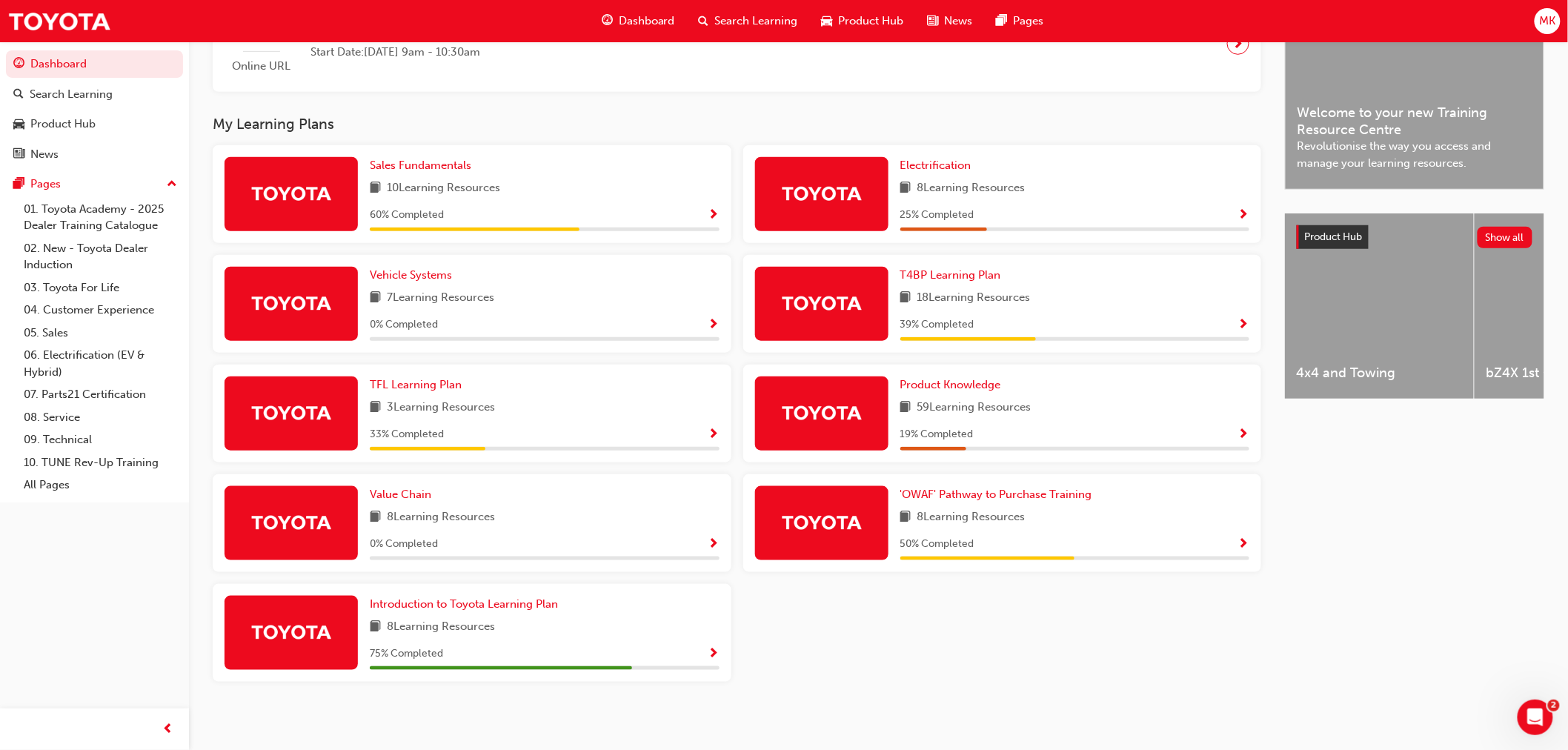
scroll to position [420, 0]
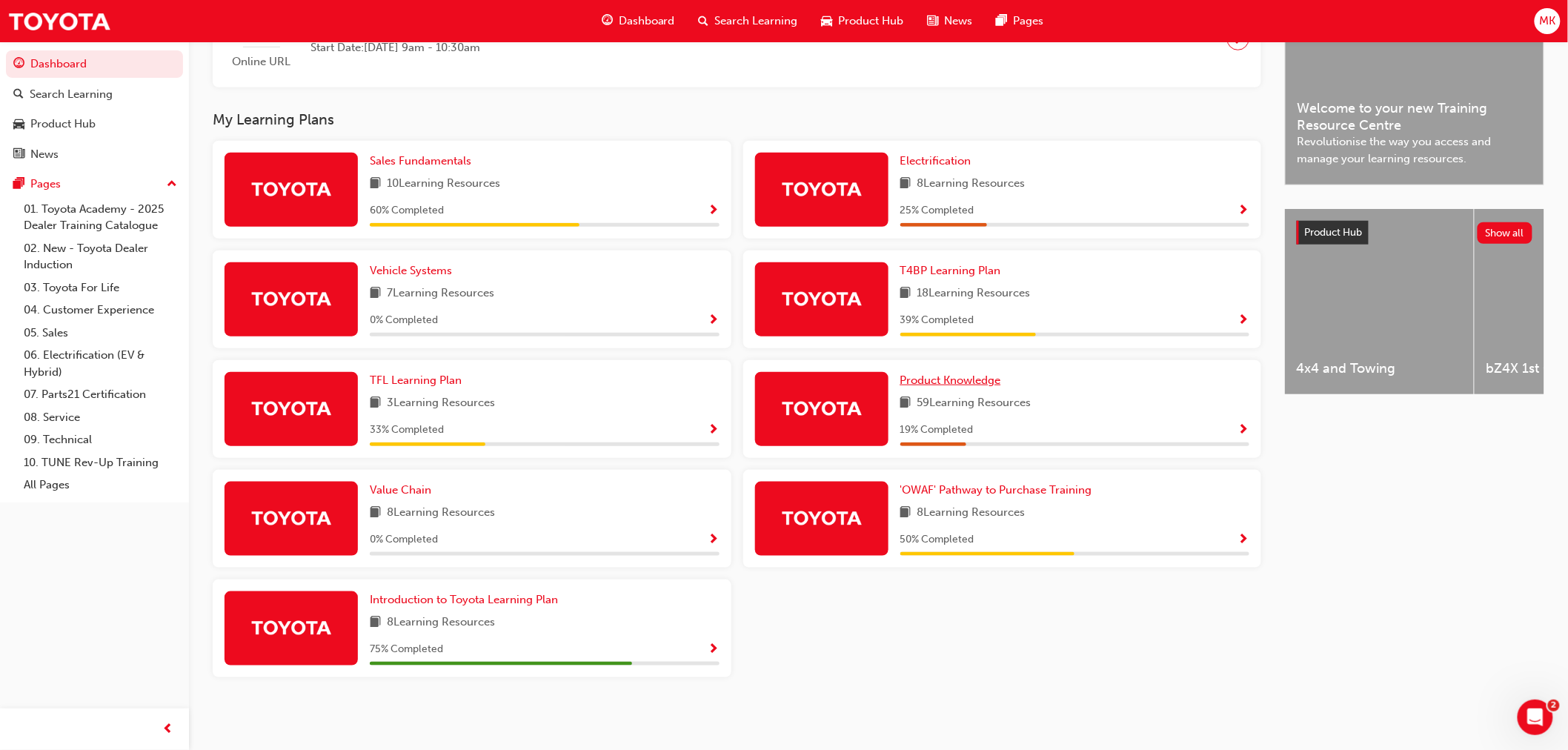
drag, startPoint x: 962, startPoint y: 381, endPoint x: 972, endPoint y: 381, distance: 10.0
click at [964, 380] on span "Product Knowledge" at bounding box center [951, 380] width 101 height 13
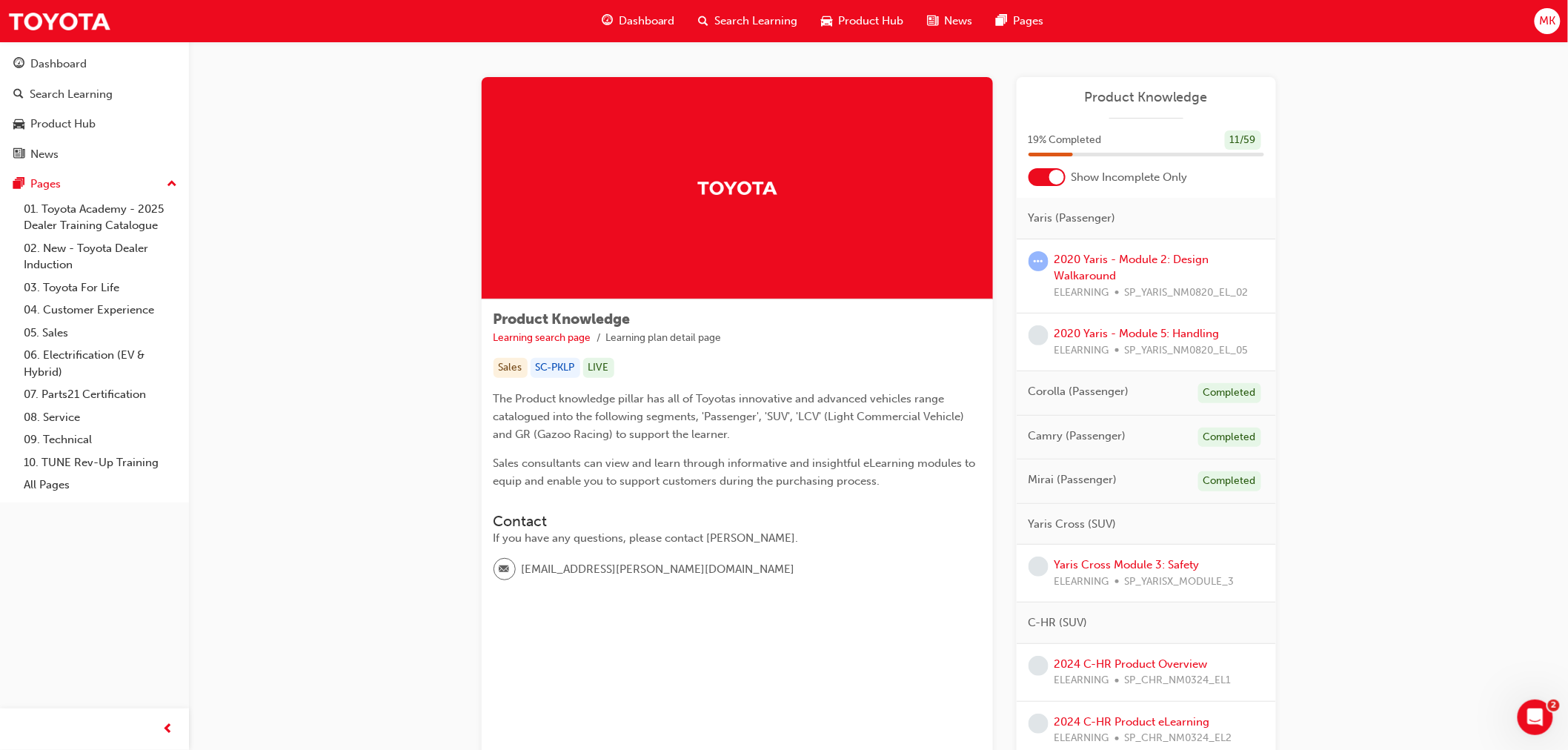
click at [1117, 267] on div "2020 Yaris - Module 2: Design Walkaround ELEARNING SP_YARIS_NM0820_EL_02" at bounding box center [1159, 276] width 210 height 50
click at [1109, 262] on link "2020 Yaris - Module 2: Design Walkaround" at bounding box center [1131, 267] width 155 height 30
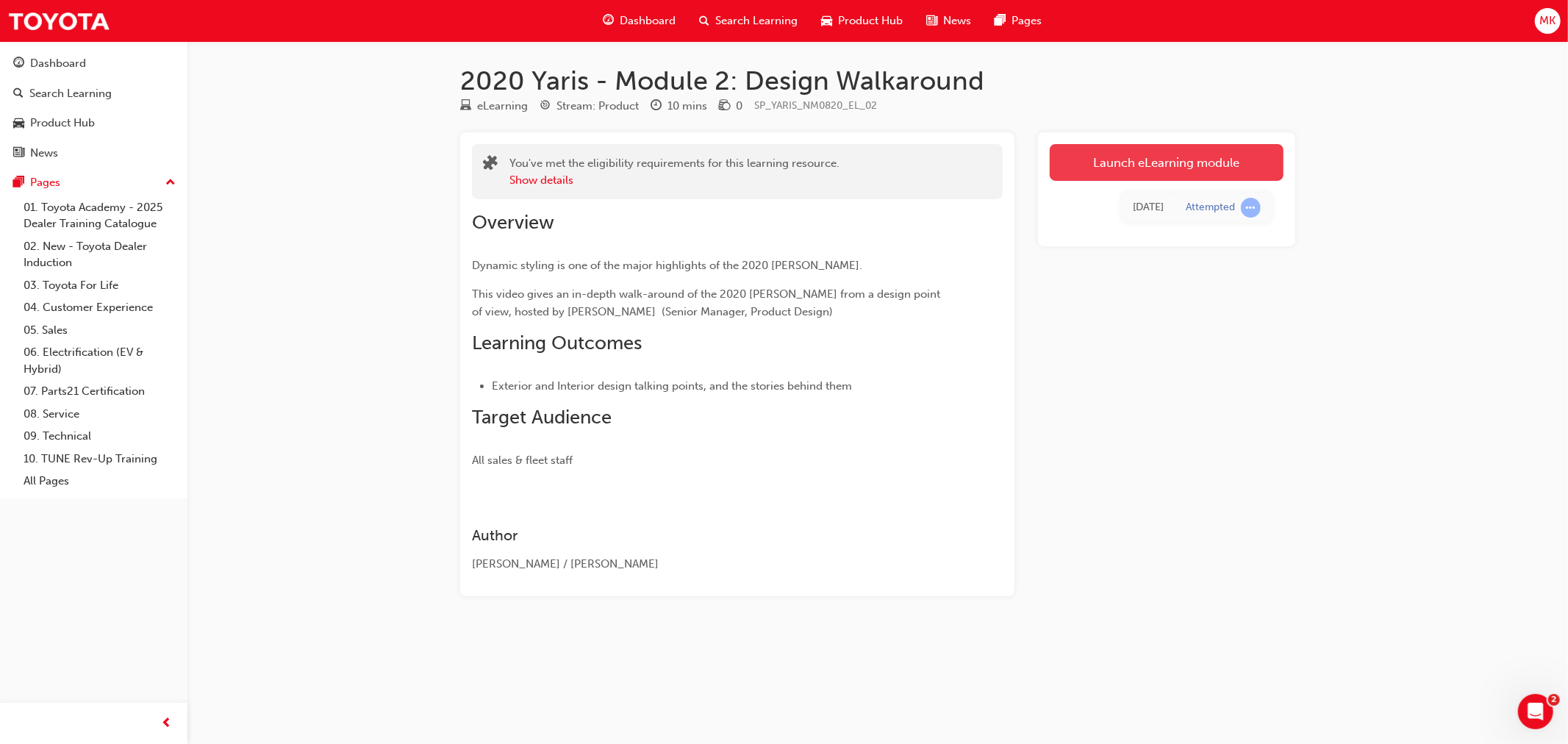
click at [1113, 162] on link "Launch eLearning module" at bounding box center [1167, 163] width 234 height 37
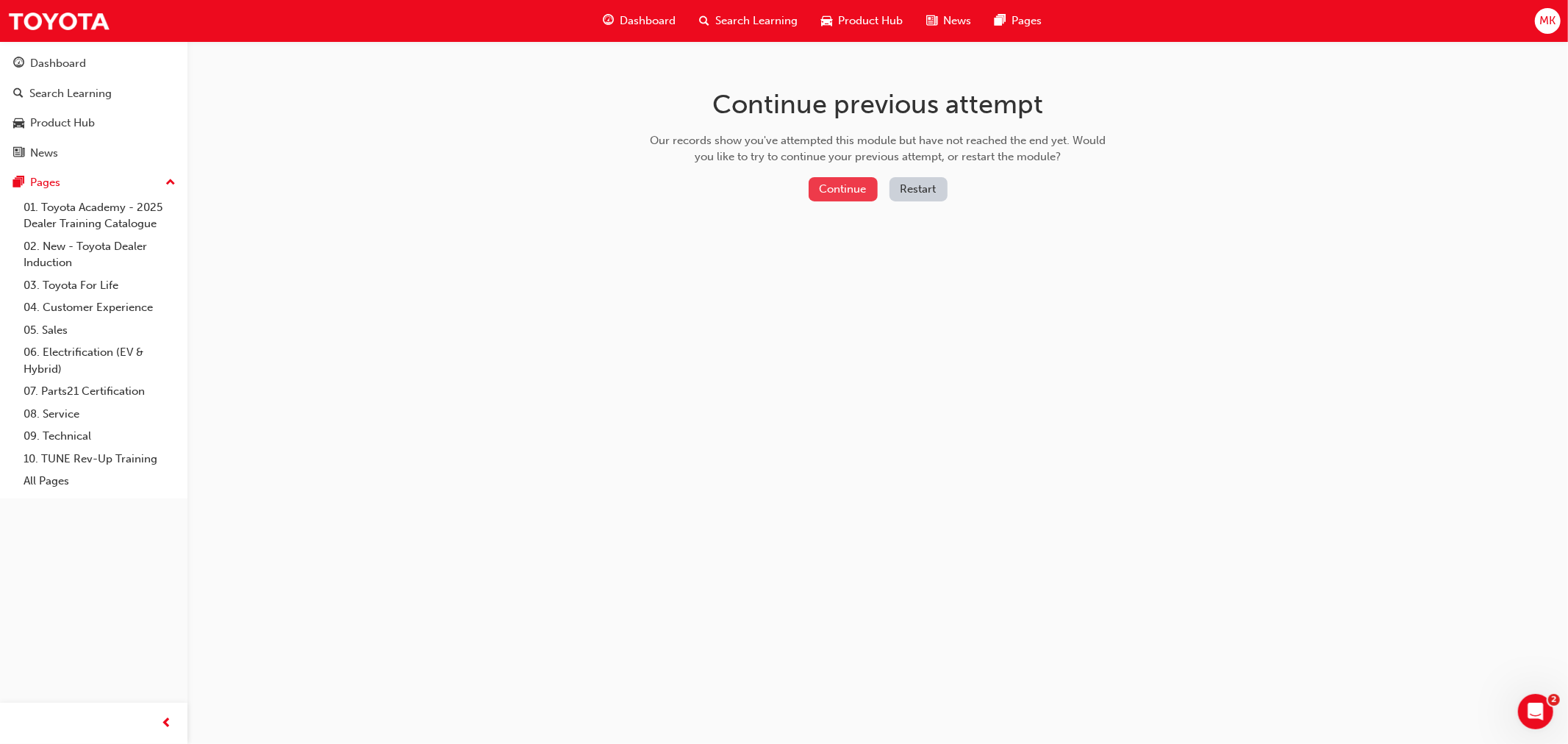
click at [835, 186] on button "Continue" at bounding box center [843, 189] width 69 height 24
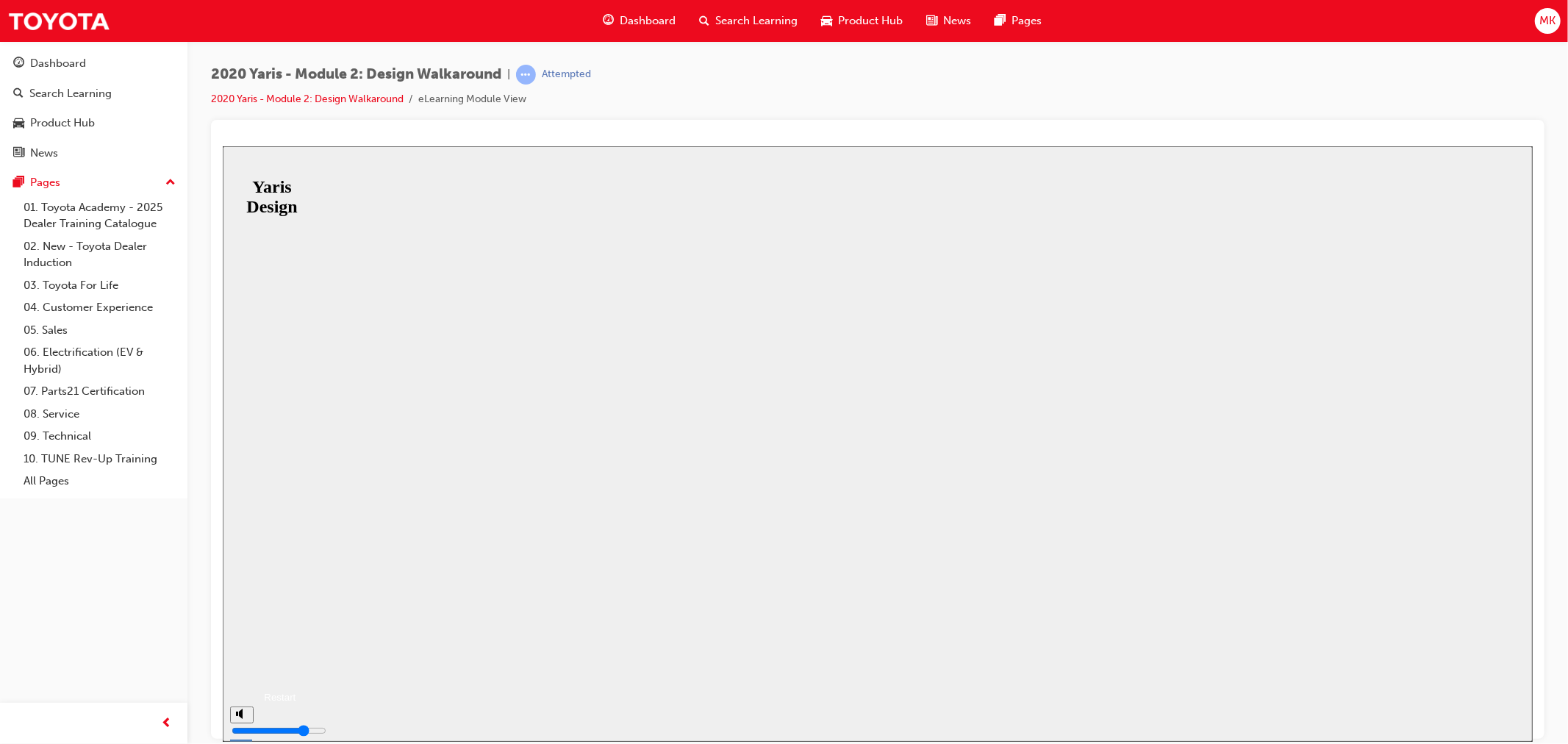
click at [271, 659] on button "Resume" at bounding box center [246, 666] width 48 height 15
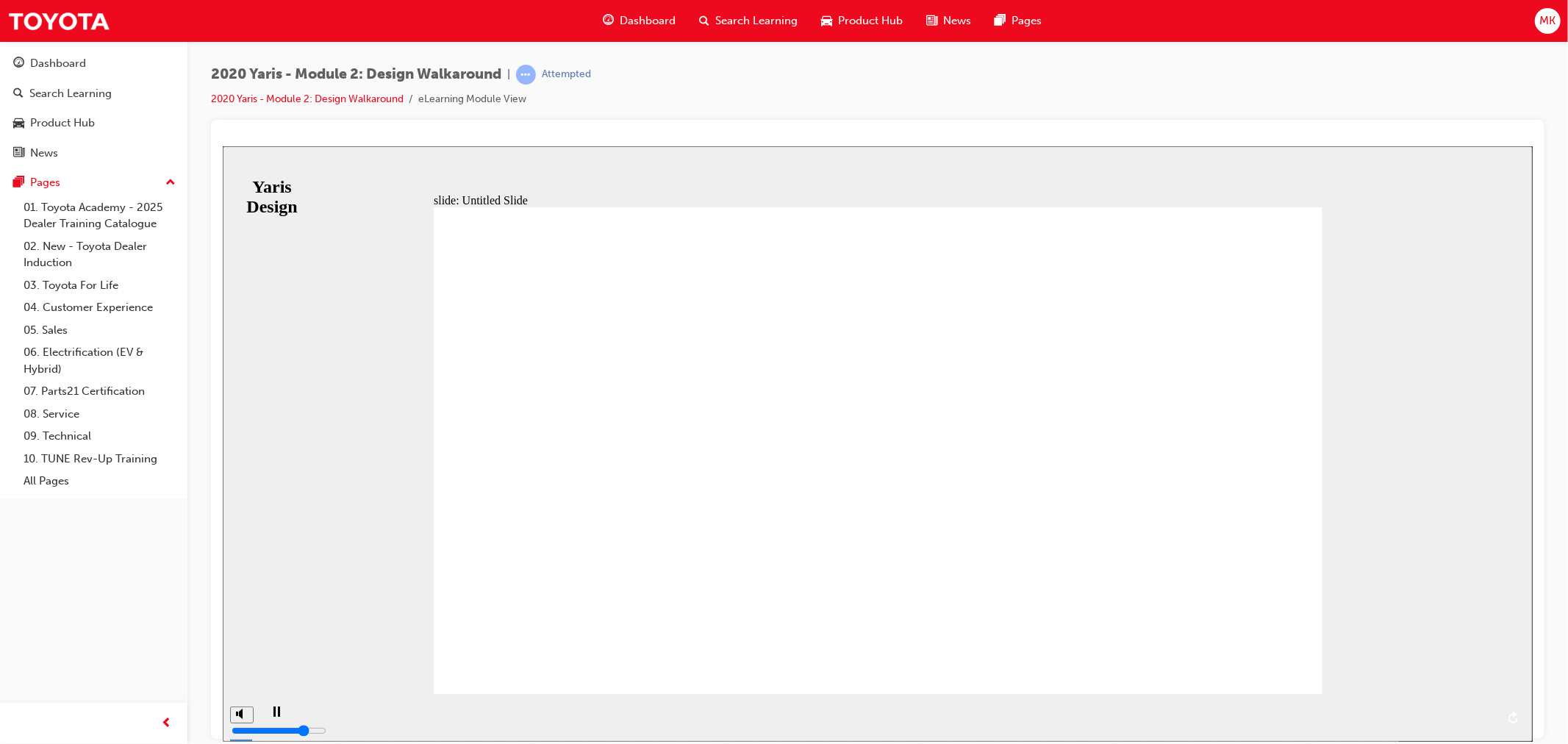
click at [263, 717] on div "play/pause" at bounding box center [275, 717] width 25 height 25
click at [1500, 717] on span "NEXT" at bounding box center [1491, 720] width 26 height 11
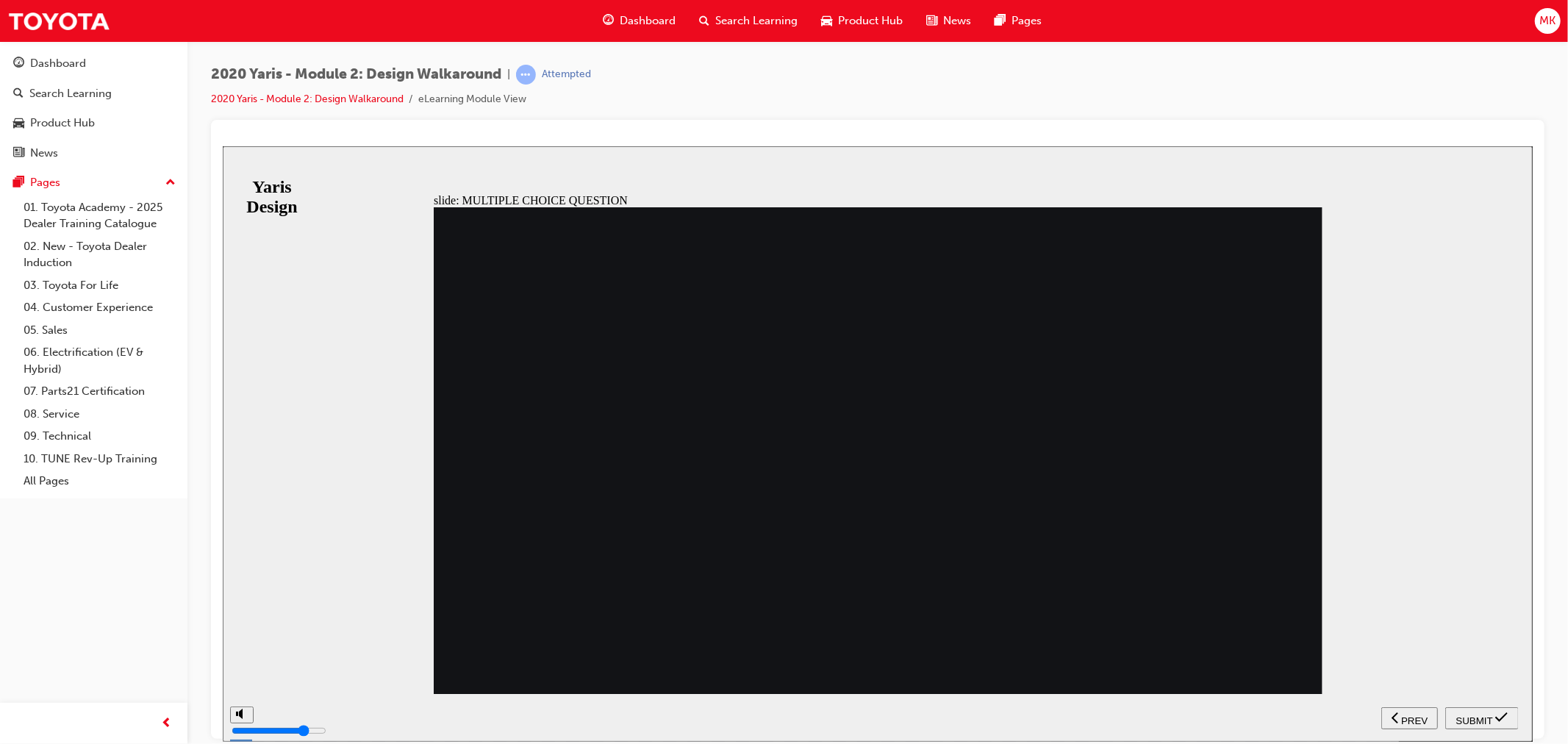
click at [1479, 714] on span "SUBMIT" at bounding box center [1474, 720] width 37 height 11
radio input "false"
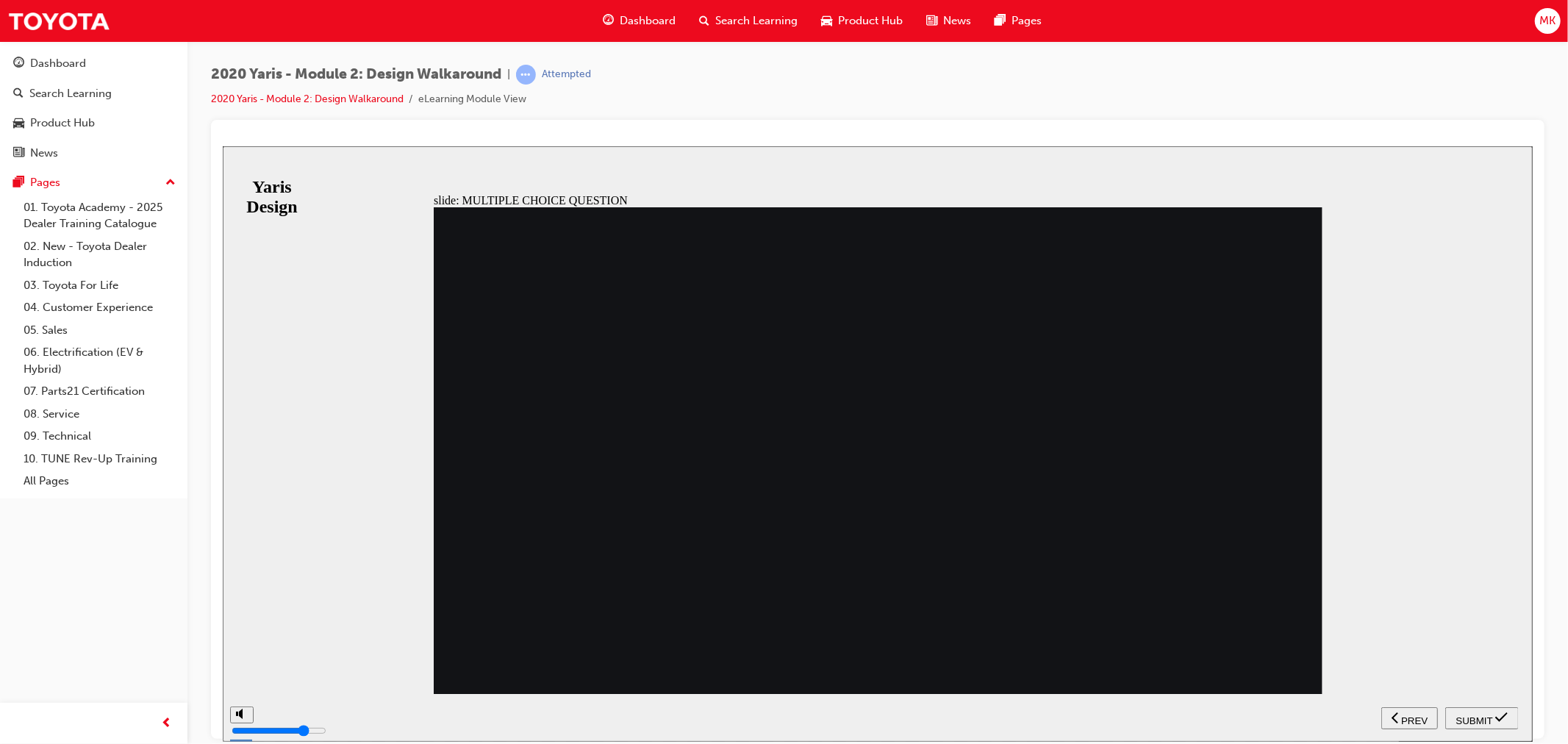
radio input "true"
click at [1486, 707] on button "SUBMIT" at bounding box center [1481, 717] width 73 height 22
radio input "true"
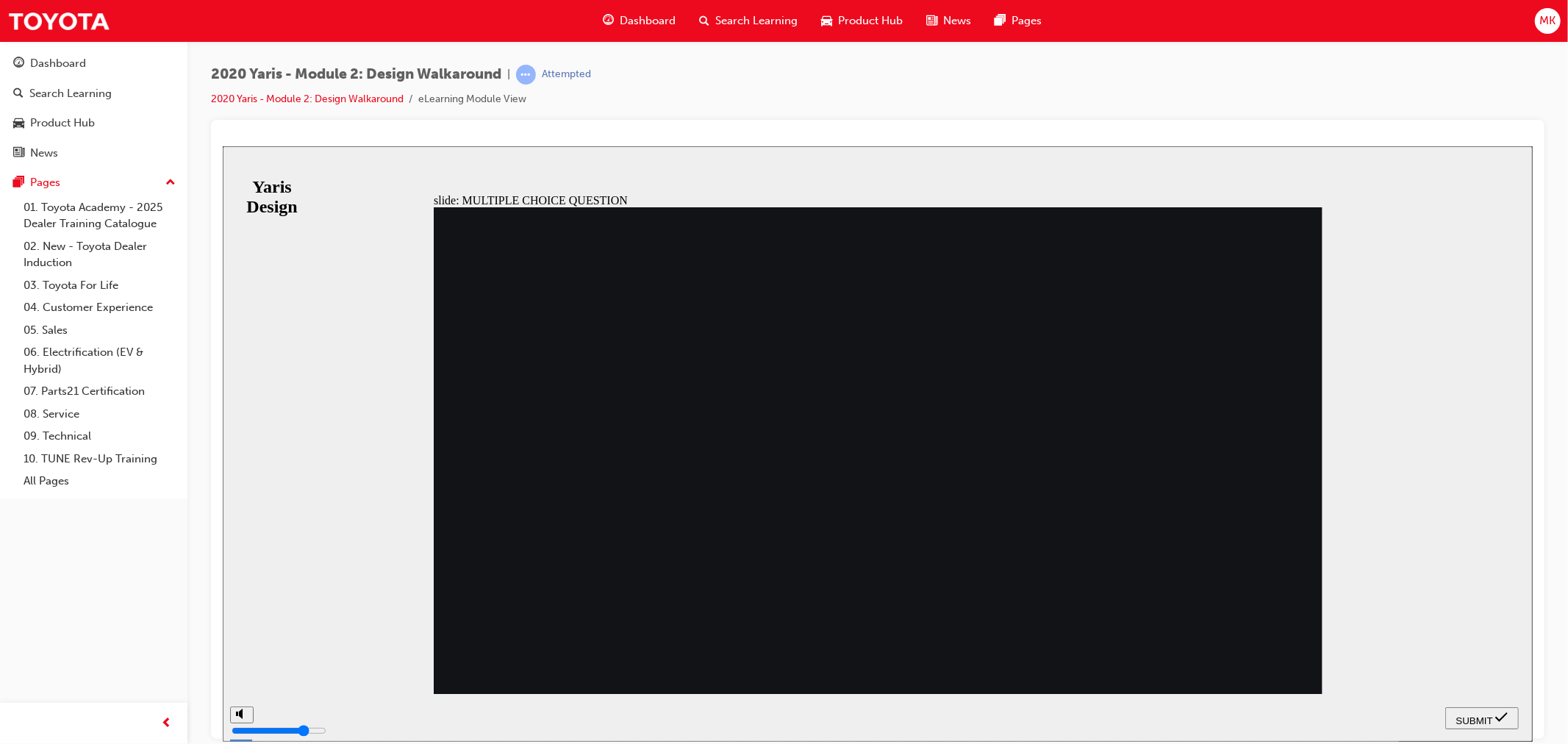
click at [1477, 717] on span "SUBMIT" at bounding box center [1474, 720] width 37 height 11
radio input "true"
click at [1478, 719] on span "SUBMIT" at bounding box center [1474, 720] width 37 height 11
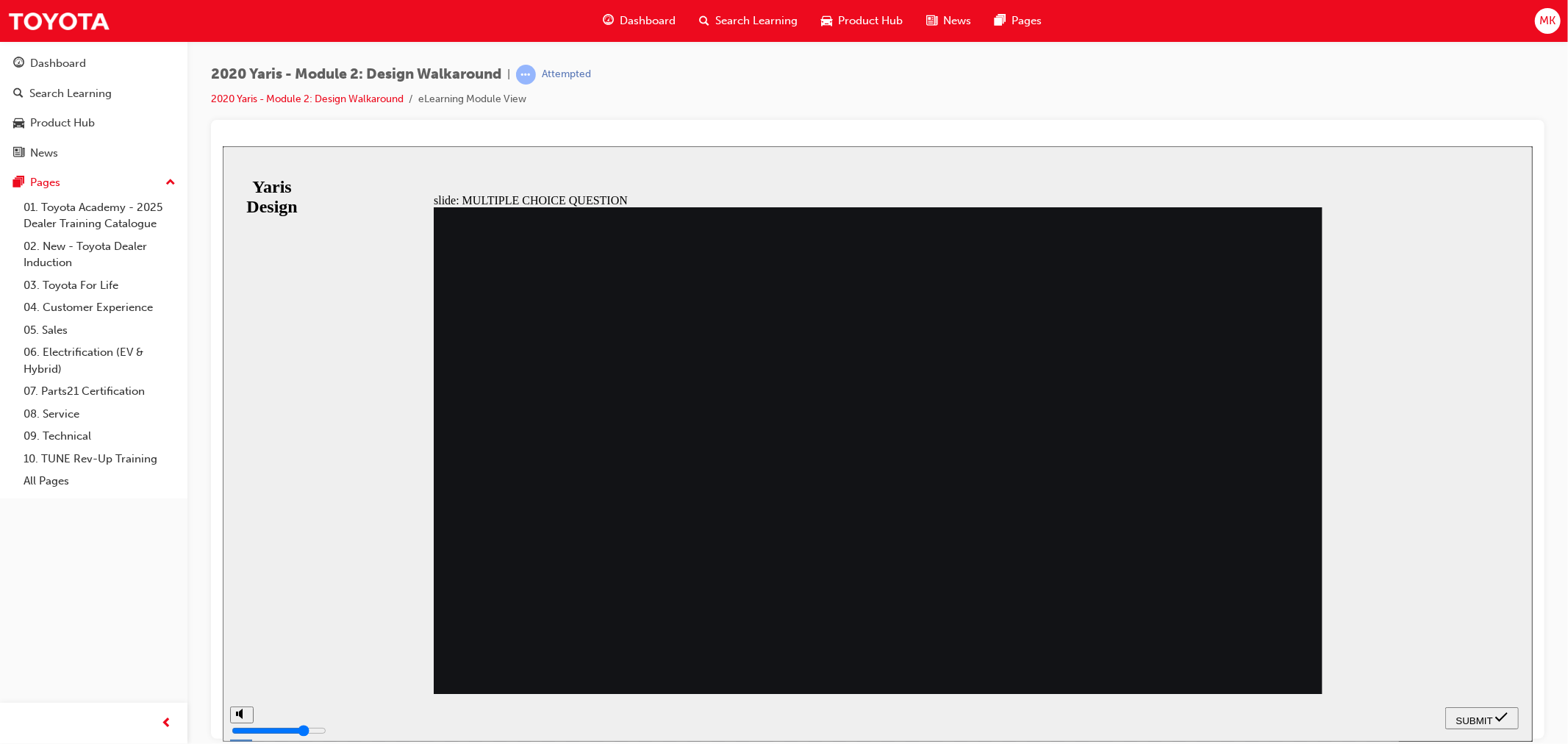
click at [1500, 721] on icon "submit" at bounding box center [1500, 717] width 12 height 13
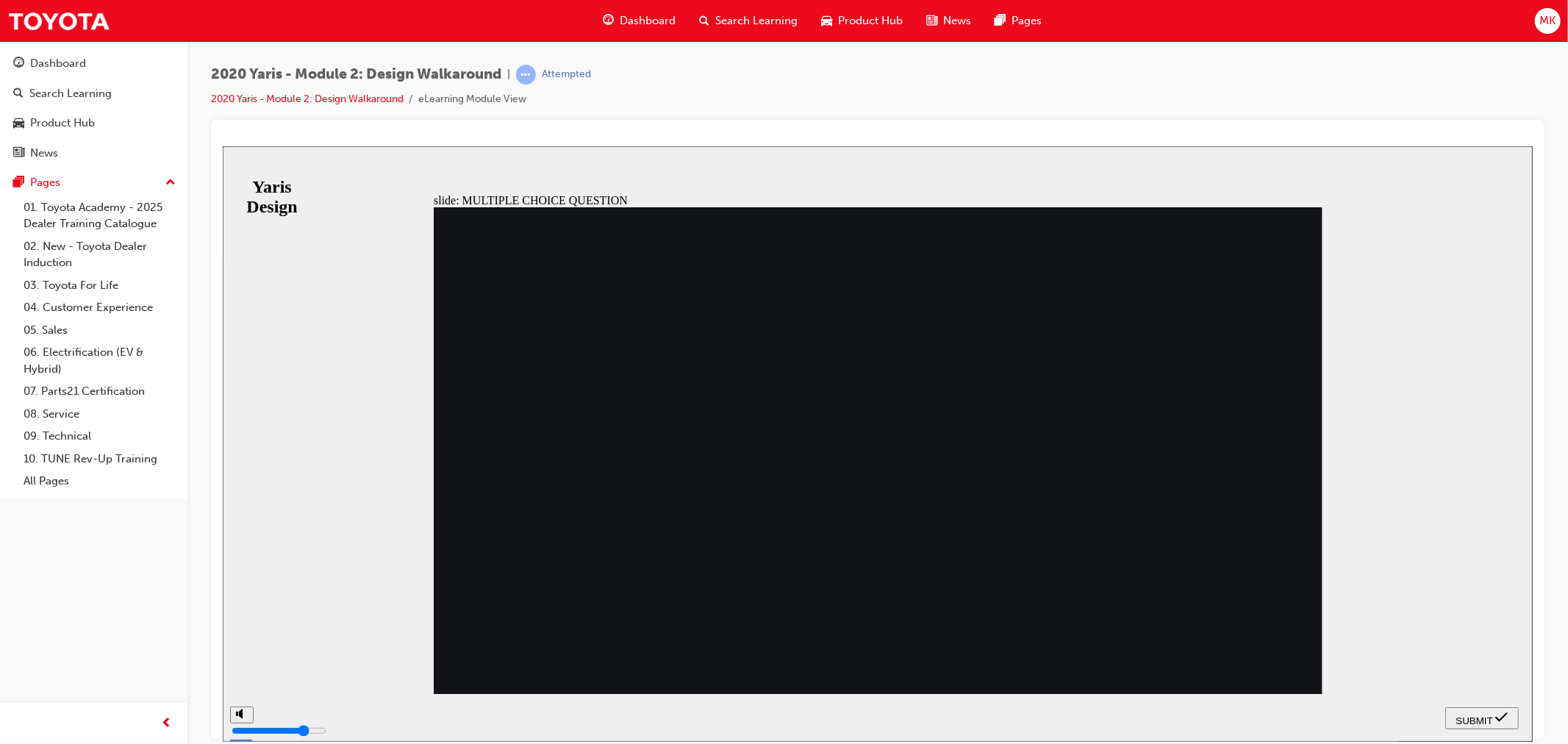
radio input "false"
radio input "true"
click at [1467, 721] on span "SUBMIT" at bounding box center [1474, 720] width 37 height 11
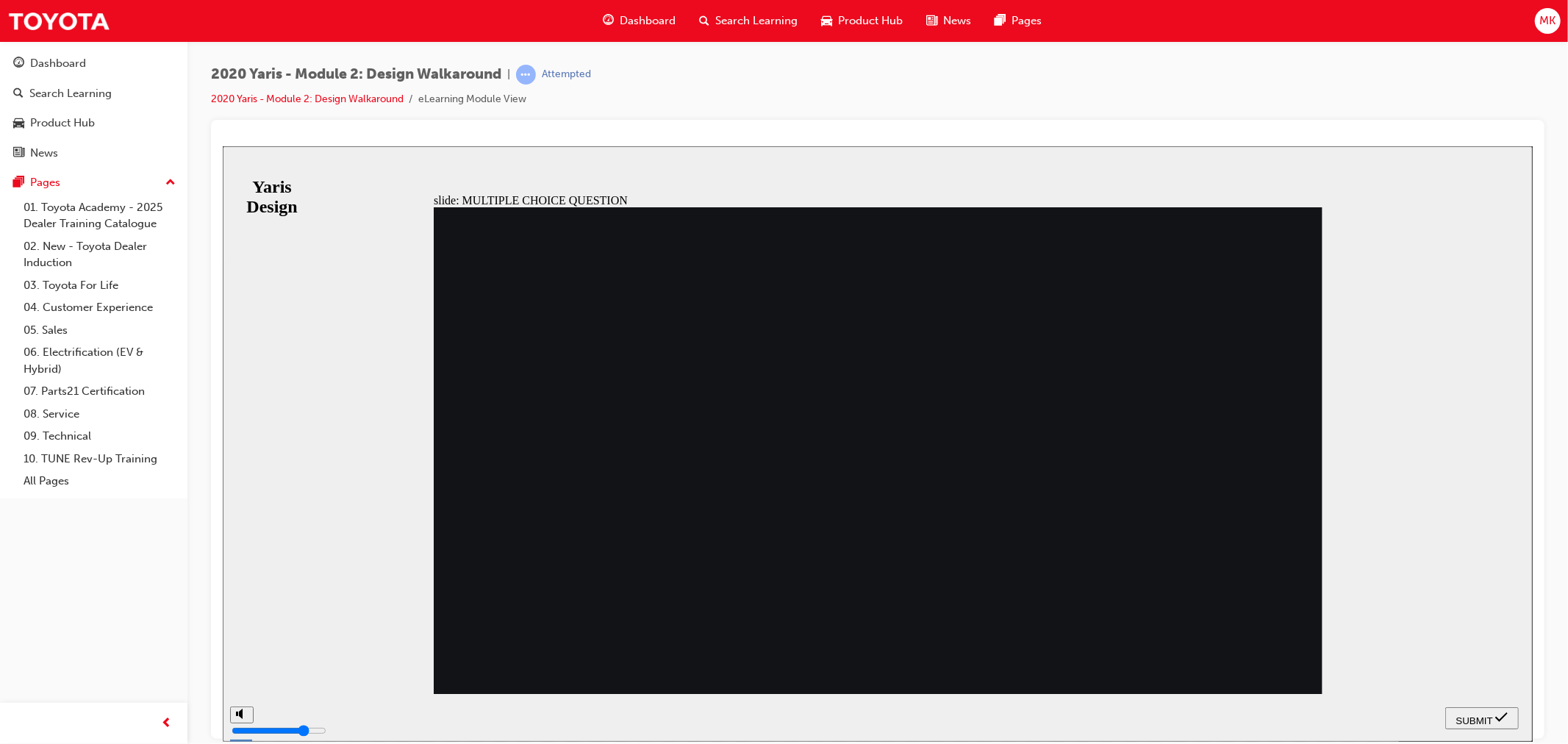
radio input "true"
click at [1487, 720] on span "SUBMIT" at bounding box center [1474, 720] width 37 height 11
radio input "true"
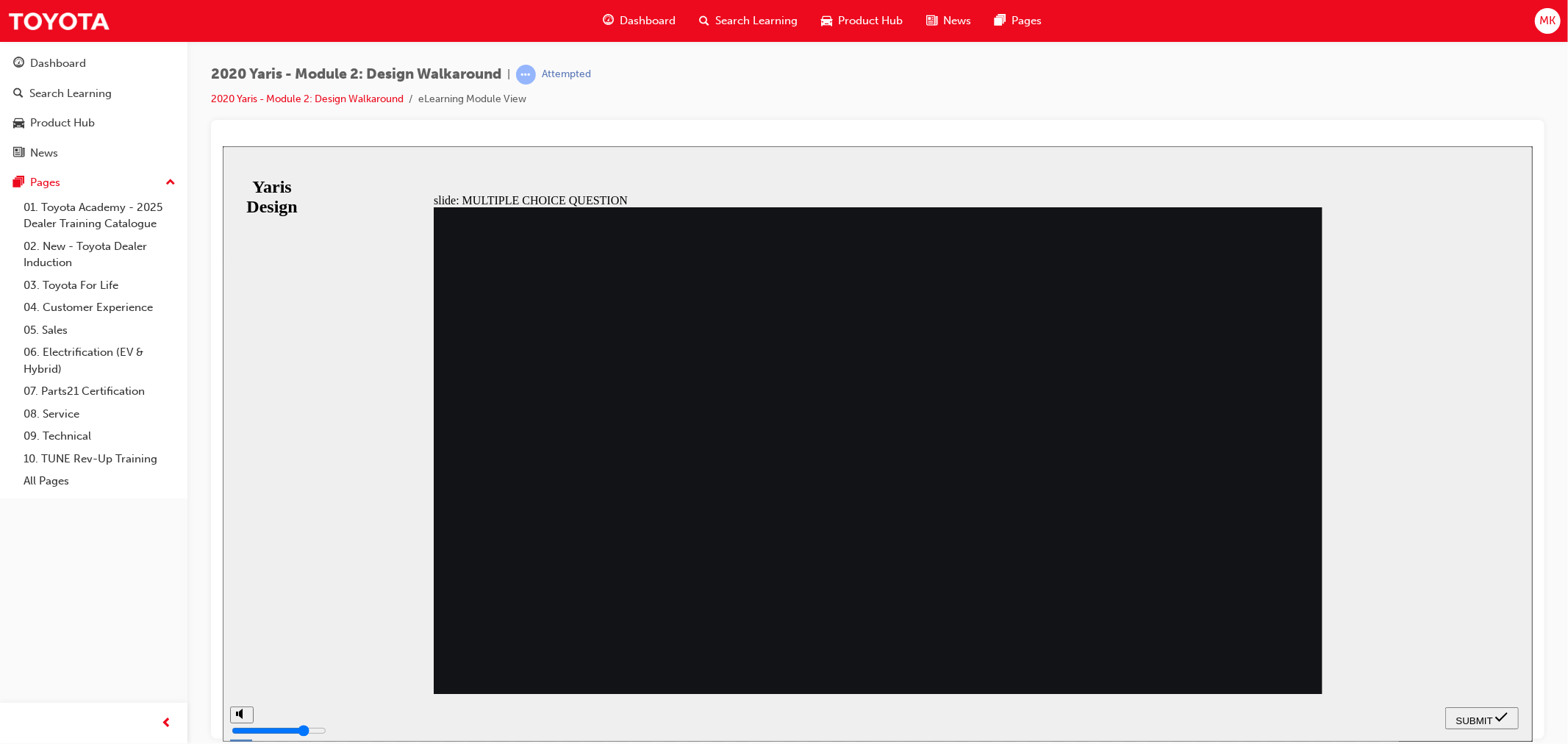
click at [1493, 713] on div "SUBMIT" at bounding box center [1481, 717] width 62 height 15
radio input "true"
click at [1491, 721] on div "SUBMIT" at bounding box center [1481, 717] width 62 height 15
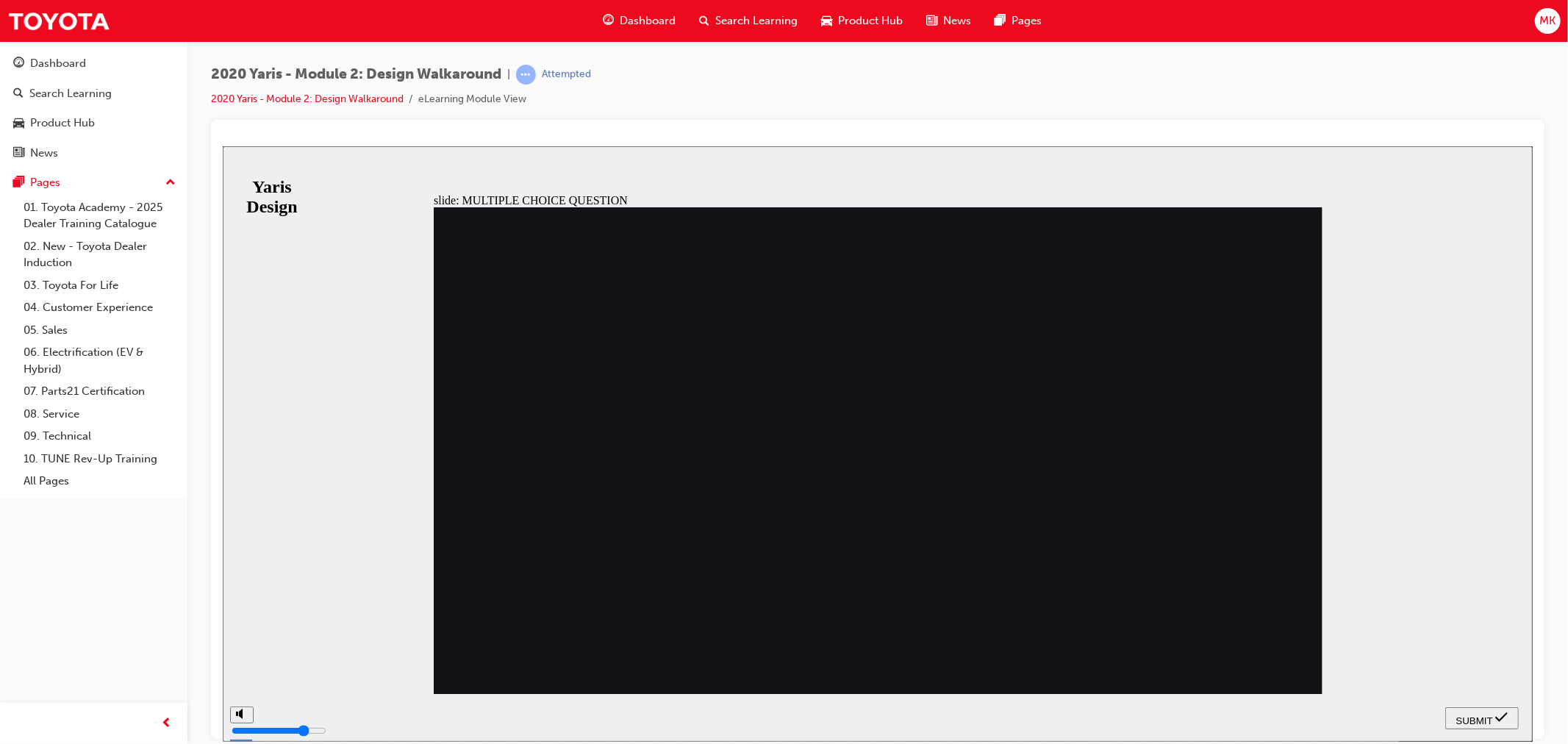
radio input "true"
click at [1470, 715] on span "SUBMIT" at bounding box center [1474, 720] width 37 height 11
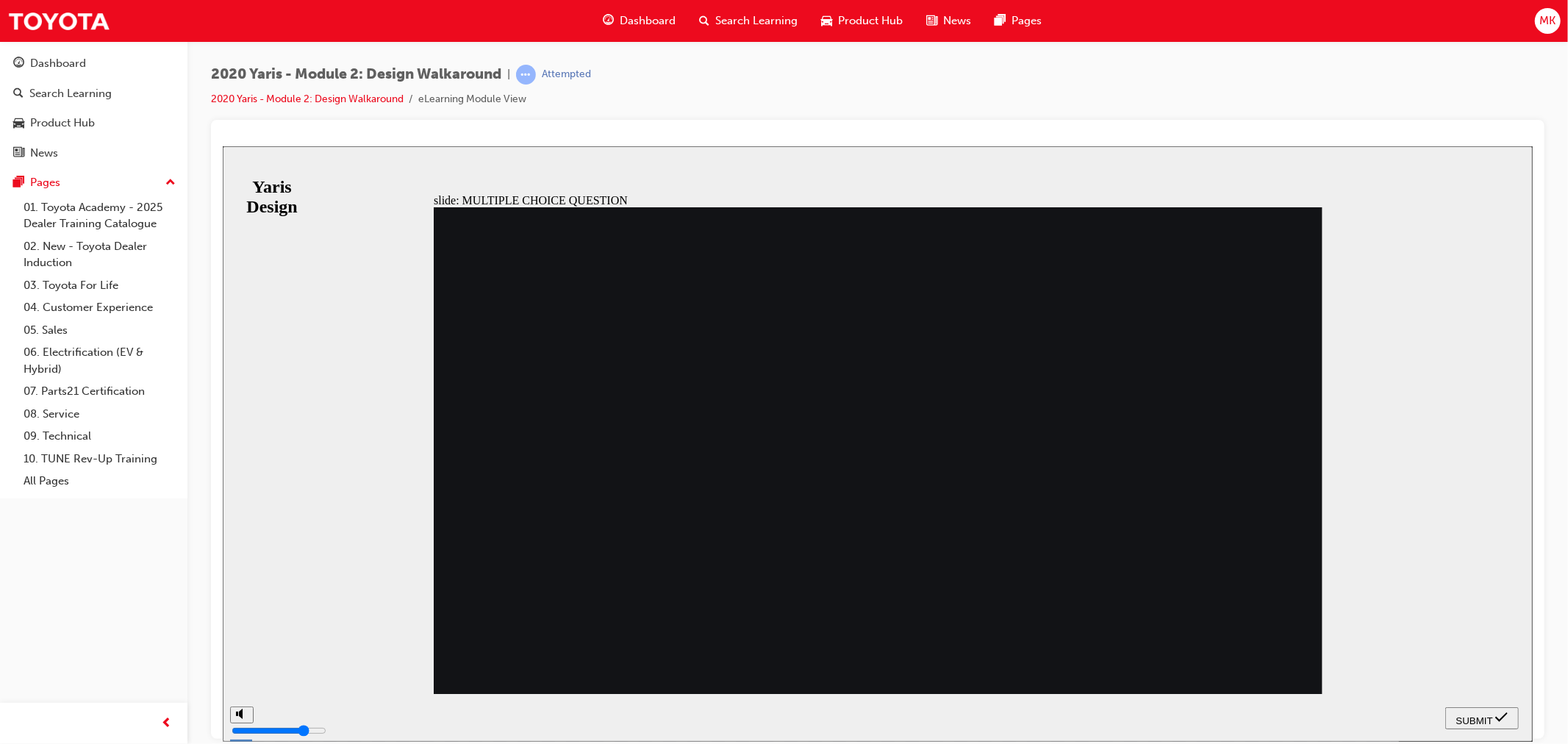
radio input "true"
click at [1463, 714] on span "SUBMIT" at bounding box center [1474, 720] width 37 height 11
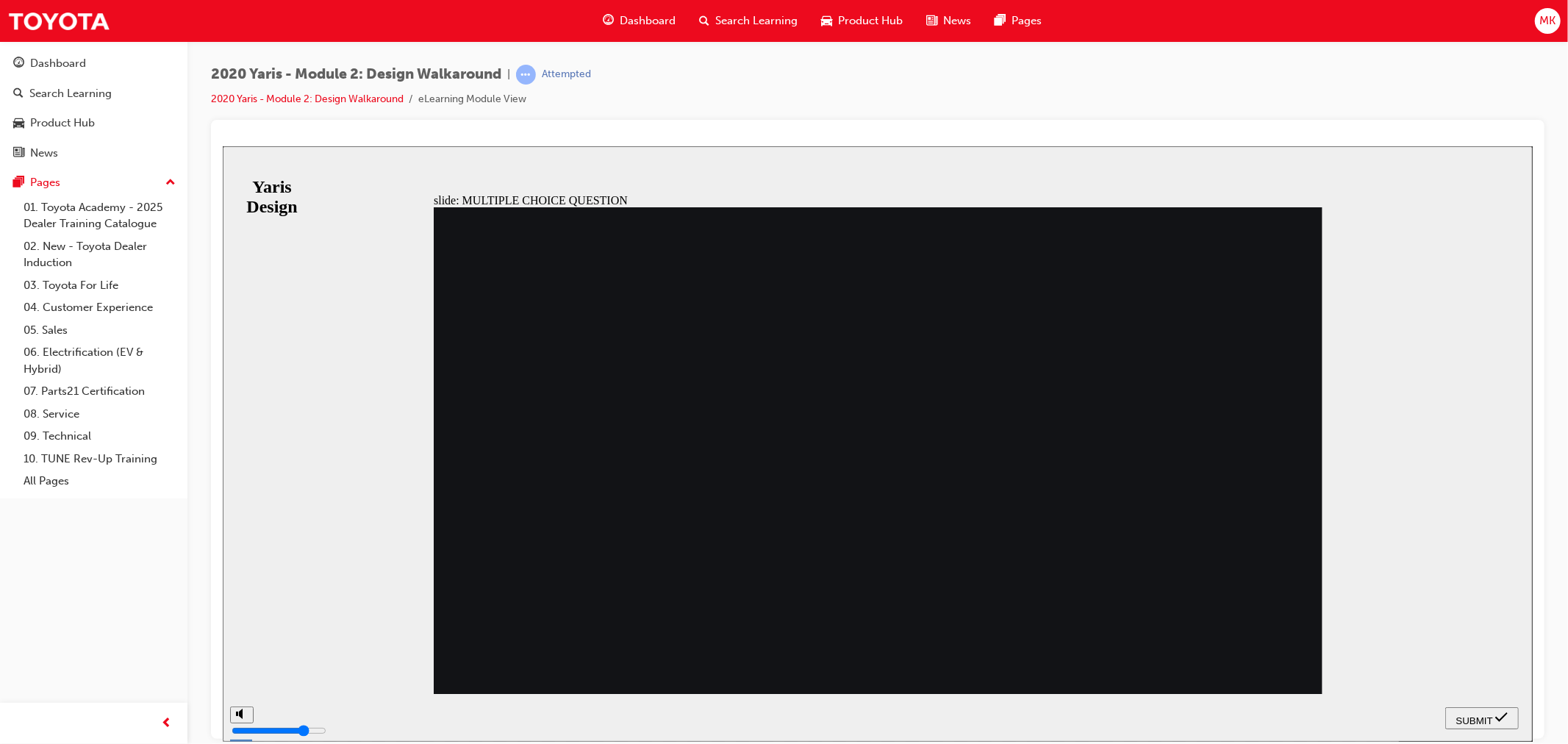
radio input "true"
click at [1474, 714] on span "SUBMIT" at bounding box center [1474, 720] width 37 height 11
radio input "true"
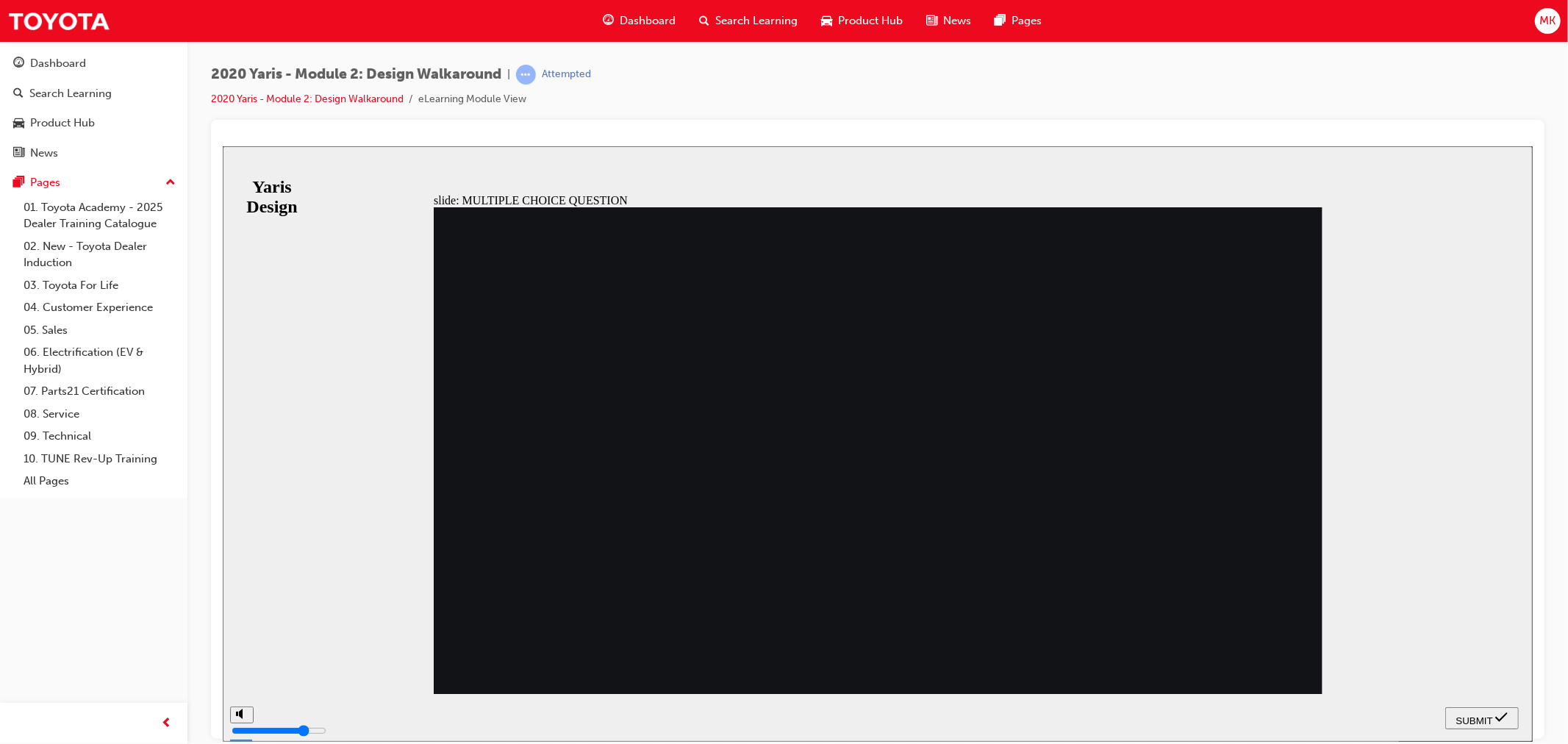
click at [1477, 714] on span "SUBMIT" at bounding box center [1474, 720] width 37 height 11
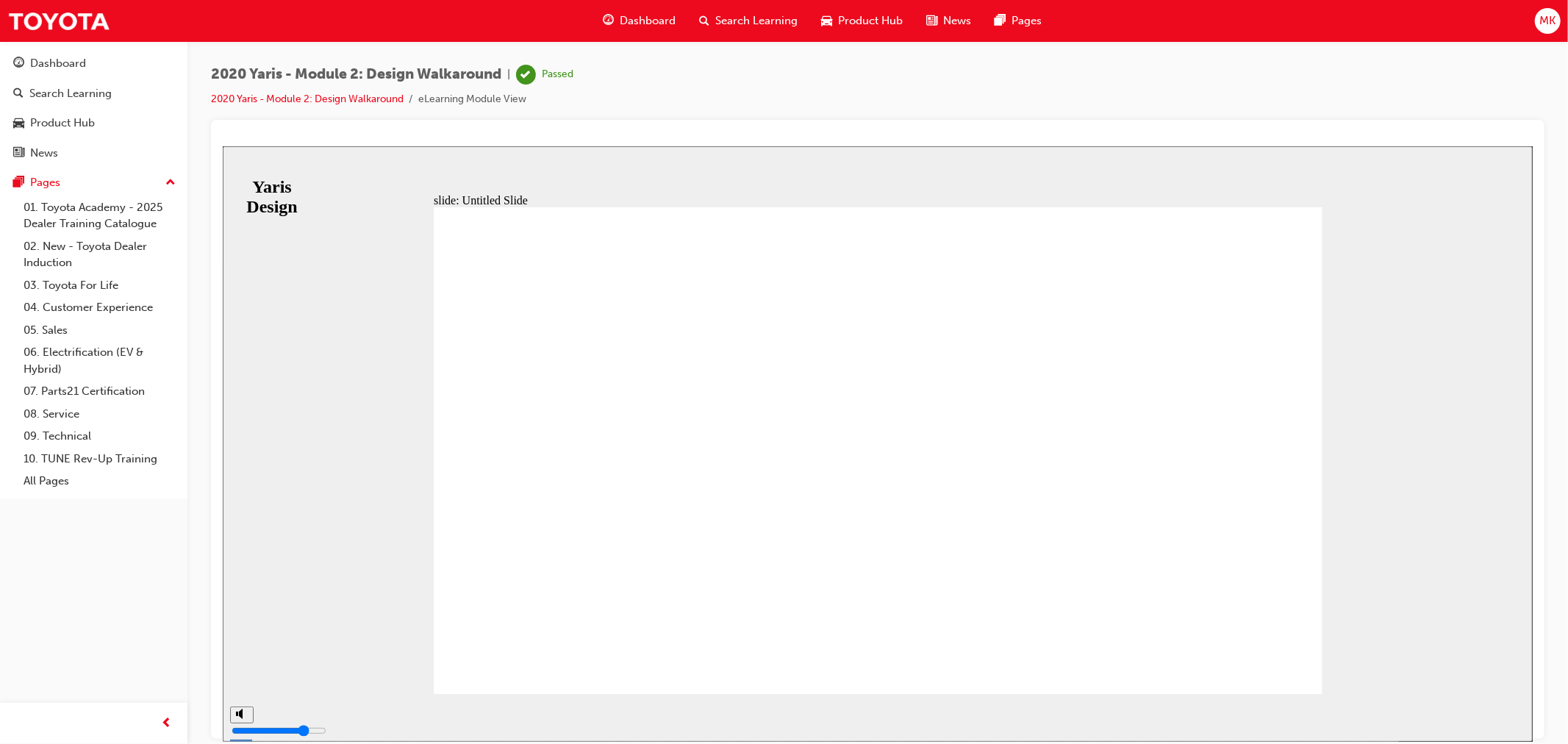
click at [637, 27] on span "Dashboard" at bounding box center [647, 20] width 56 height 17
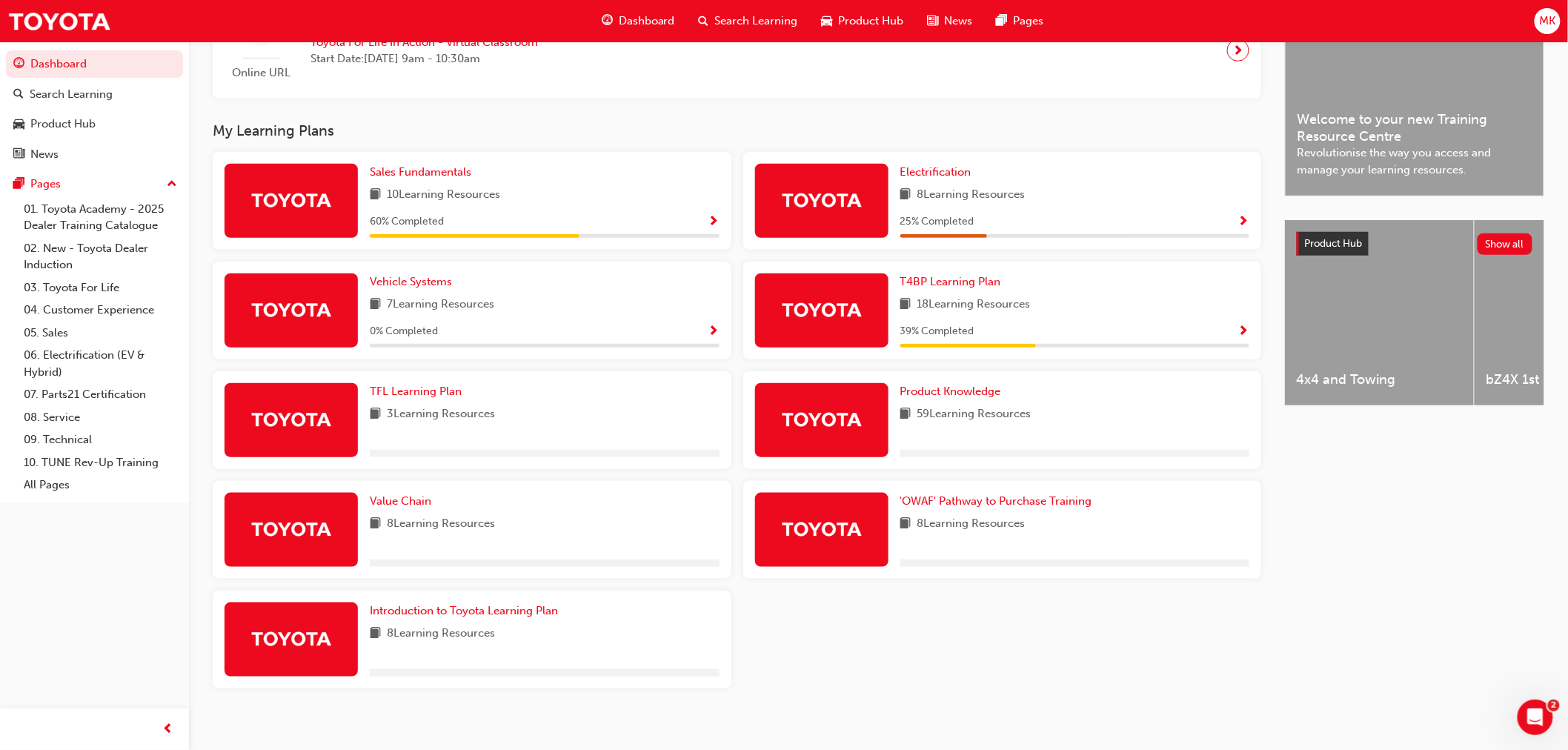
scroll to position [411, 0]
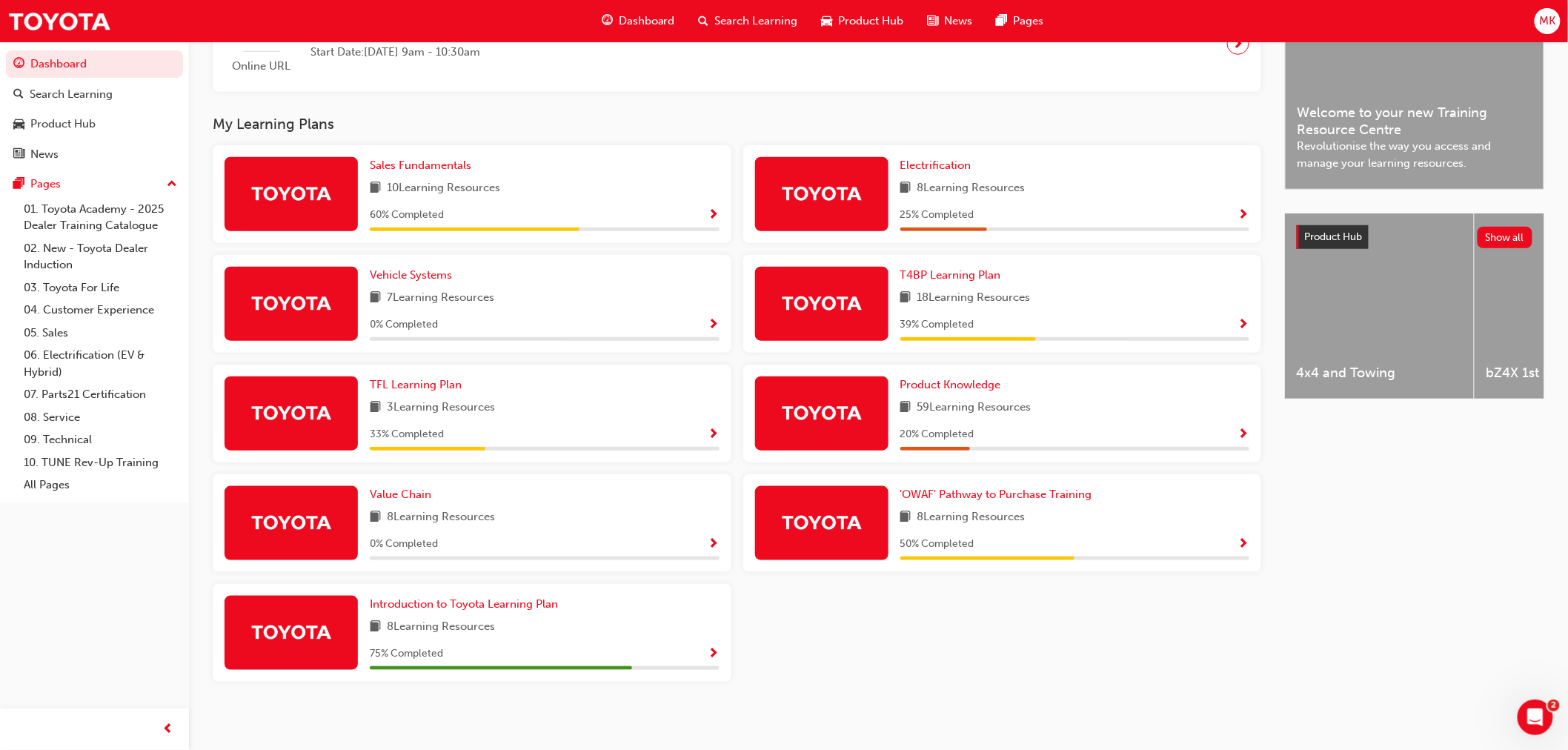
click at [1241, 431] on span "Show Progress" at bounding box center [1244, 435] width 11 height 13
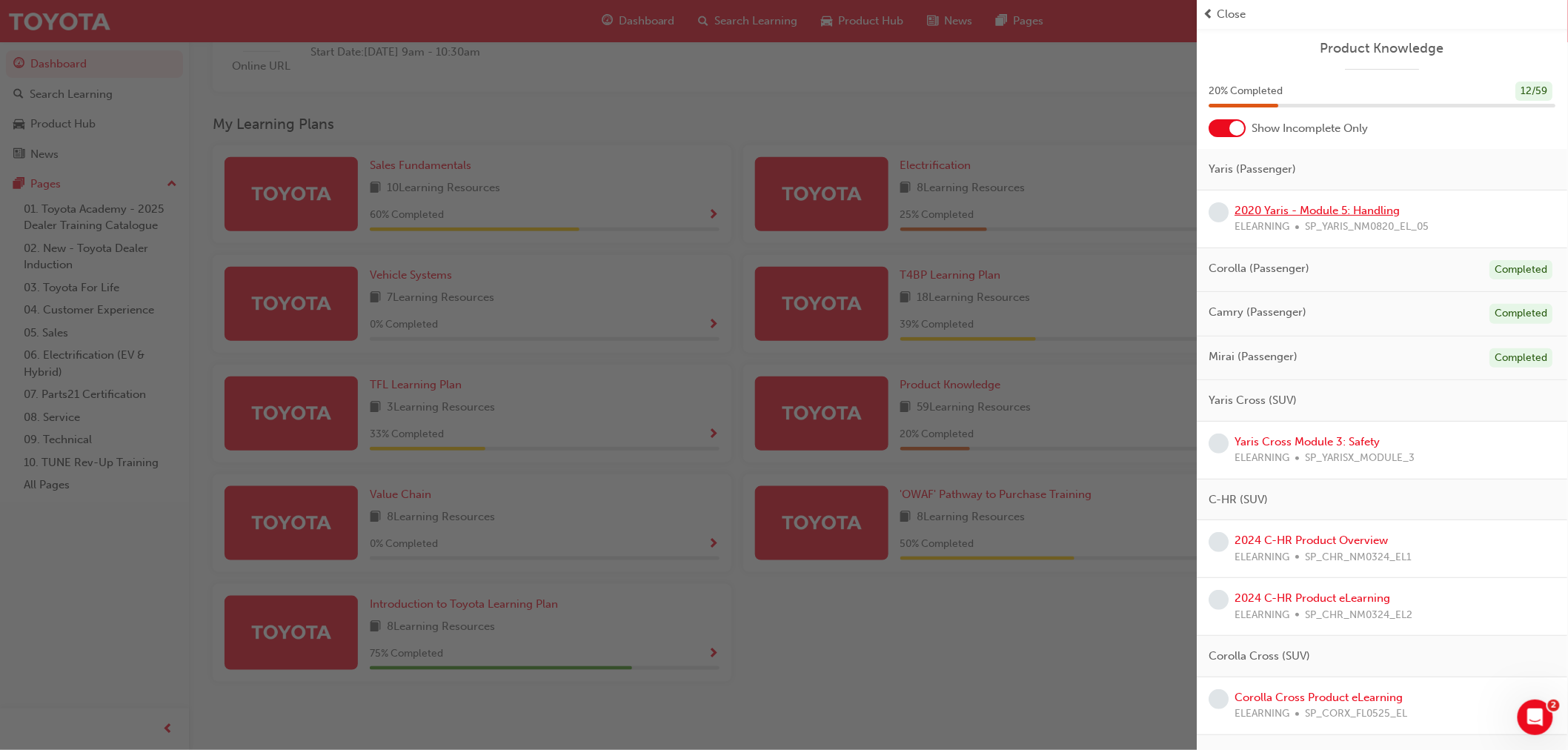
click at [1354, 207] on link "2020 Yaris - Module 5: Handling" at bounding box center [1318, 210] width 165 height 13
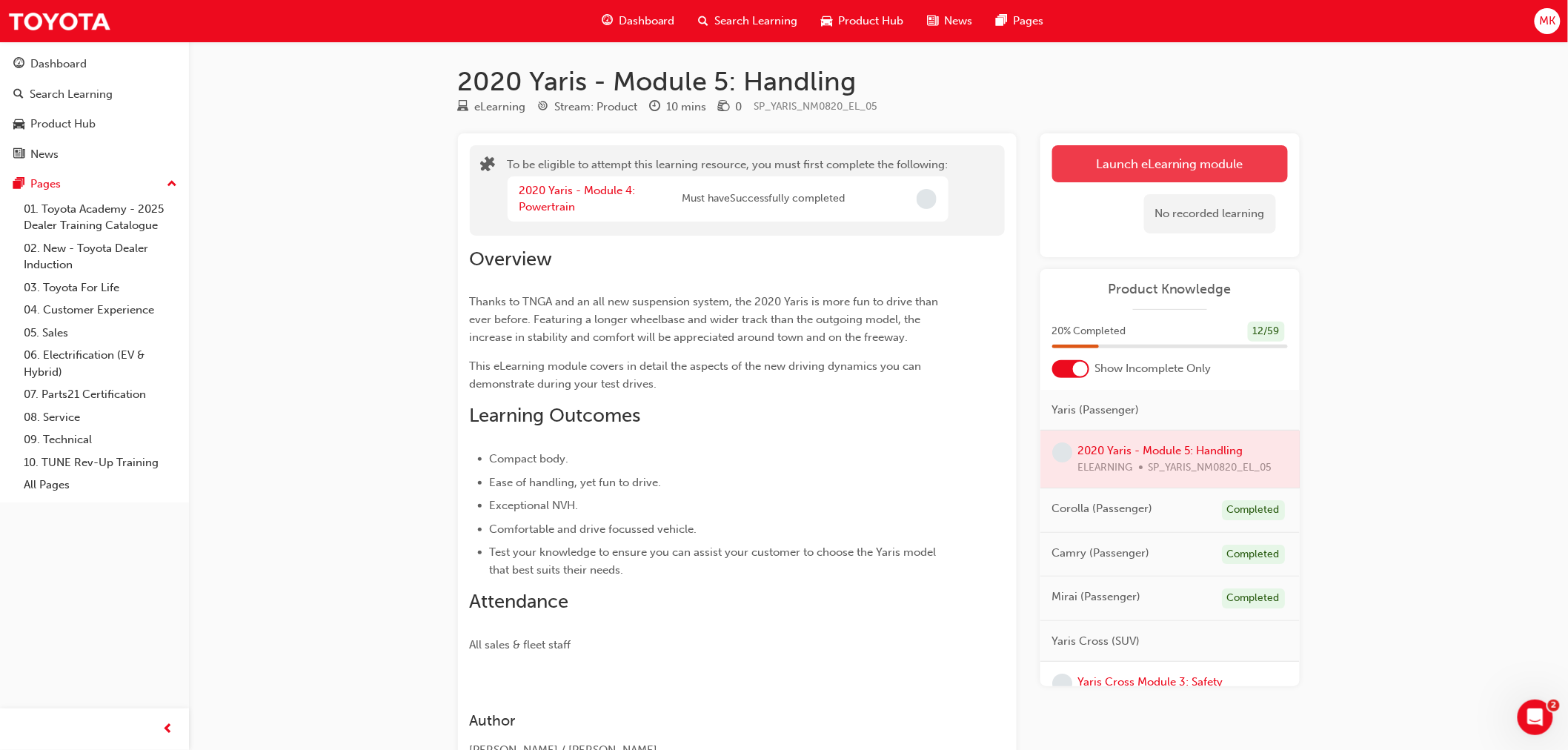
click at [1184, 167] on button "Launch eLearning module" at bounding box center [1171, 164] width 236 height 37
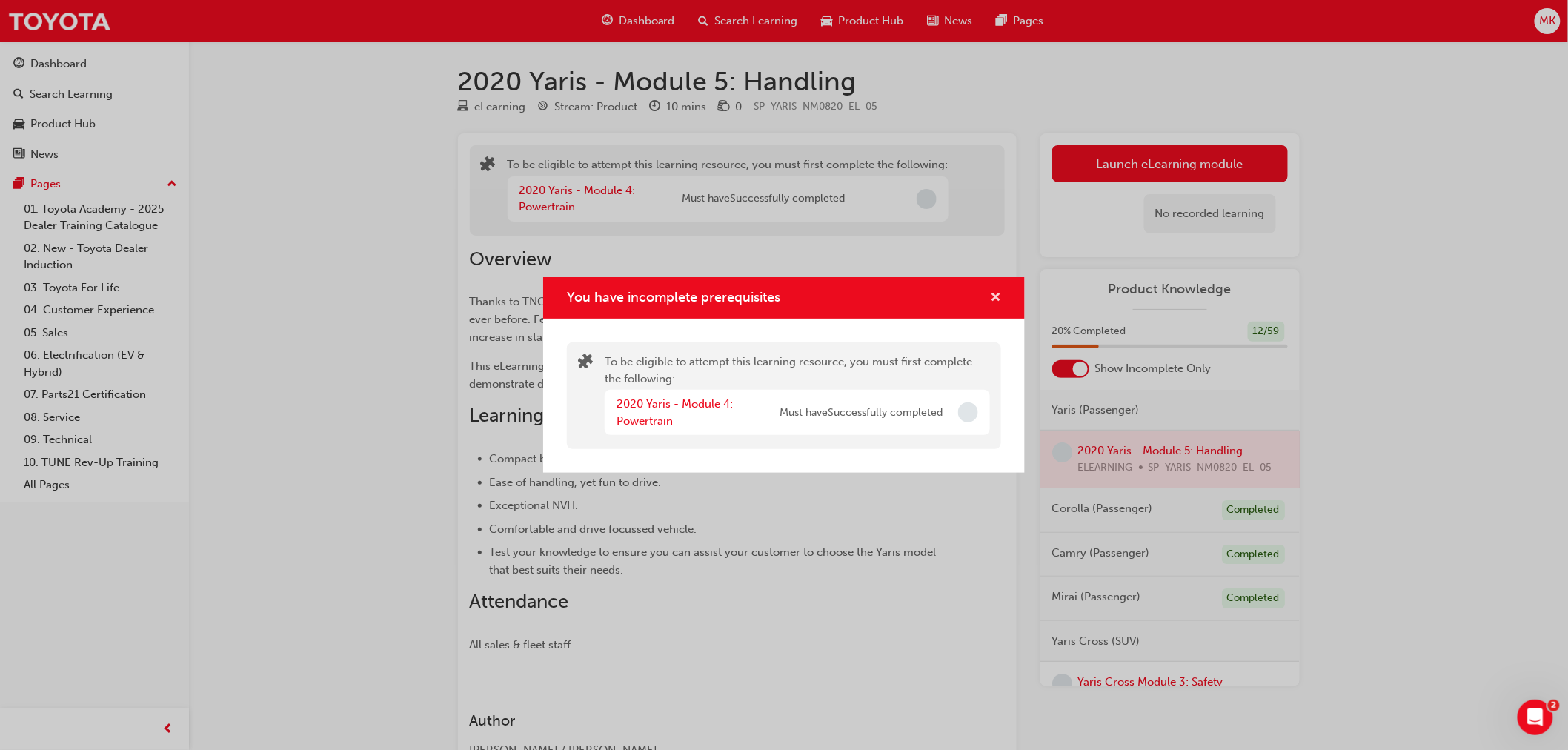
click at [997, 297] on span "cross-icon" at bounding box center [996, 298] width 11 height 13
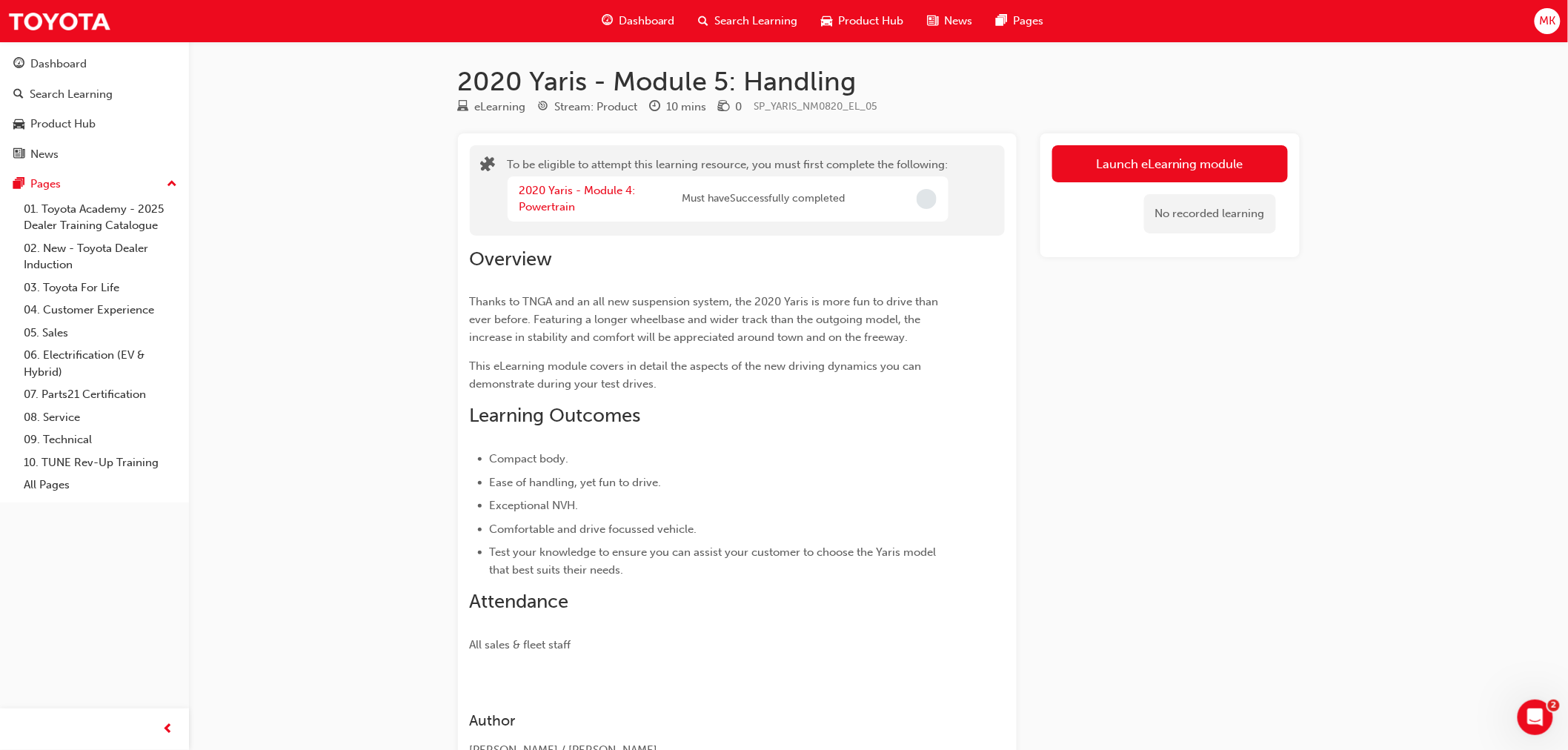
click at [620, 6] on div "Dashboard" at bounding box center [638, 20] width 97 height 30
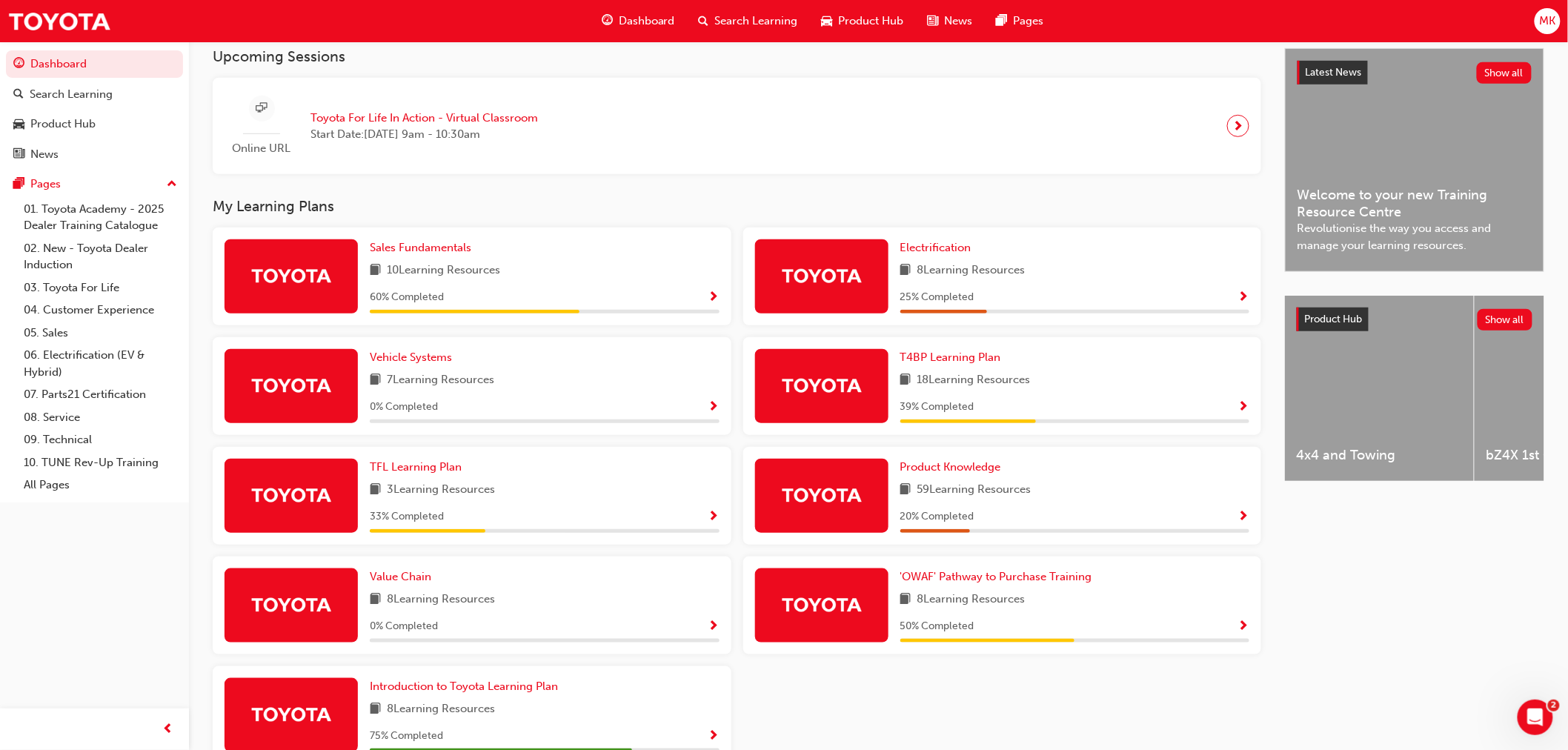
scroll to position [388, 0]
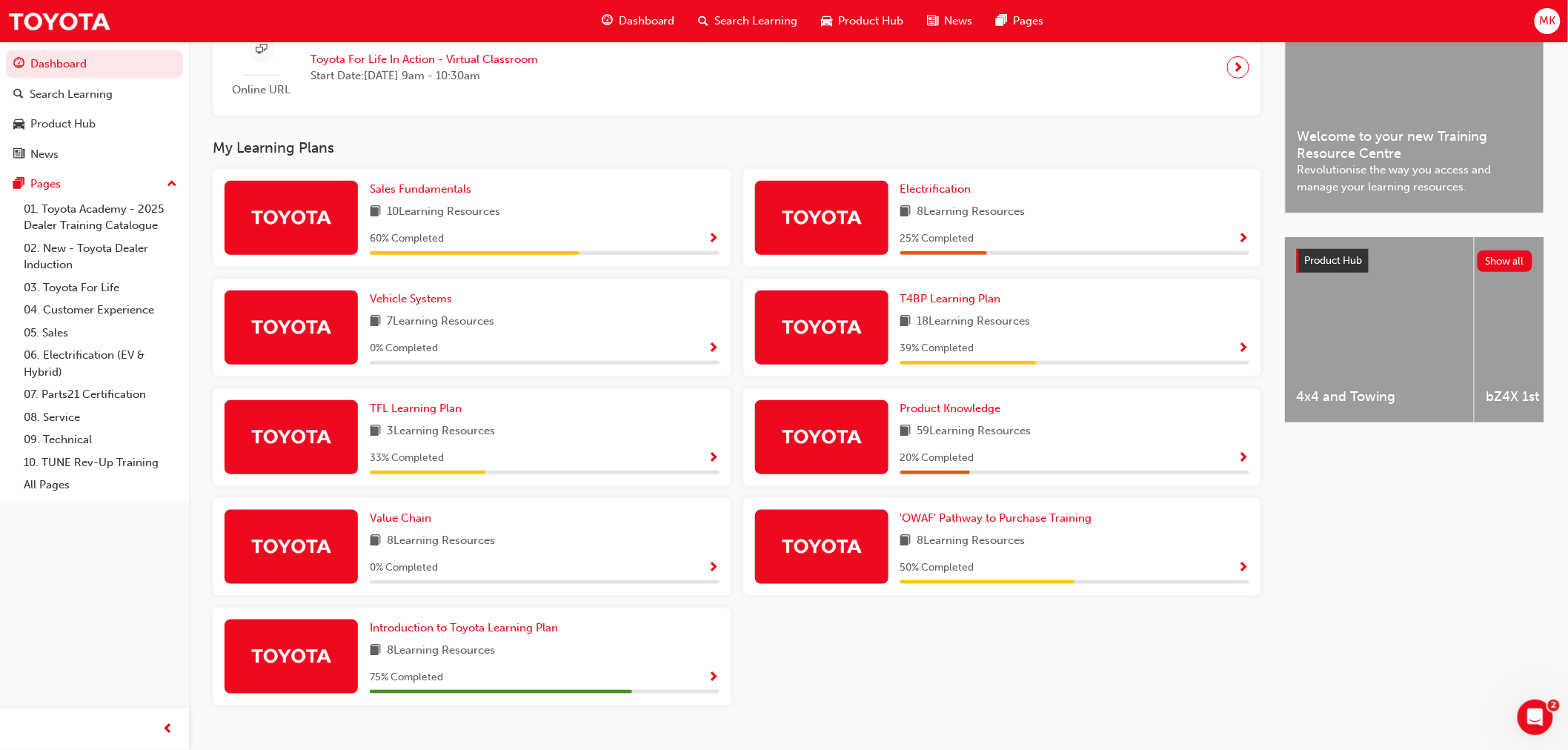
click at [1247, 462] on span "Show Progress" at bounding box center [1244, 458] width 11 height 13
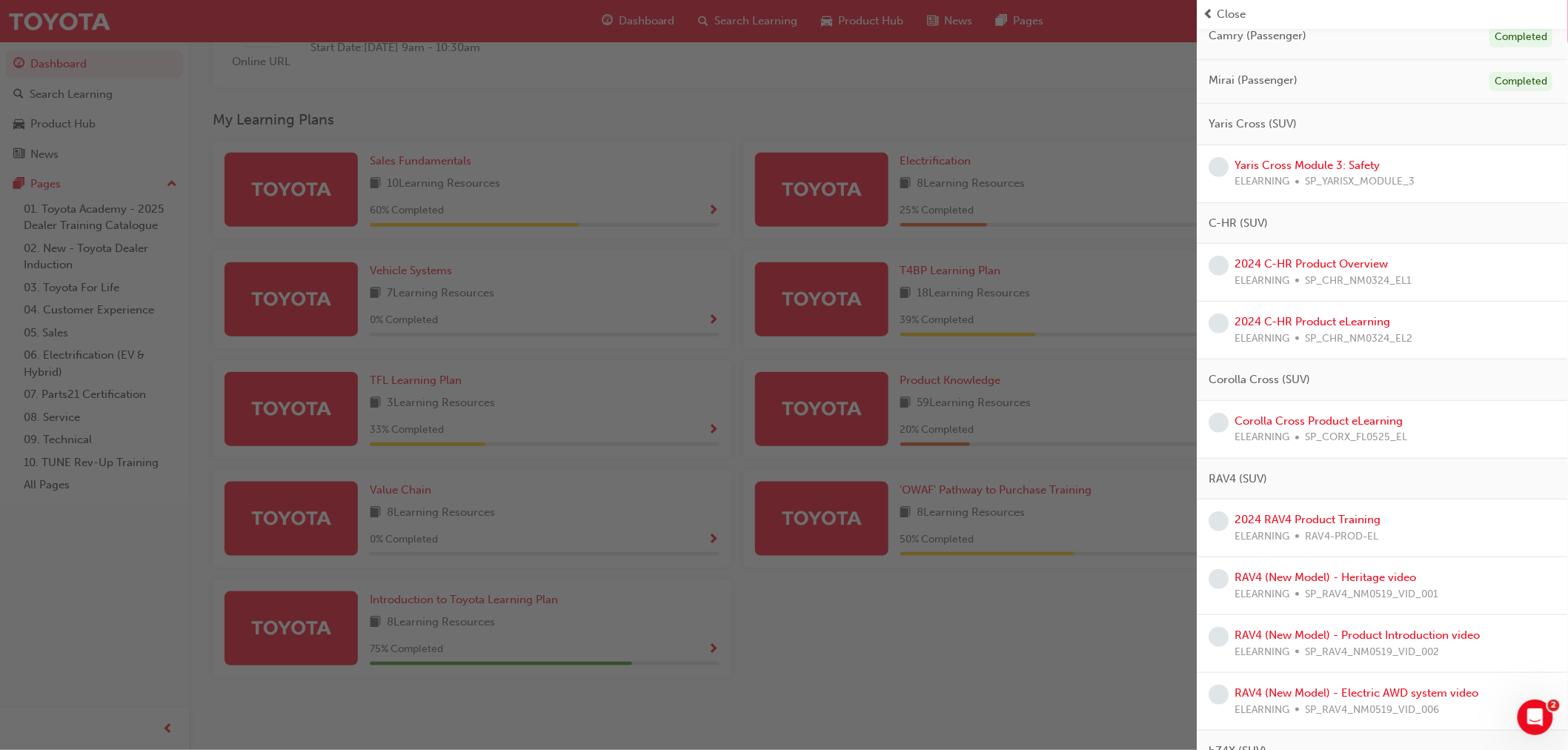
scroll to position [0, 0]
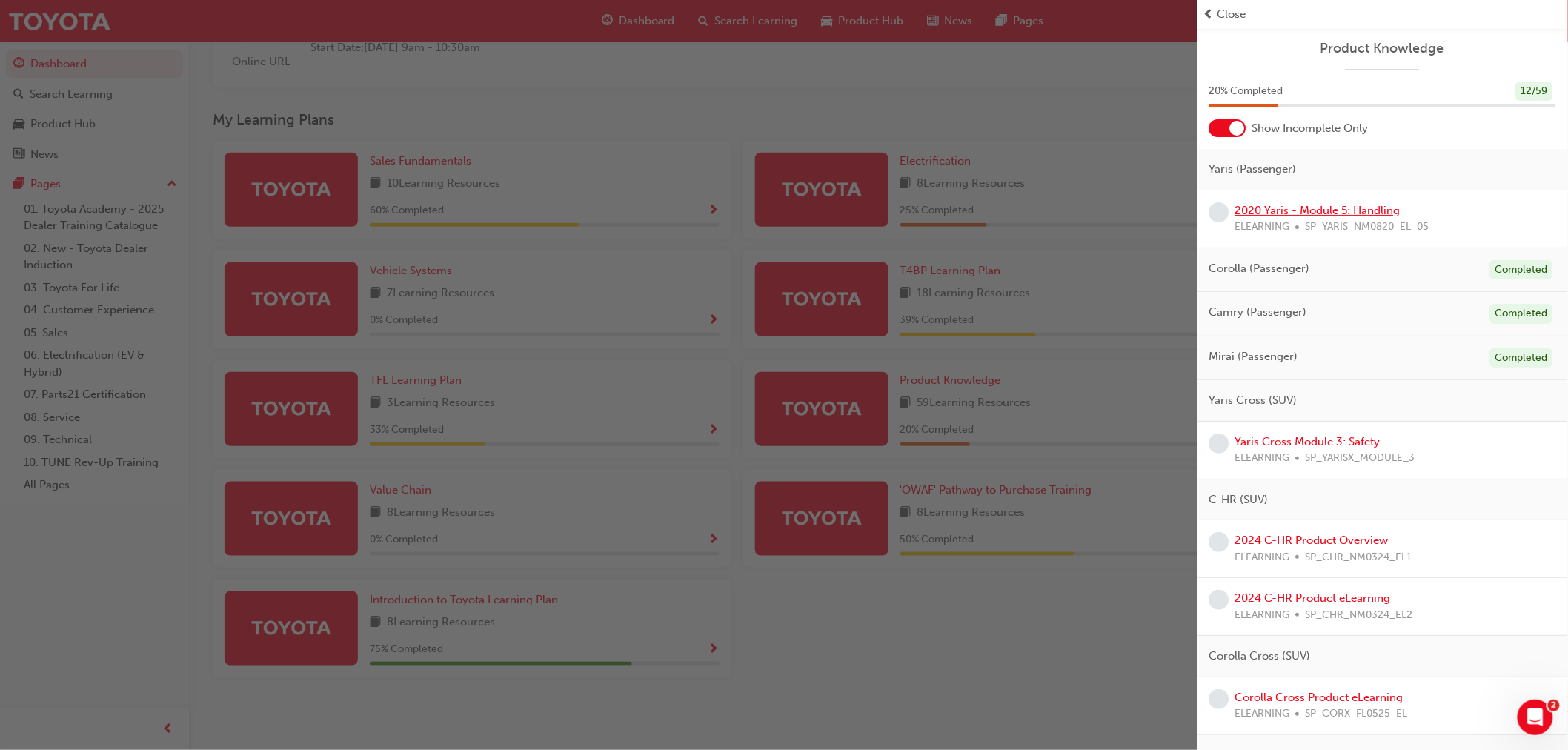
click at [1330, 207] on link "2020 Yaris - Module 5: Handling" at bounding box center [1318, 210] width 165 height 13
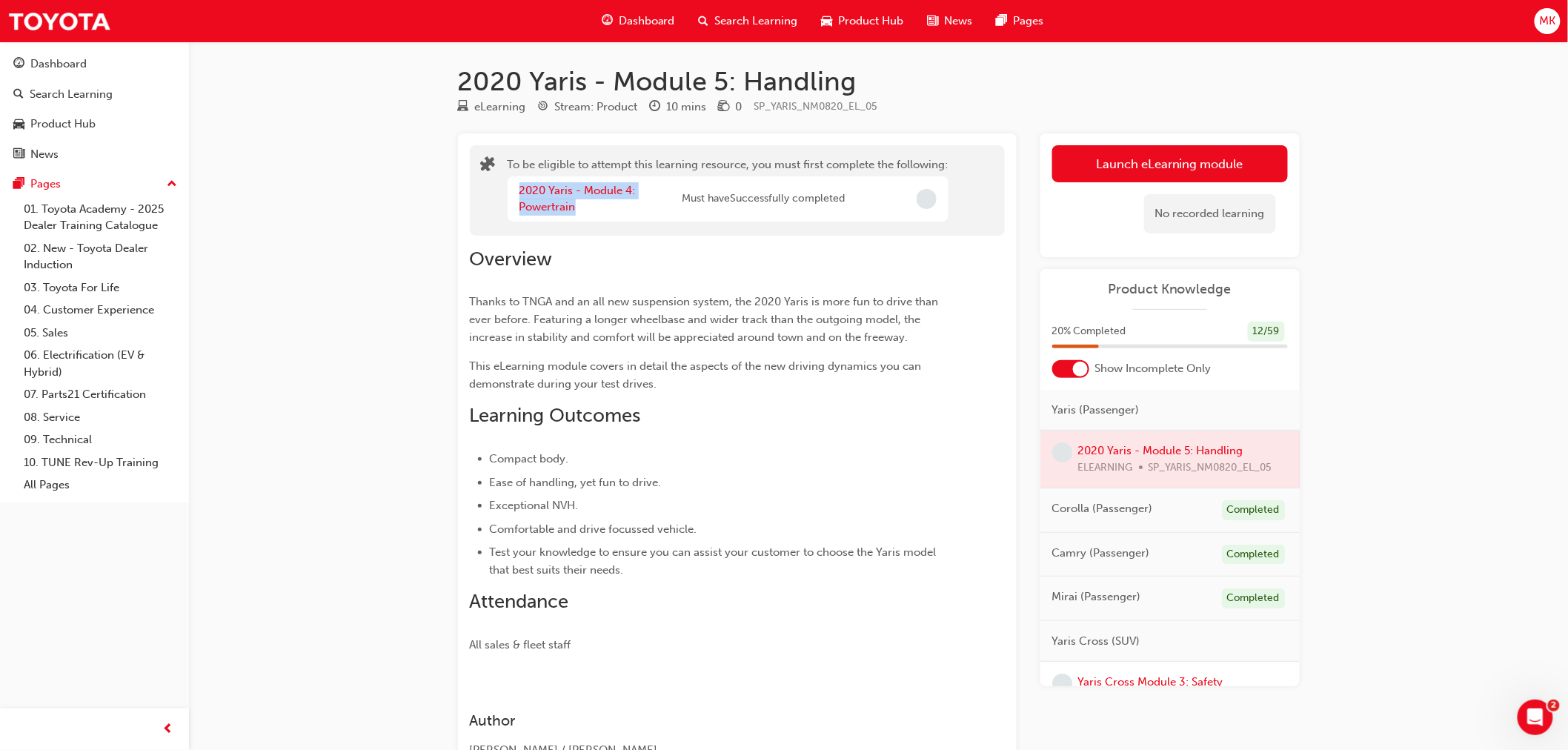
drag, startPoint x: 592, startPoint y: 207, endPoint x: 506, endPoint y: 194, distance: 87.0
click at [508, 194] on div "2020 Yaris - Module 4: Powertrain Must have Successfully completed" at bounding box center [728, 199] width 441 height 46
copy link "2020 Yaris - Module 4: Powertrain"
click at [749, 6] on div "Search Learning" at bounding box center [748, 20] width 123 height 30
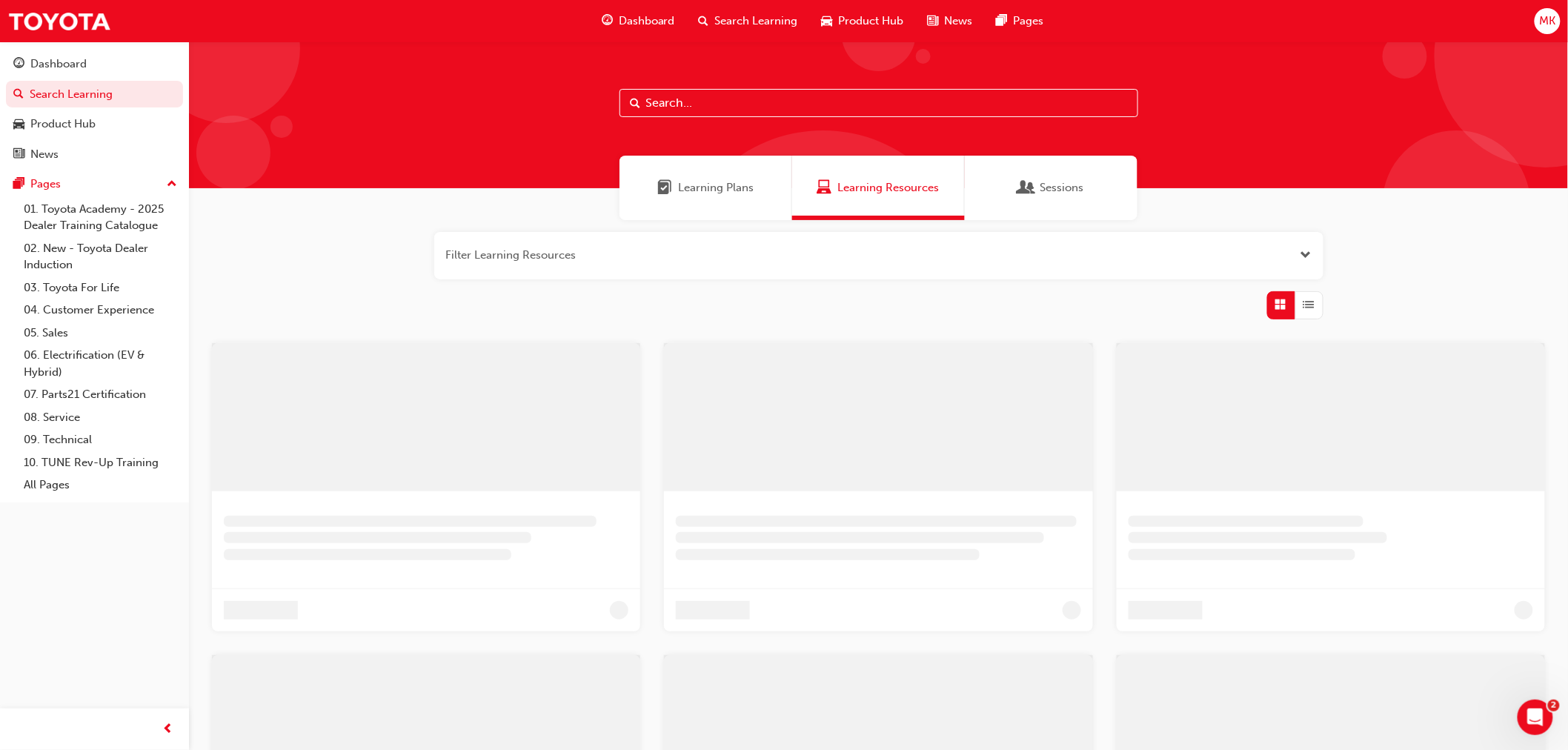
click at [723, 98] on input "text" at bounding box center [879, 102] width 519 height 28
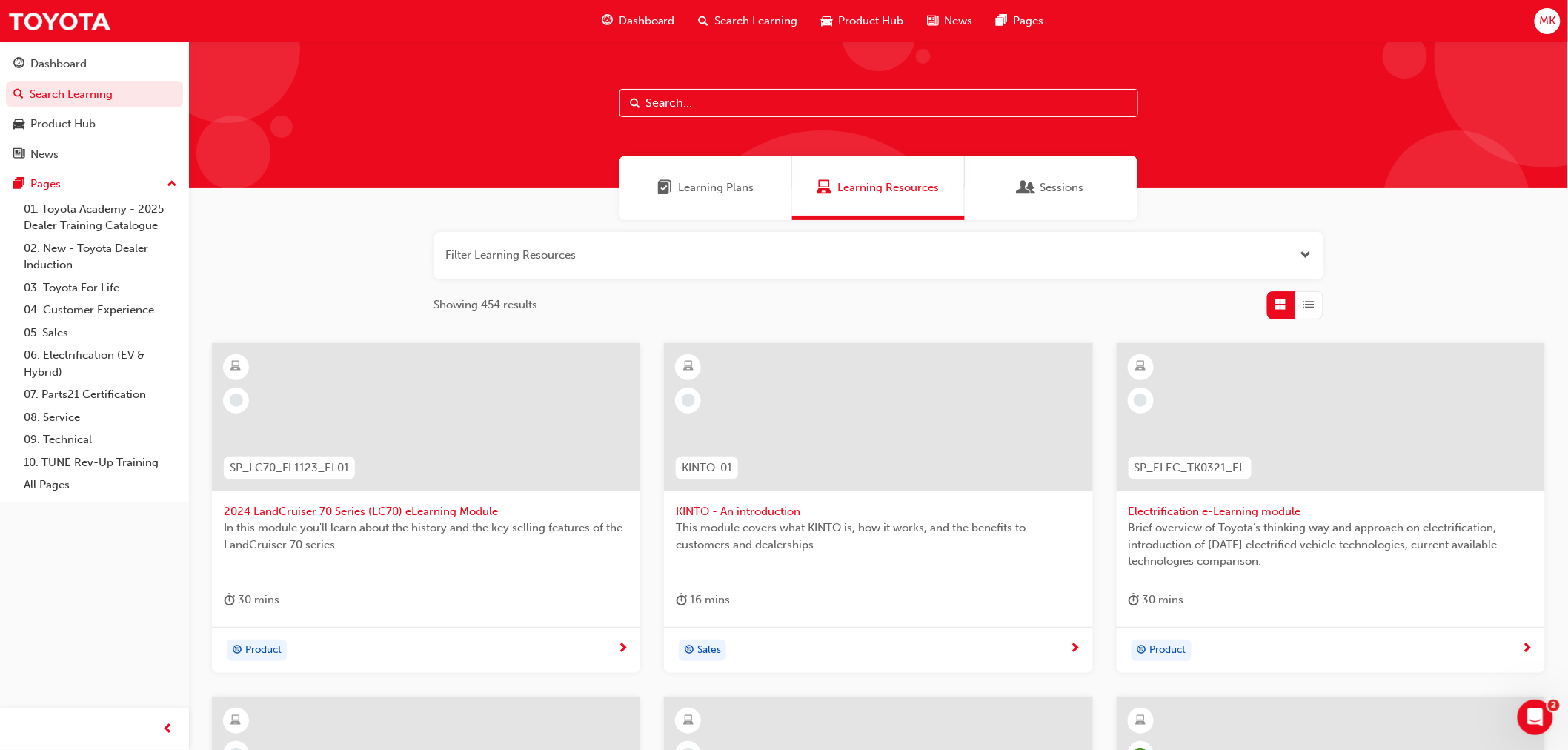
paste input "2020 Yaris - Module 4: Powertrain"
type input "2020 Yaris - Module 4: Powertrain"
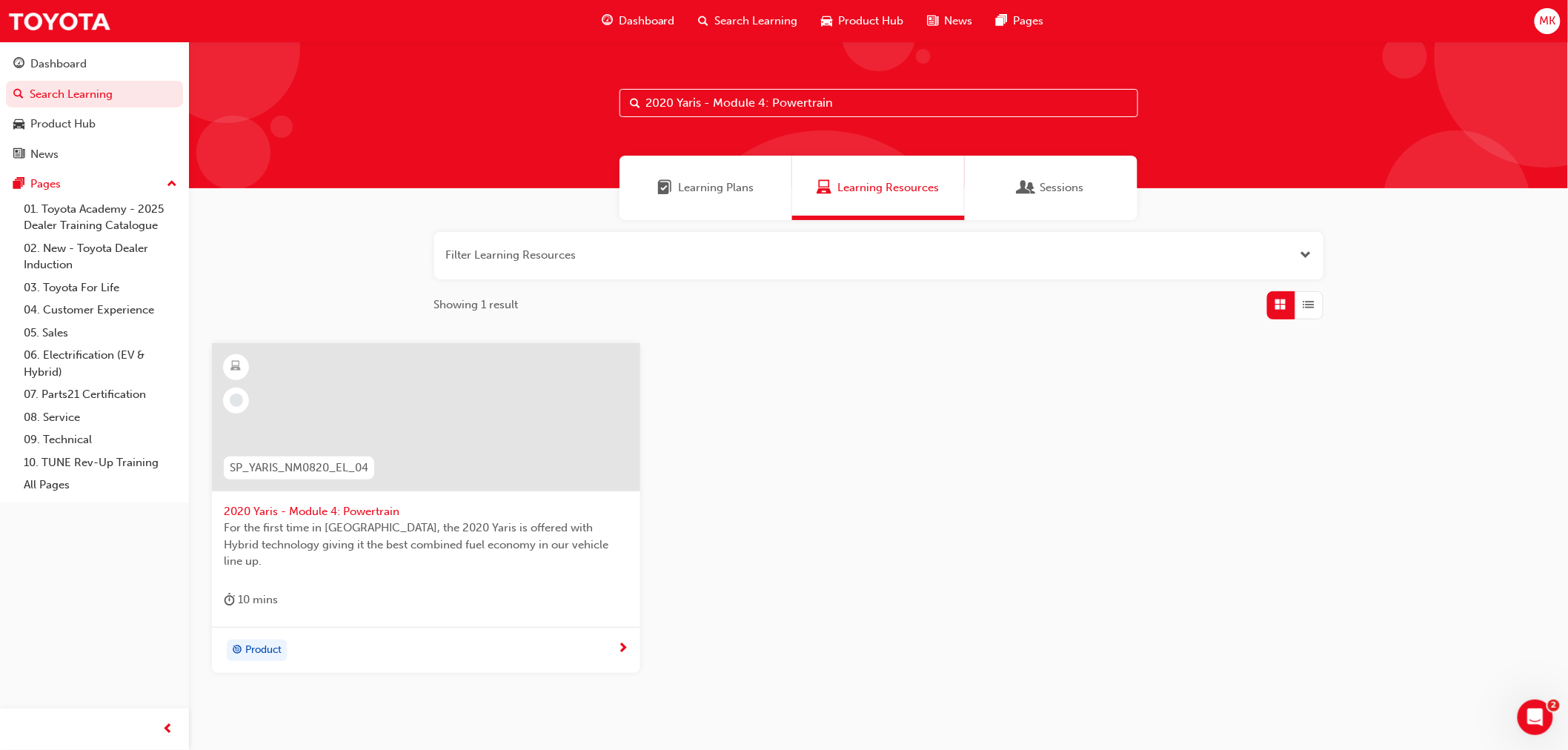
click at [344, 500] on div at bounding box center [426, 429] width 405 height 148
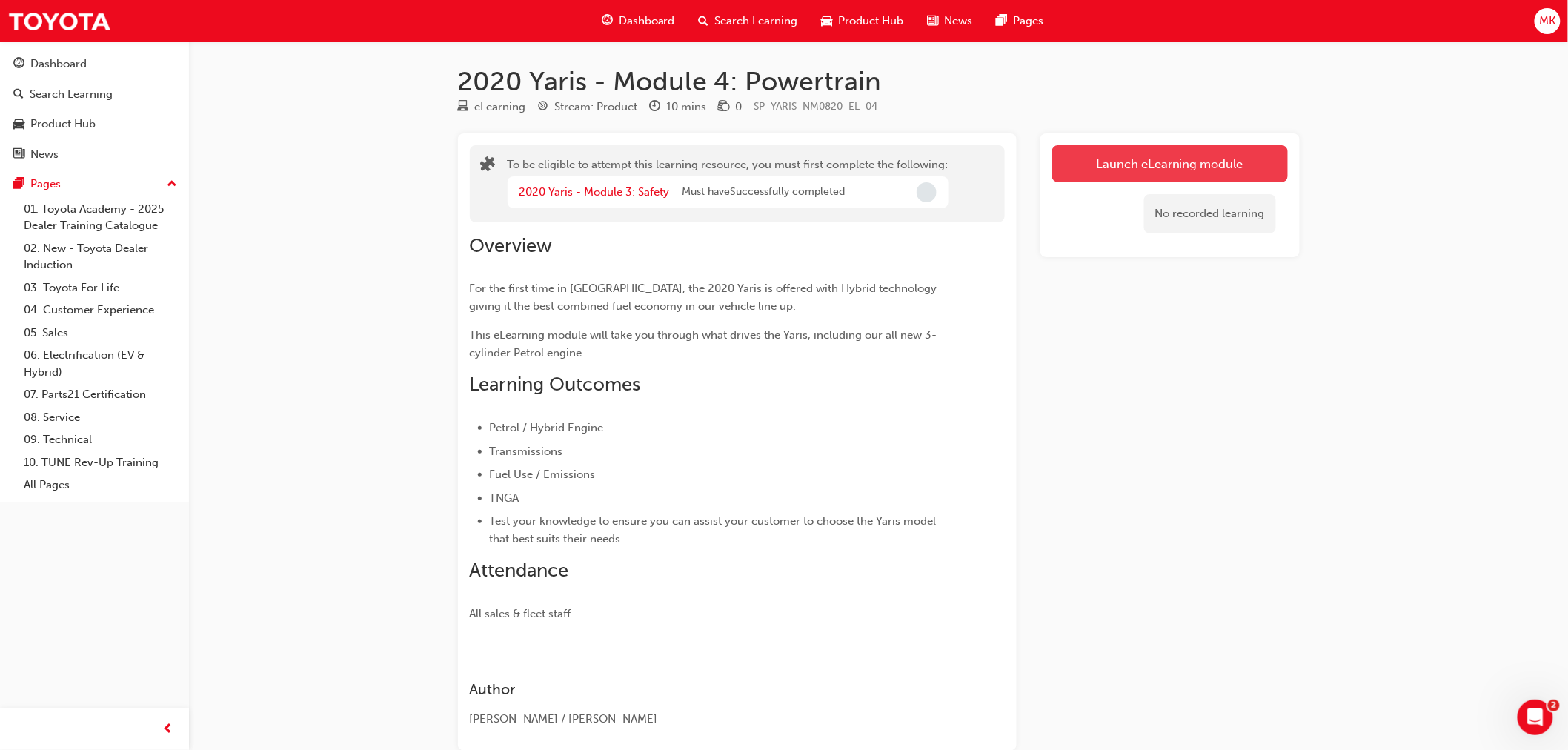
click at [1158, 159] on button "Launch eLearning module" at bounding box center [1171, 164] width 236 height 37
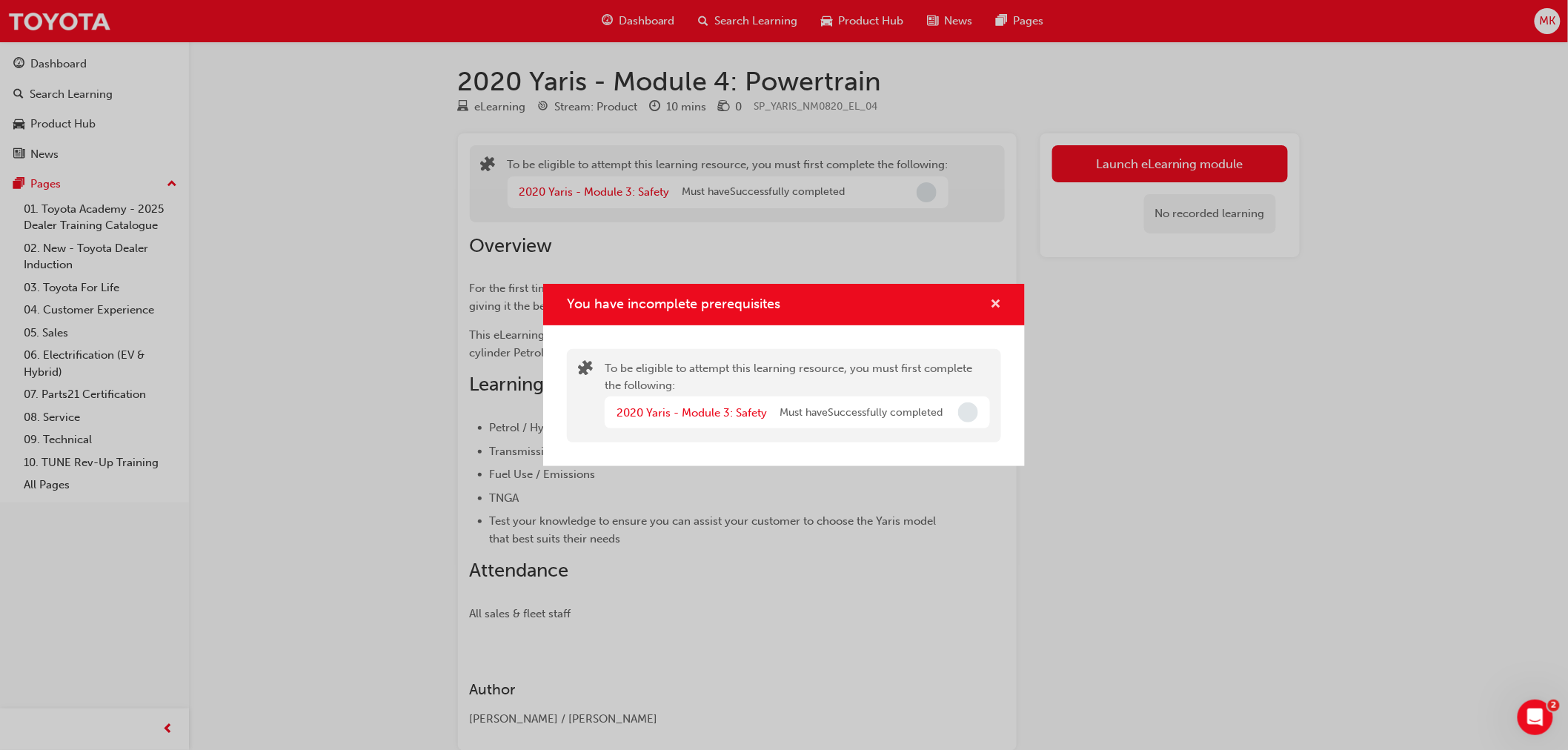
click at [997, 306] on span "cross-icon" at bounding box center [996, 305] width 11 height 13
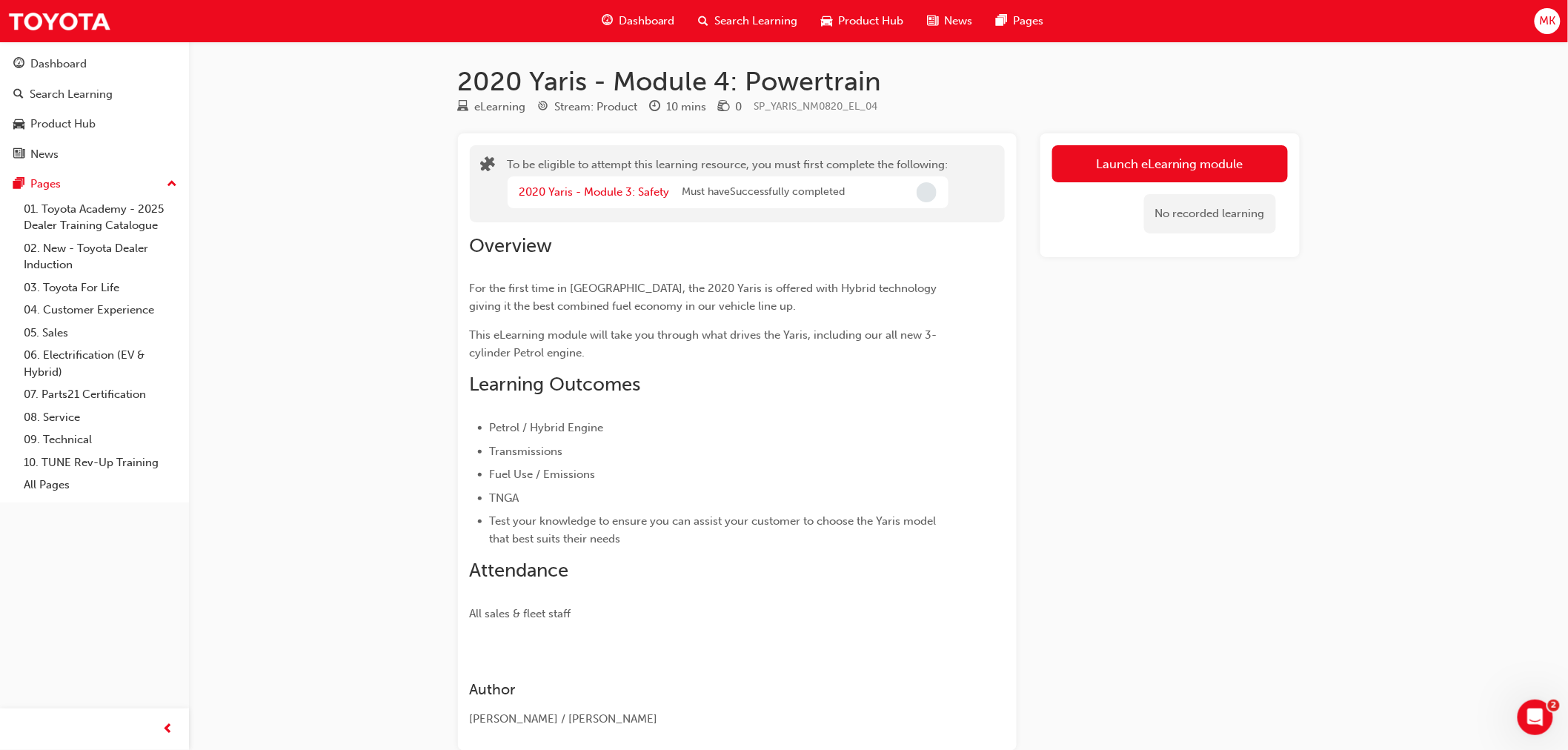
click at [634, 13] on span "Dashboard" at bounding box center [646, 20] width 56 height 17
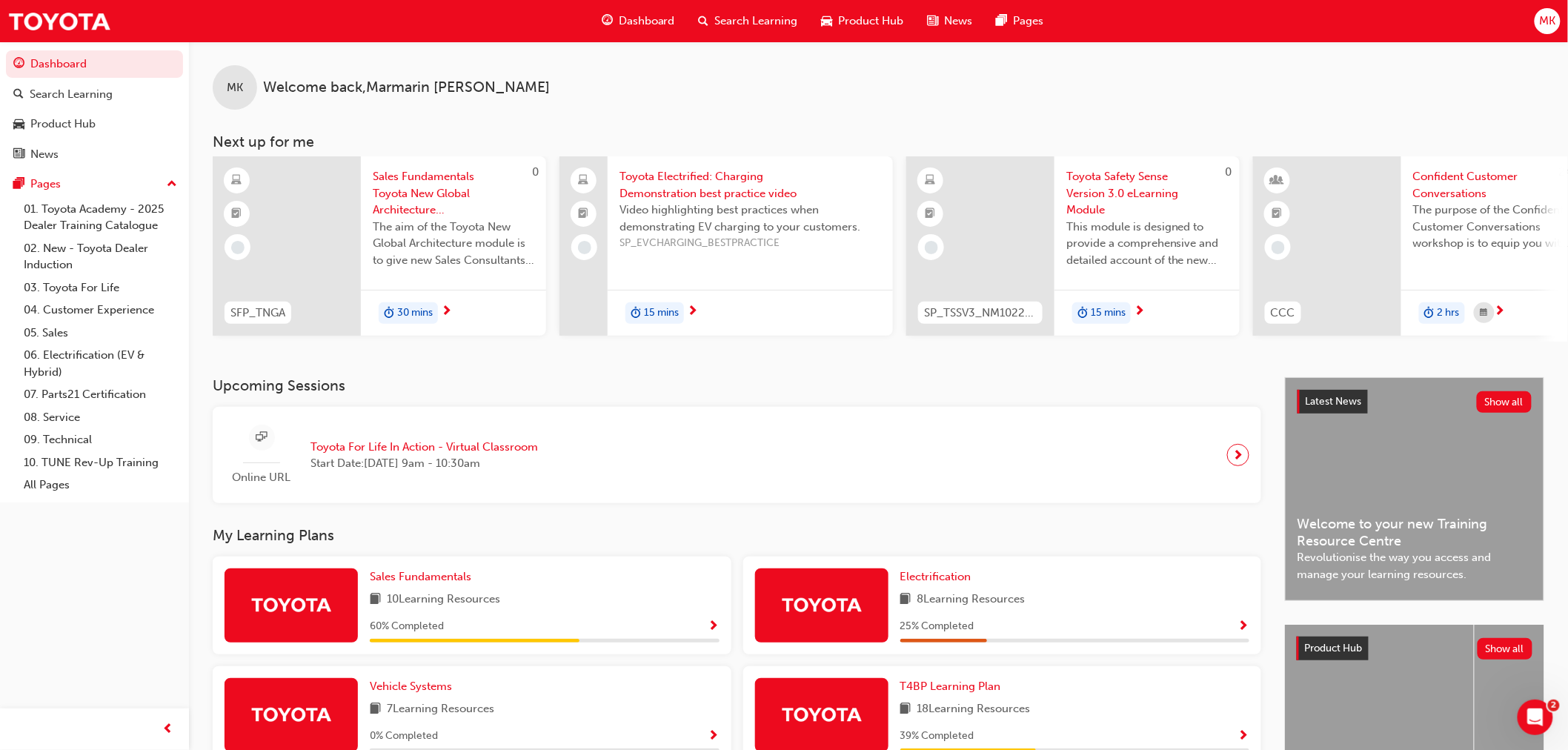
click at [695, 24] on div "Search Learning" at bounding box center [748, 20] width 123 height 30
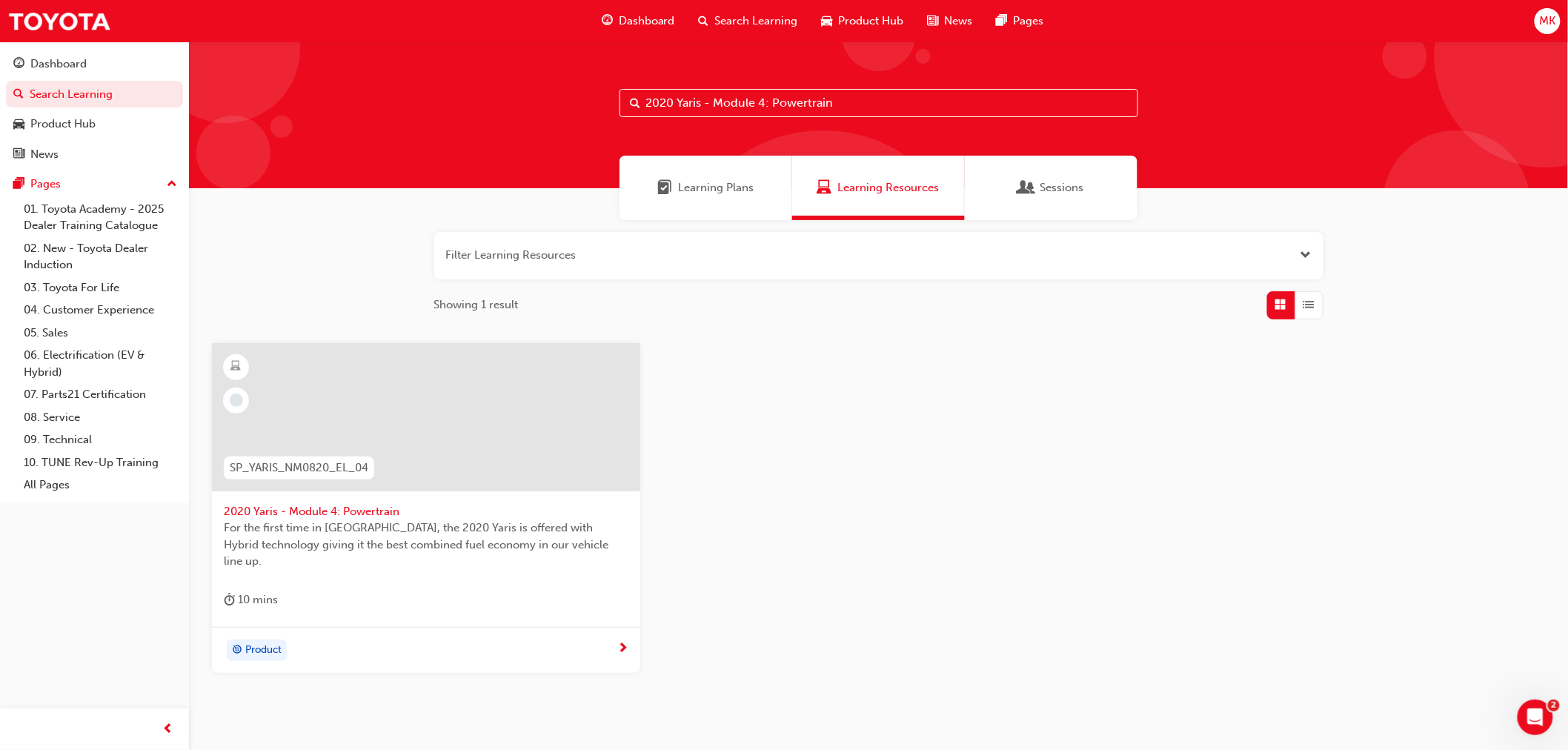
click at [849, 101] on input "2020 Yaris - Module 4: Powertrain" at bounding box center [879, 102] width 519 height 28
click at [767, 102] on input "2020 Yaris - Module 4: Powertrain" at bounding box center [879, 102] width 519 height 28
click at [871, 89] on input "2020 Yaris - Module 1: Powertrain" at bounding box center [879, 102] width 519 height 28
click at [786, 105] on input "2020 Yaris - Module 2" at bounding box center [879, 102] width 519 height 28
type input "2020 Yaris - Module 3"
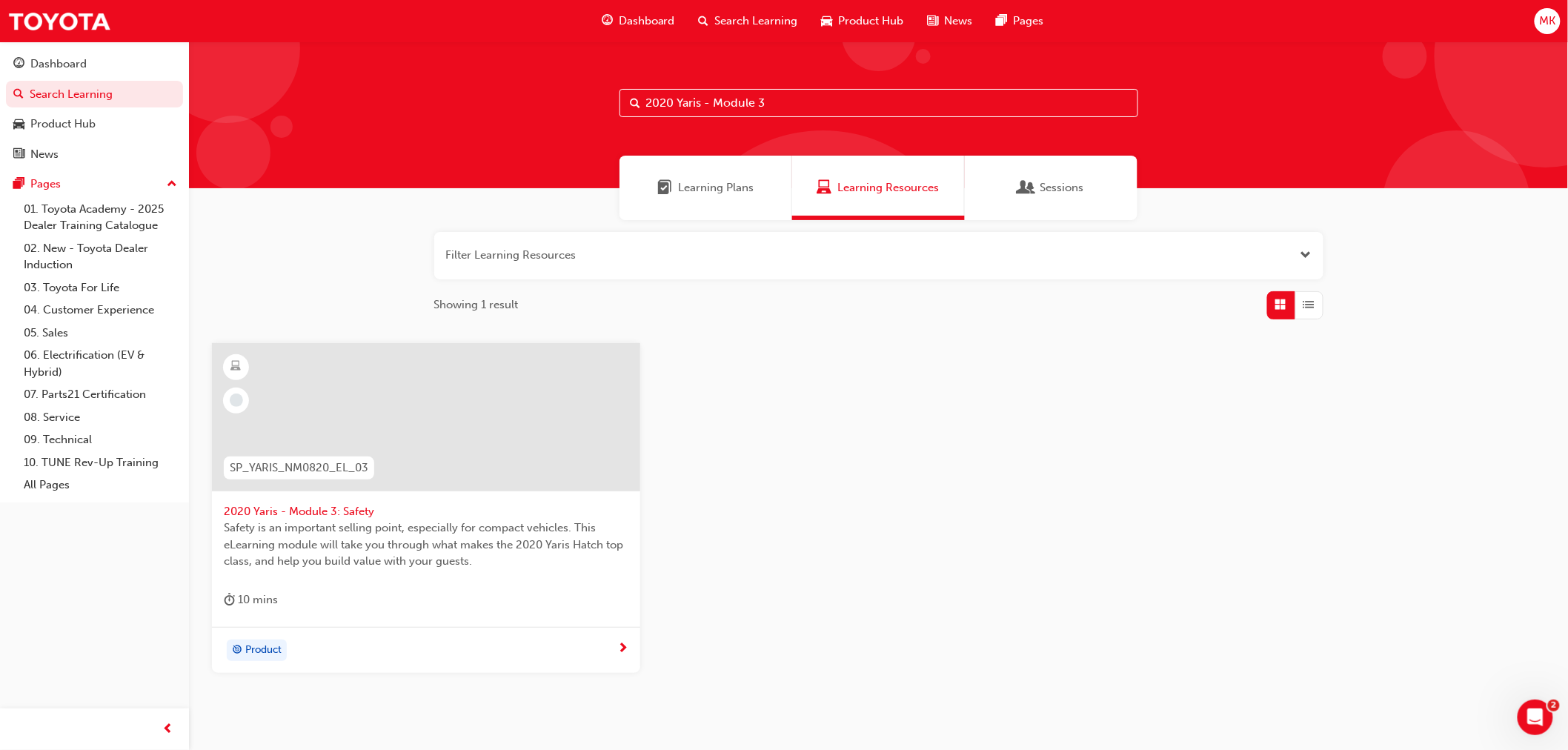
click at [280, 498] on div at bounding box center [426, 429] width 405 height 148
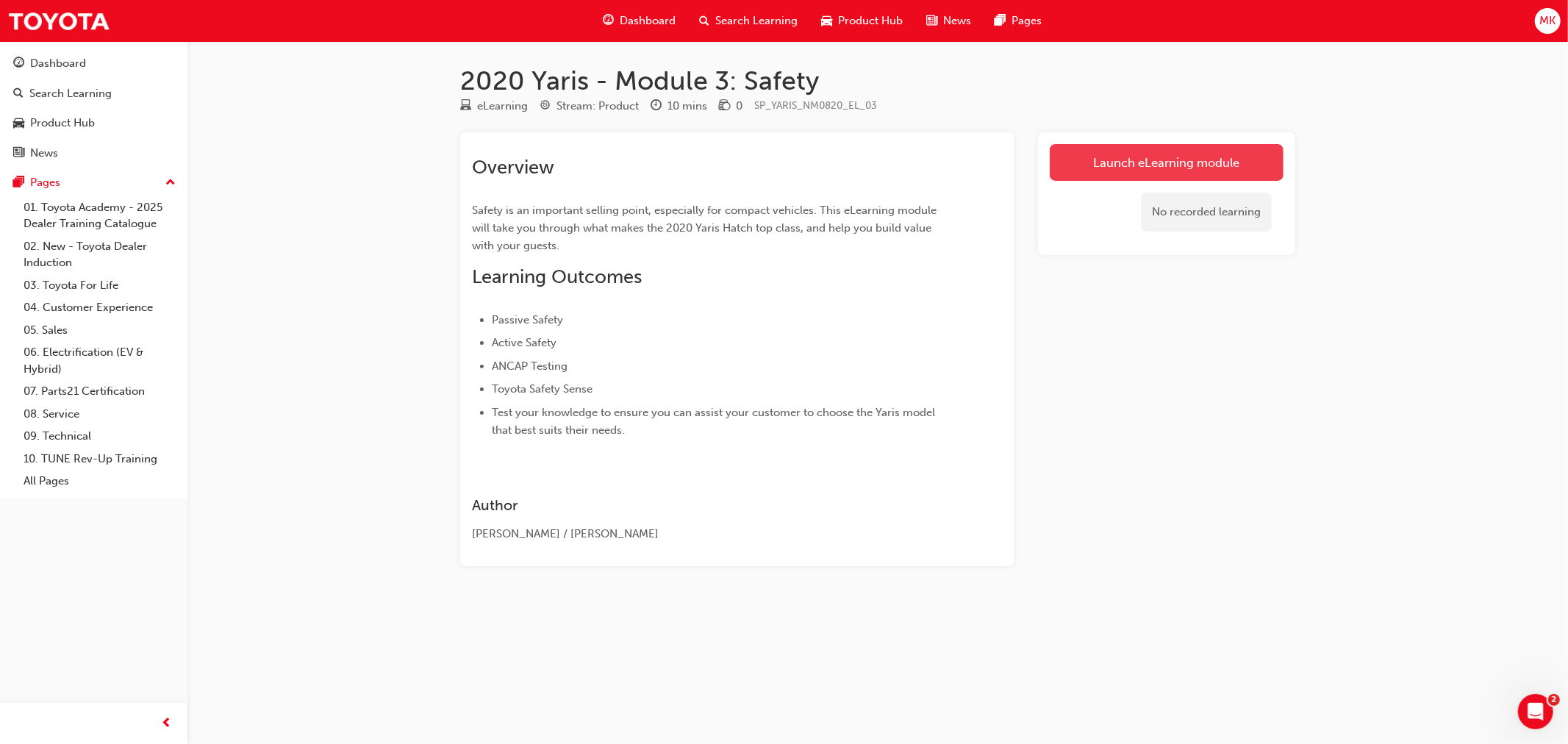
click at [1179, 152] on link "Launch eLearning module" at bounding box center [1167, 163] width 234 height 37
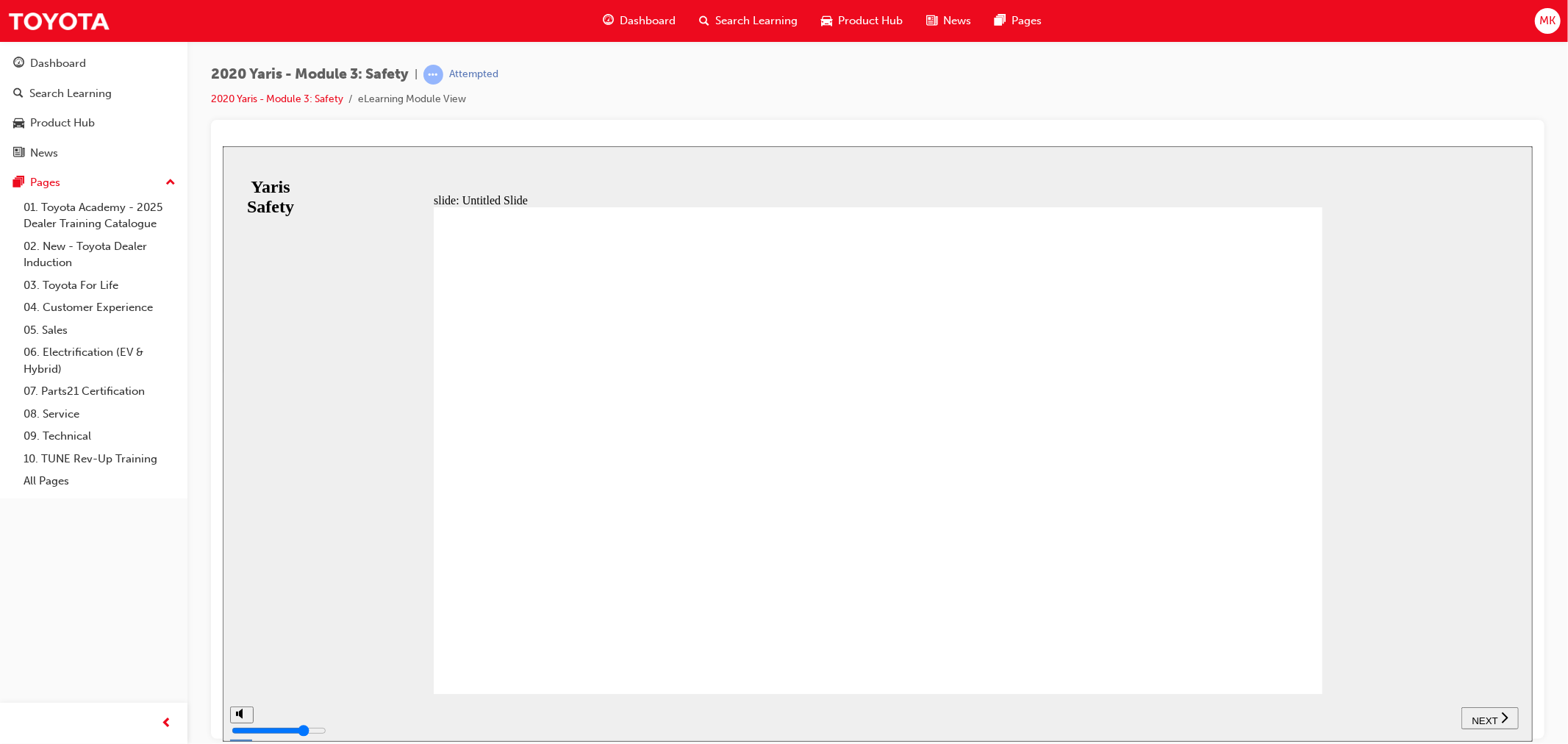
click at [1491, 715] on span "NEXT" at bounding box center [1483, 720] width 26 height 11
click at [1487, 721] on span "NEXT" at bounding box center [1483, 720] width 26 height 11
click at [1479, 717] on span "NEXT" at bounding box center [1483, 720] width 26 height 11
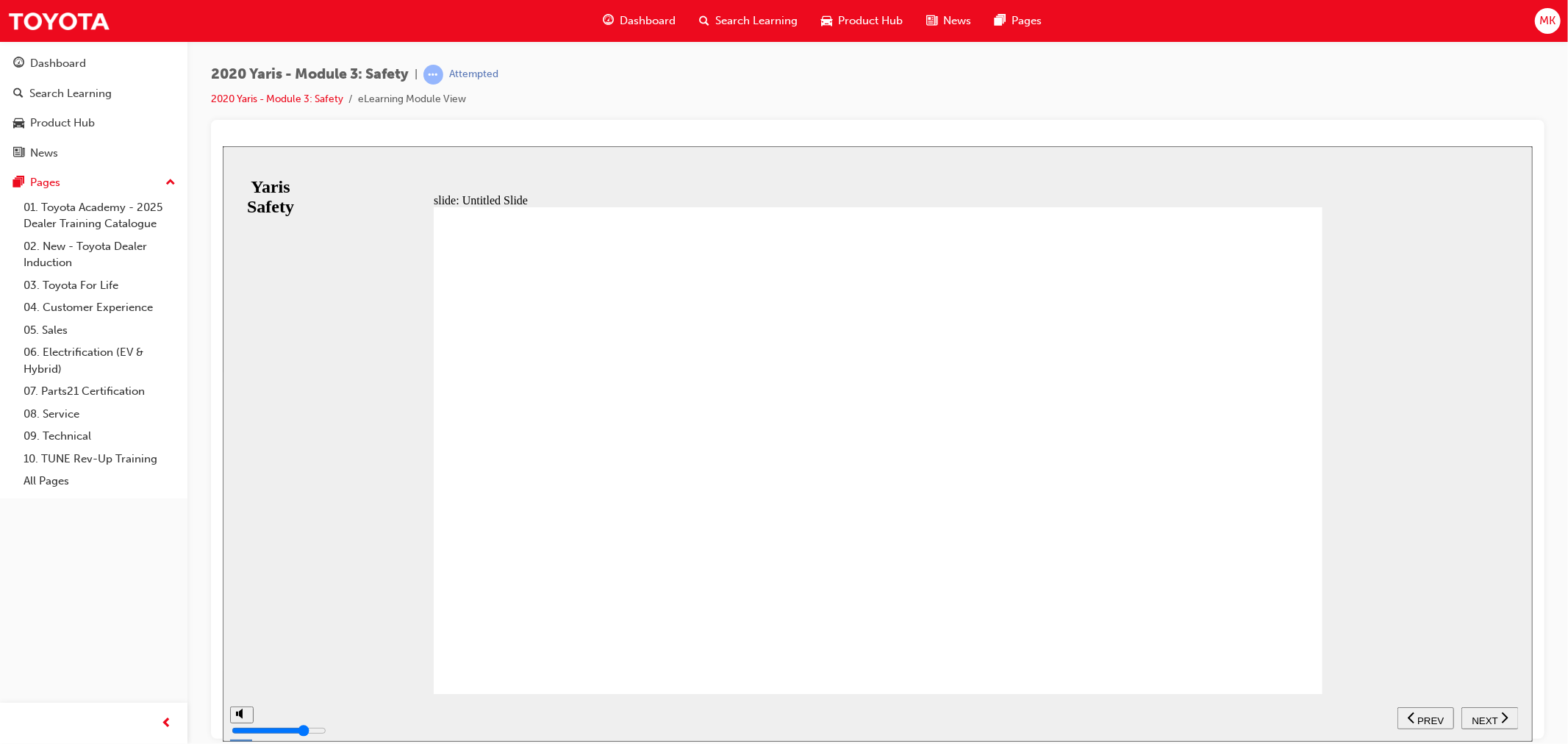
click at [1512, 712] on div "NEXT" at bounding box center [1489, 717] width 46 height 15
click at [1465, 706] on button "NEXT" at bounding box center [1489, 717] width 57 height 22
click at [1490, 721] on span "NEXT" at bounding box center [1483, 720] width 26 height 11
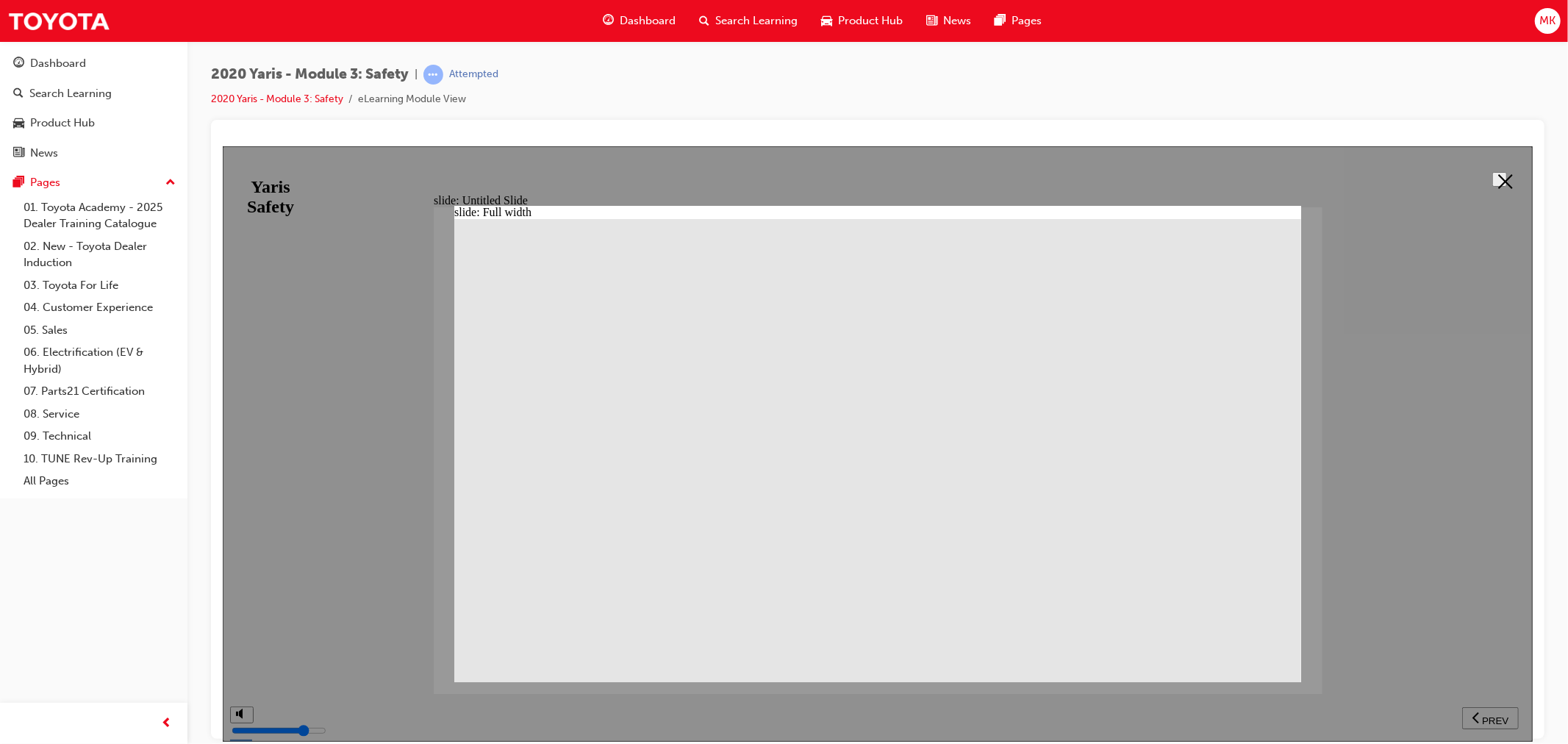
click at [1491, 185] on button at bounding box center [1499, 178] width 15 height 15
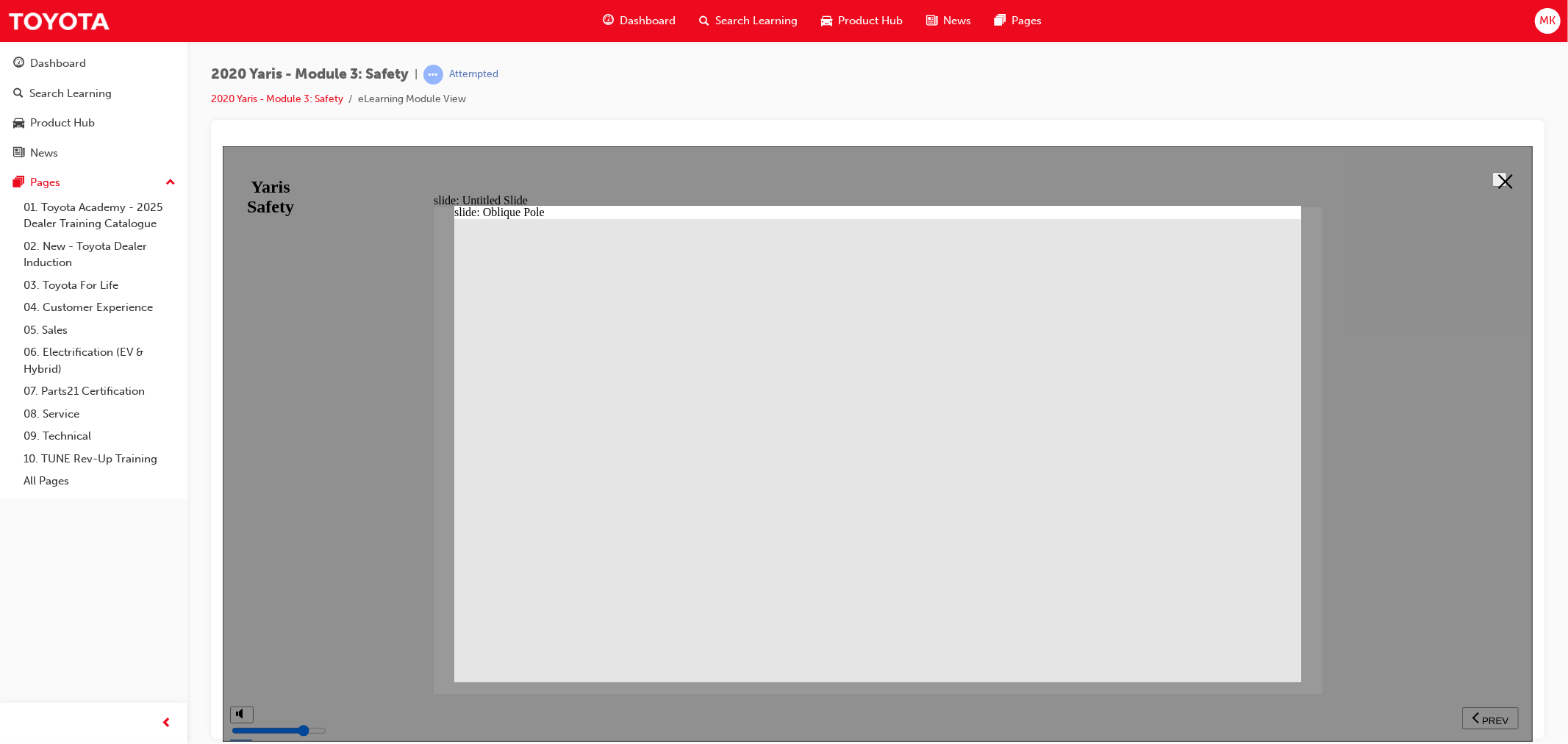
click at [1497, 173] on icon at bounding box center [1504, 181] width 15 height 15
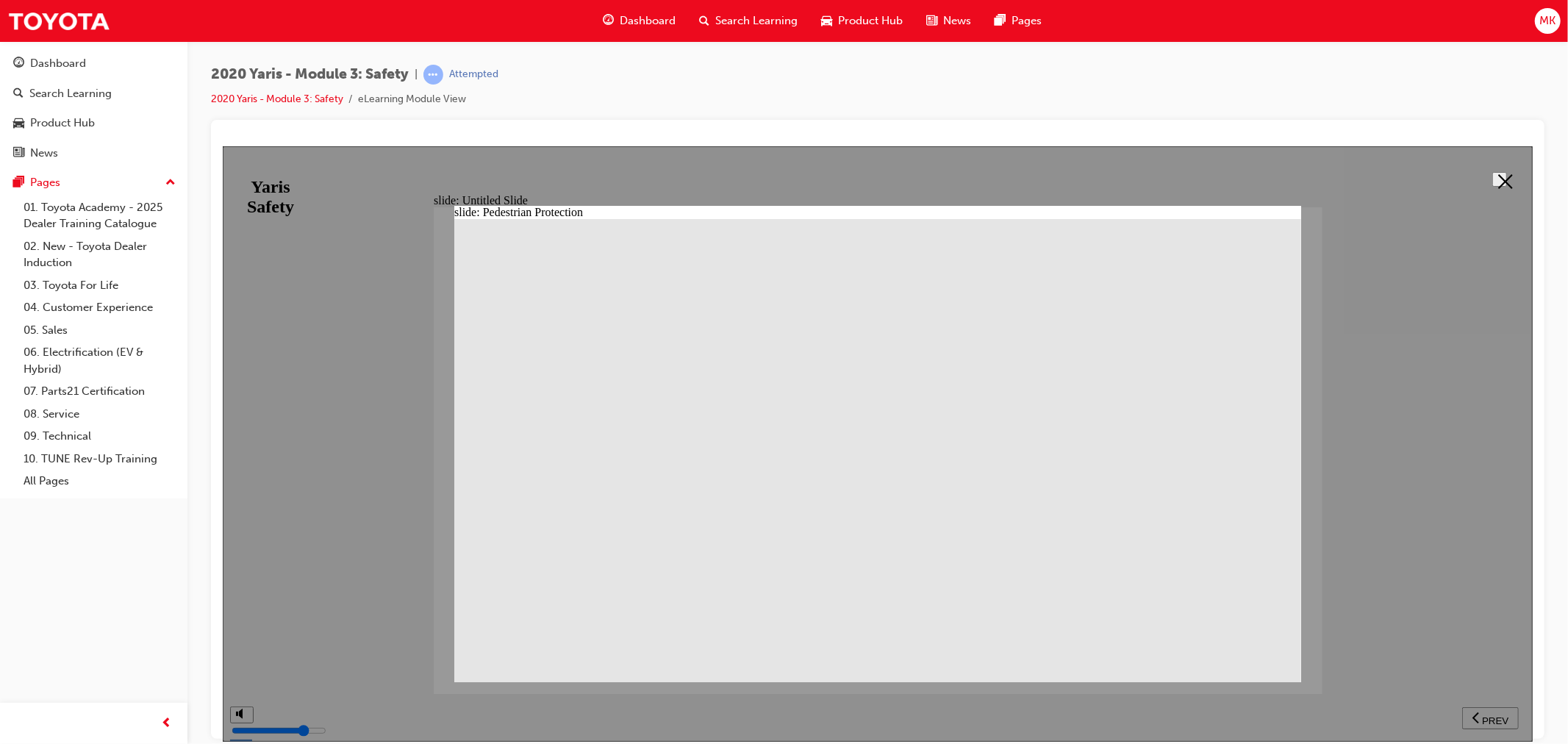
click at [1499, 181] on icon at bounding box center [1504, 181] width 15 height 15
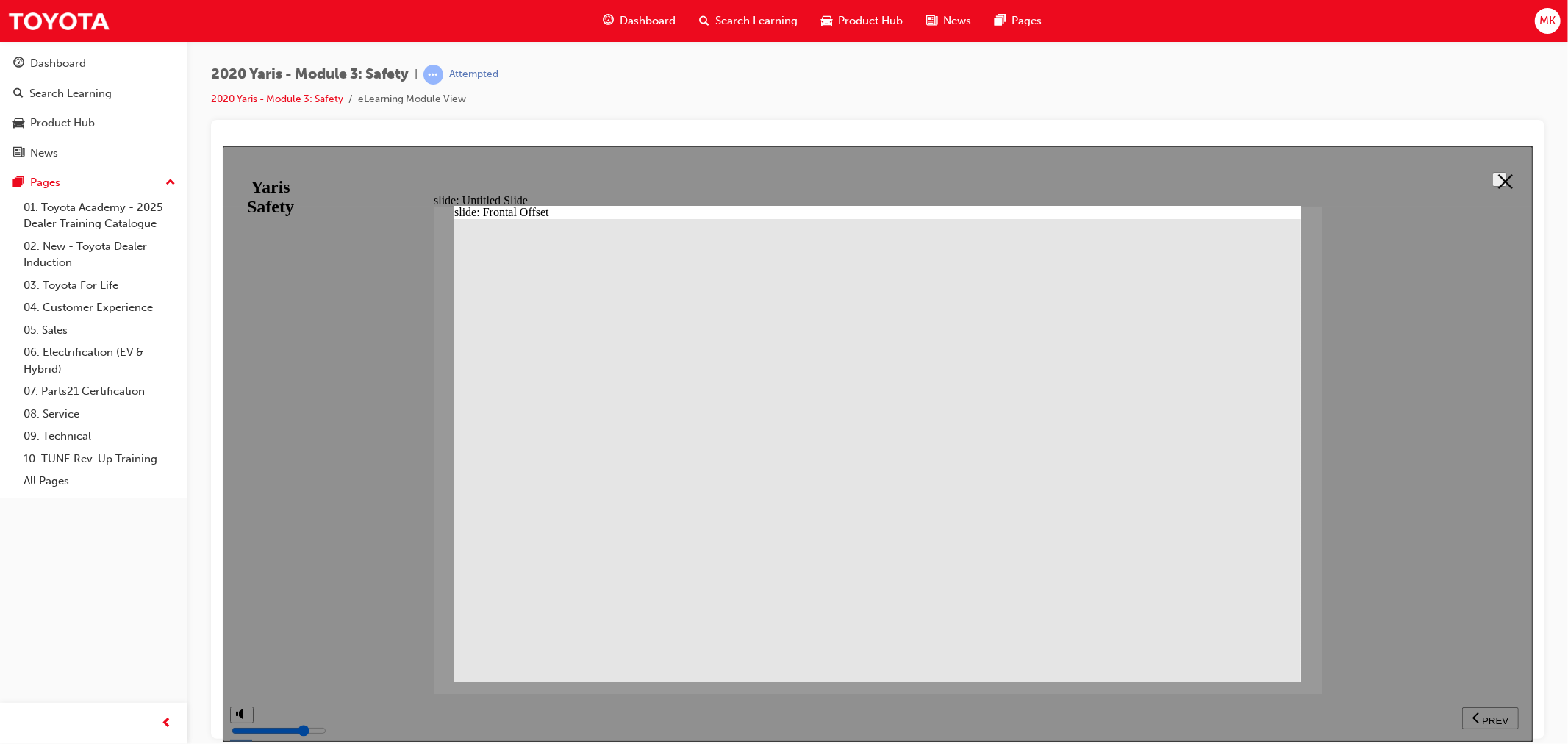
click at [1495, 171] on button at bounding box center [1499, 178] width 15 height 15
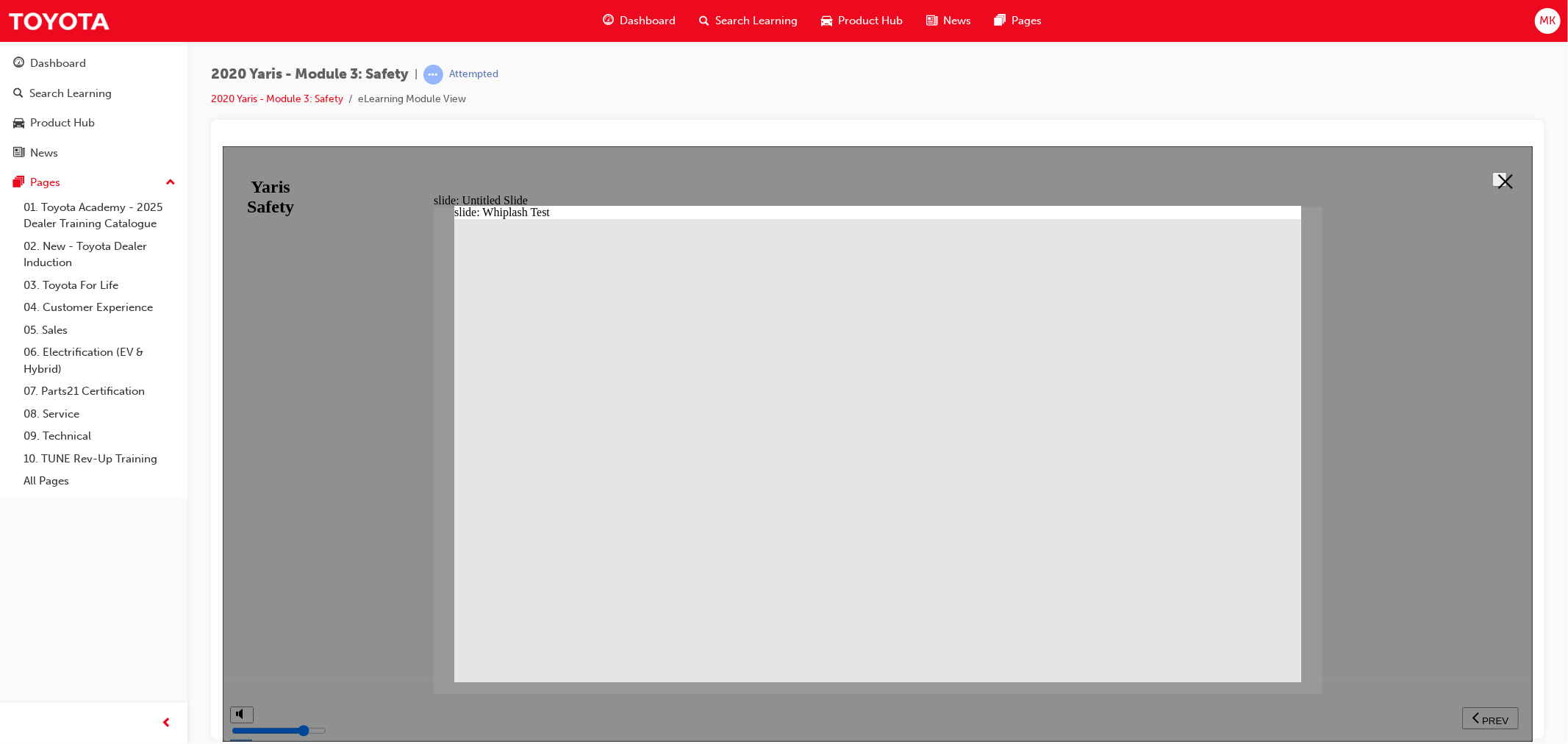
click at [1497, 174] on icon at bounding box center [1504, 181] width 15 height 15
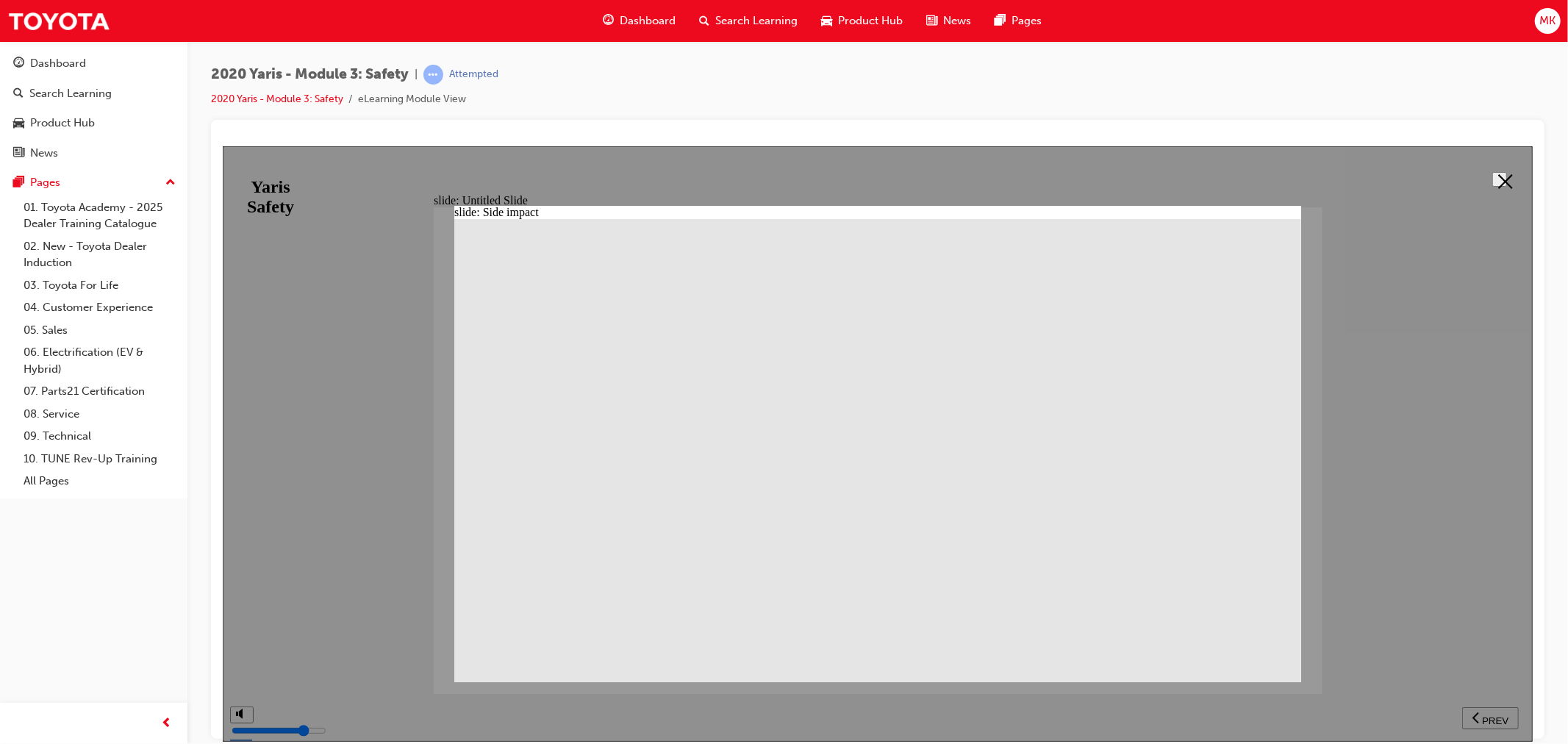
click at [1506, 174] on button at bounding box center [1499, 178] width 15 height 15
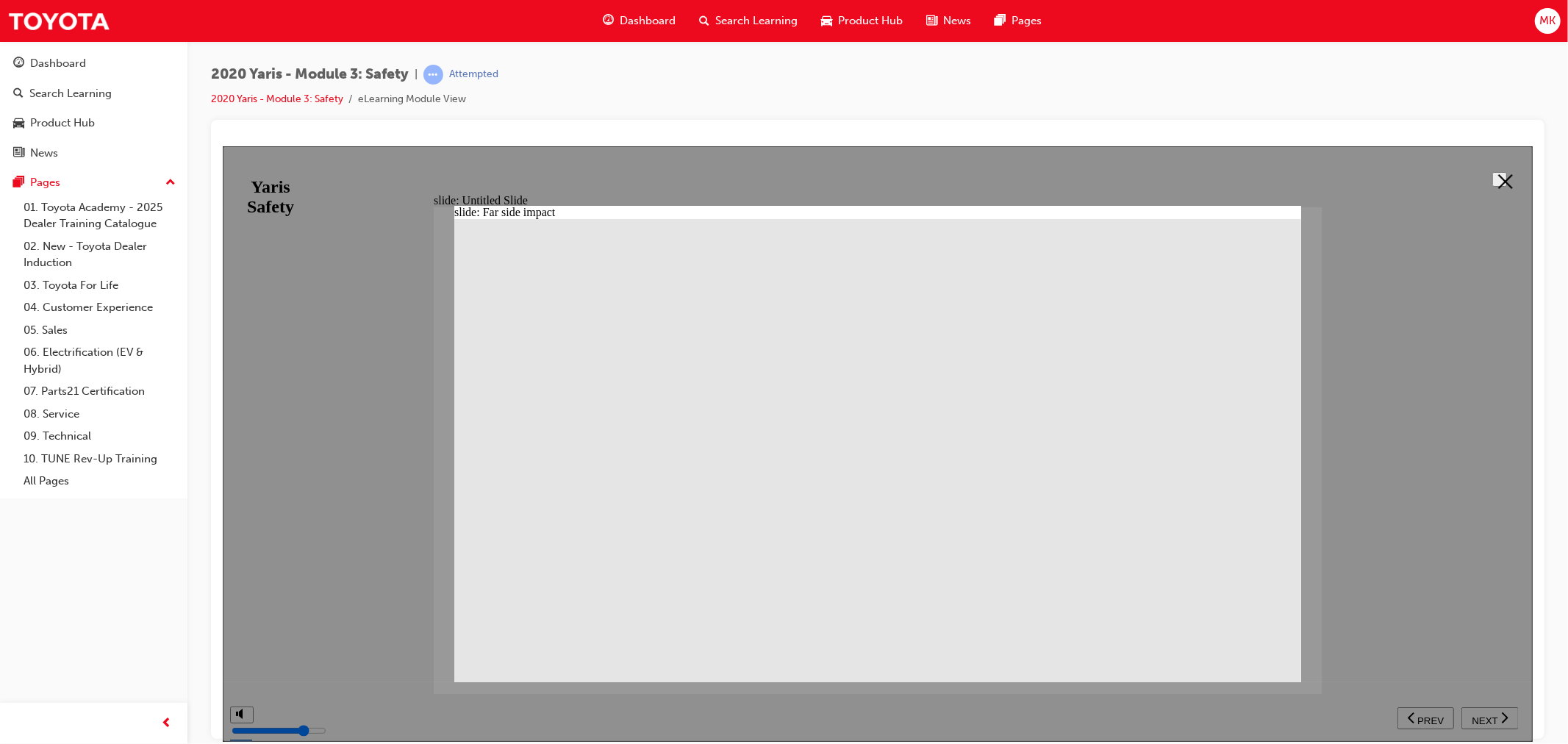
click at [1501, 180] on polygon at bounding box center [1504, 181] width 15 height 15
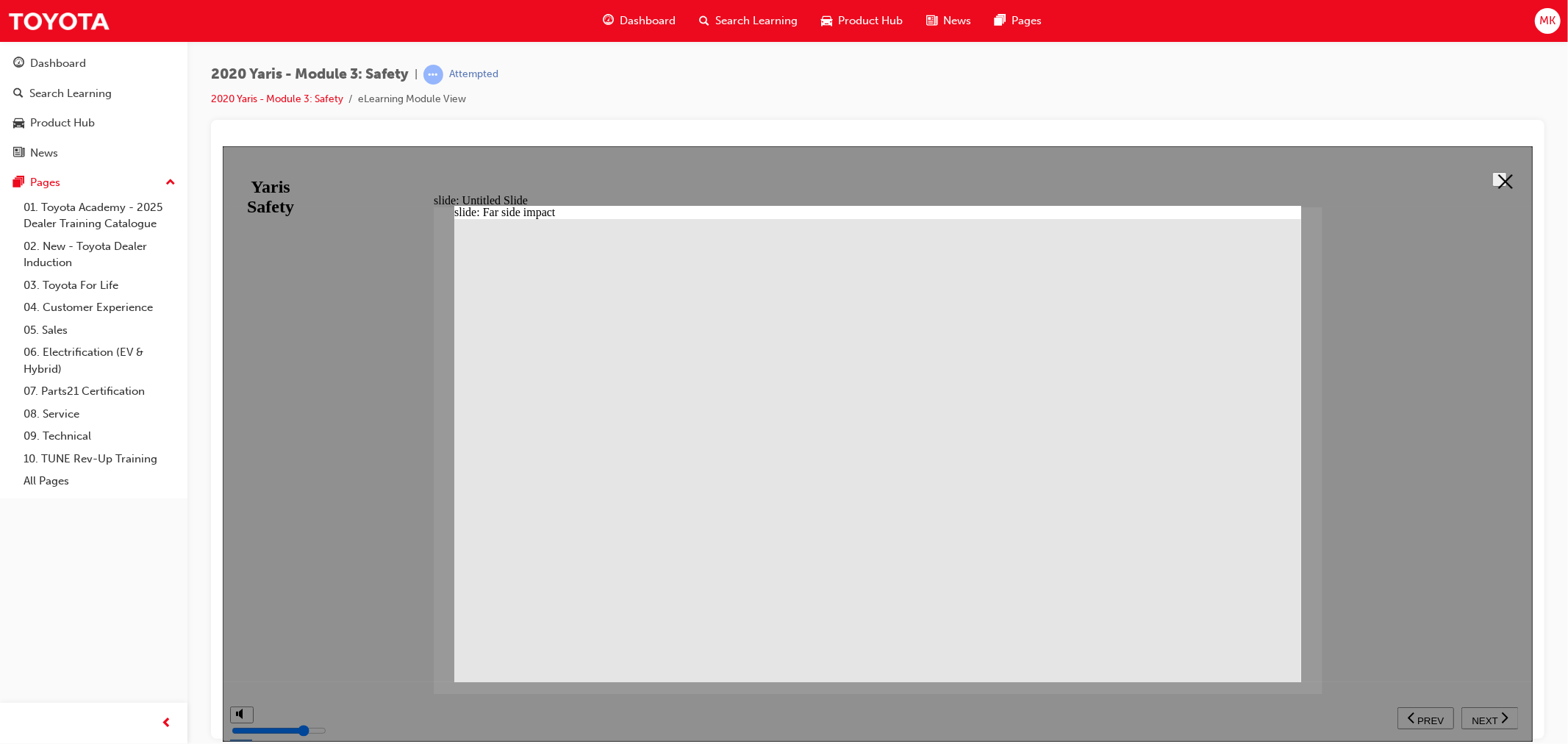
click at [1503, 180] on icon at bounding box center [1504, 181] width 15 height 15
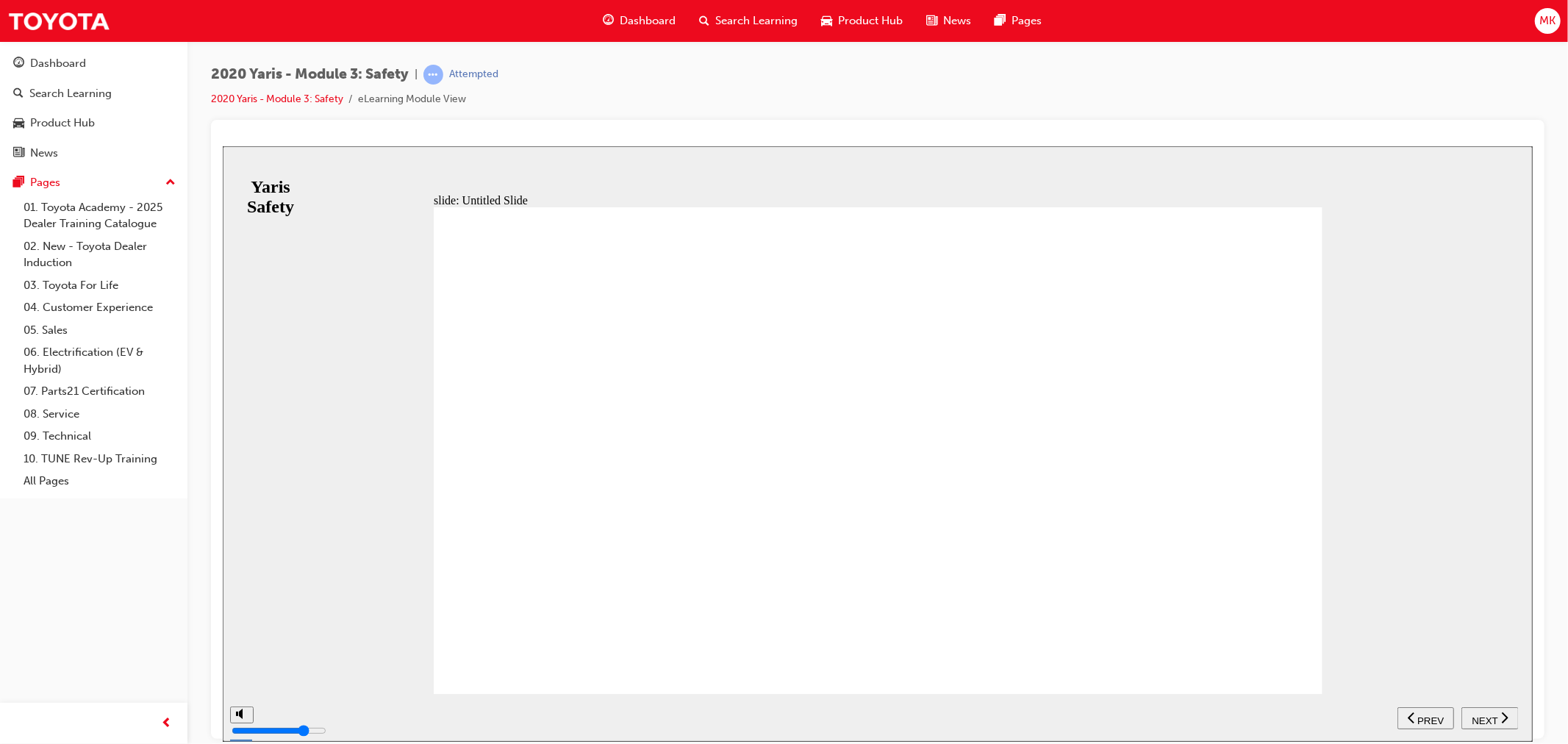
click at [1492, 724] on button "NEXT" at bounding box center [1489, 717] width 57 height 22
click at [1486, 709] on button "NEXT" at bounding box center [1489, 717] width 57 height 22
click at [1485, 725] on button "NEXT" at bounding box center [1489, 717] width 57 height 22
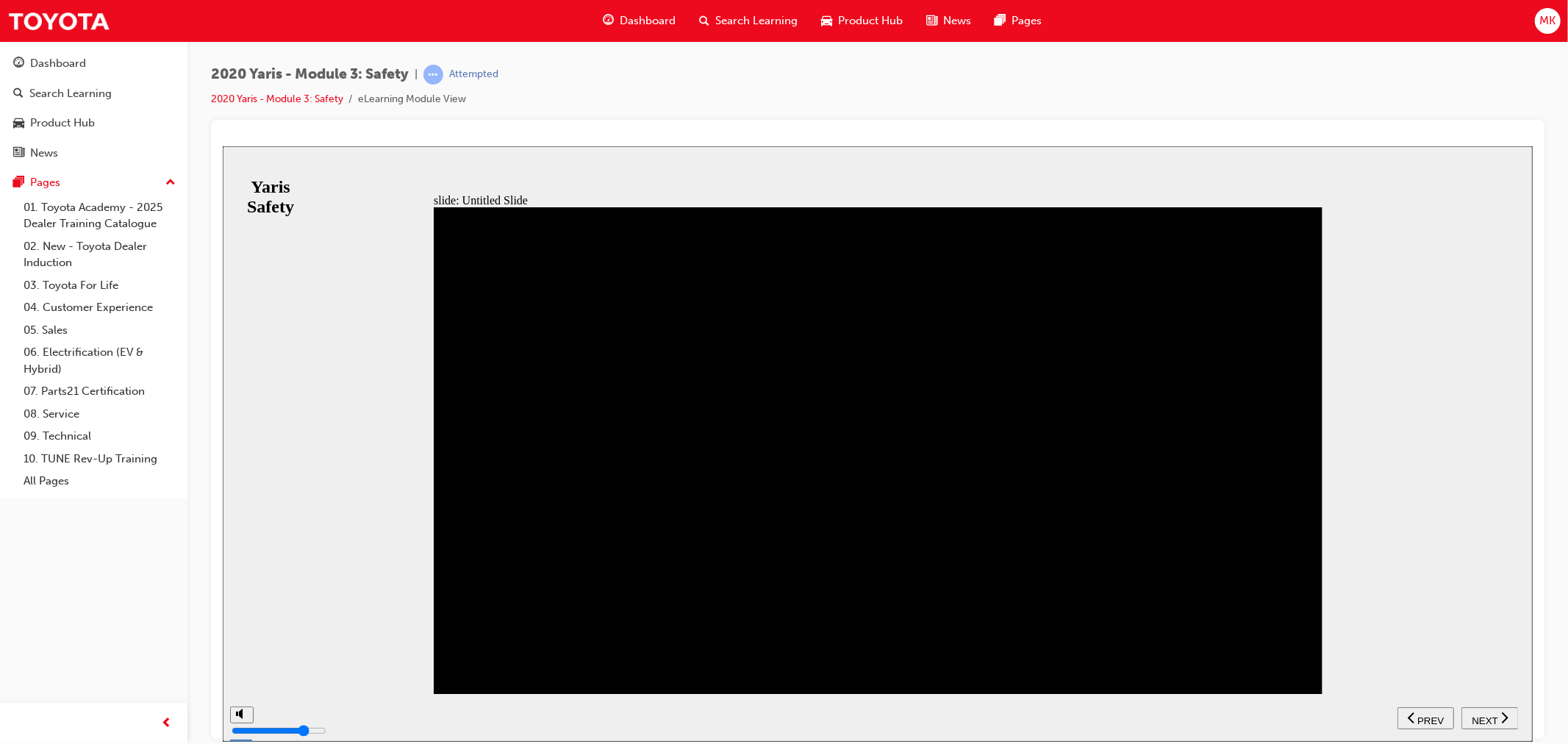
click at [1480, 722] on div "NEXT" at bounding box center [1489, 717] width 46 height 15
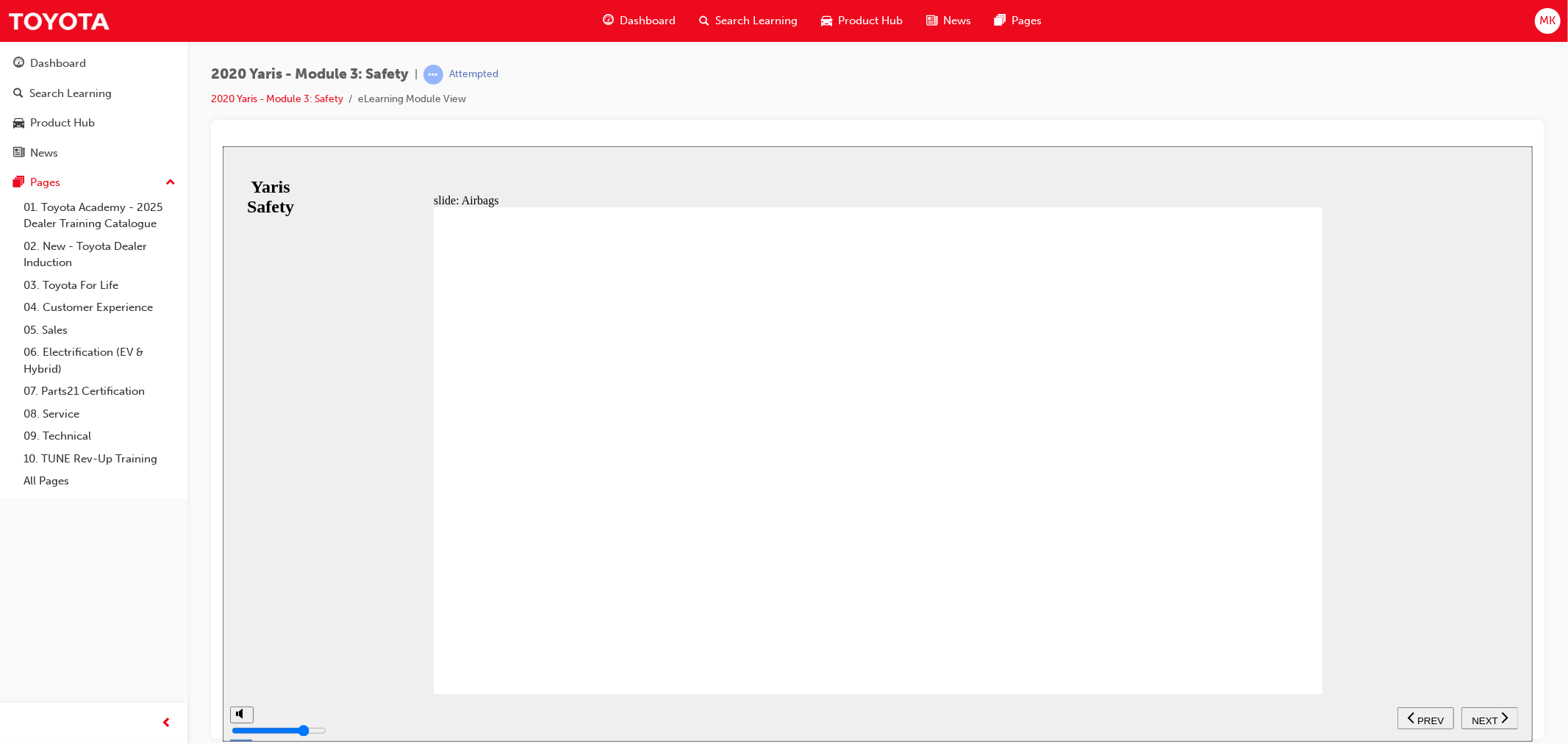
click at [1483, 718] on span "NEXT" at bounding box center [1483, 720] width 26 height 11
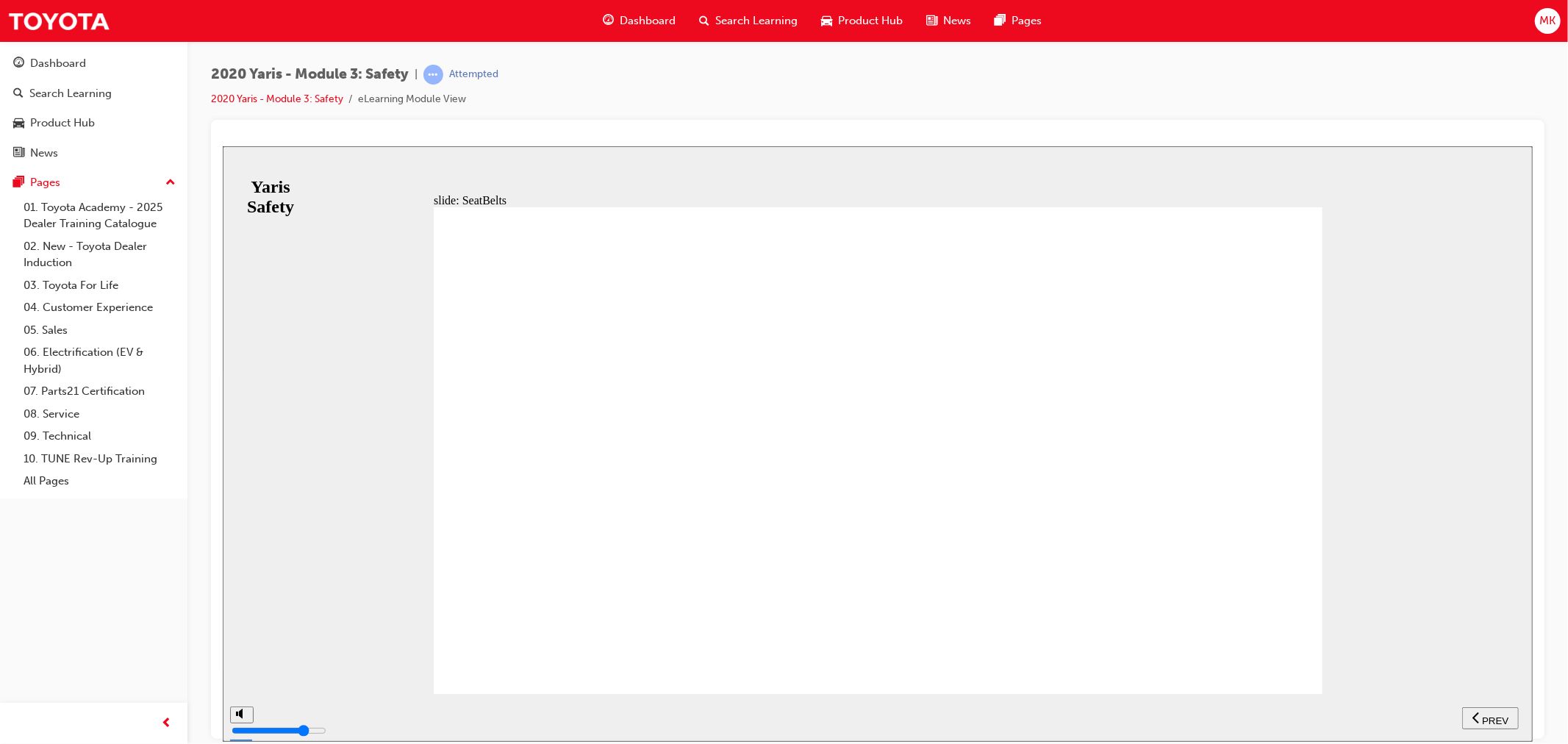
click at [1497, 713] on div "NEXT" at bounding box center [1489, 717] width 46 height 15
click at [1493, 714] on span "NEXT" at bounding box center [1483, 720] width 26 height 11
click at [1484, 729] on nav "SUBMIT NEXT PREV" at bounding box center [1457, 717] width 121 height 48
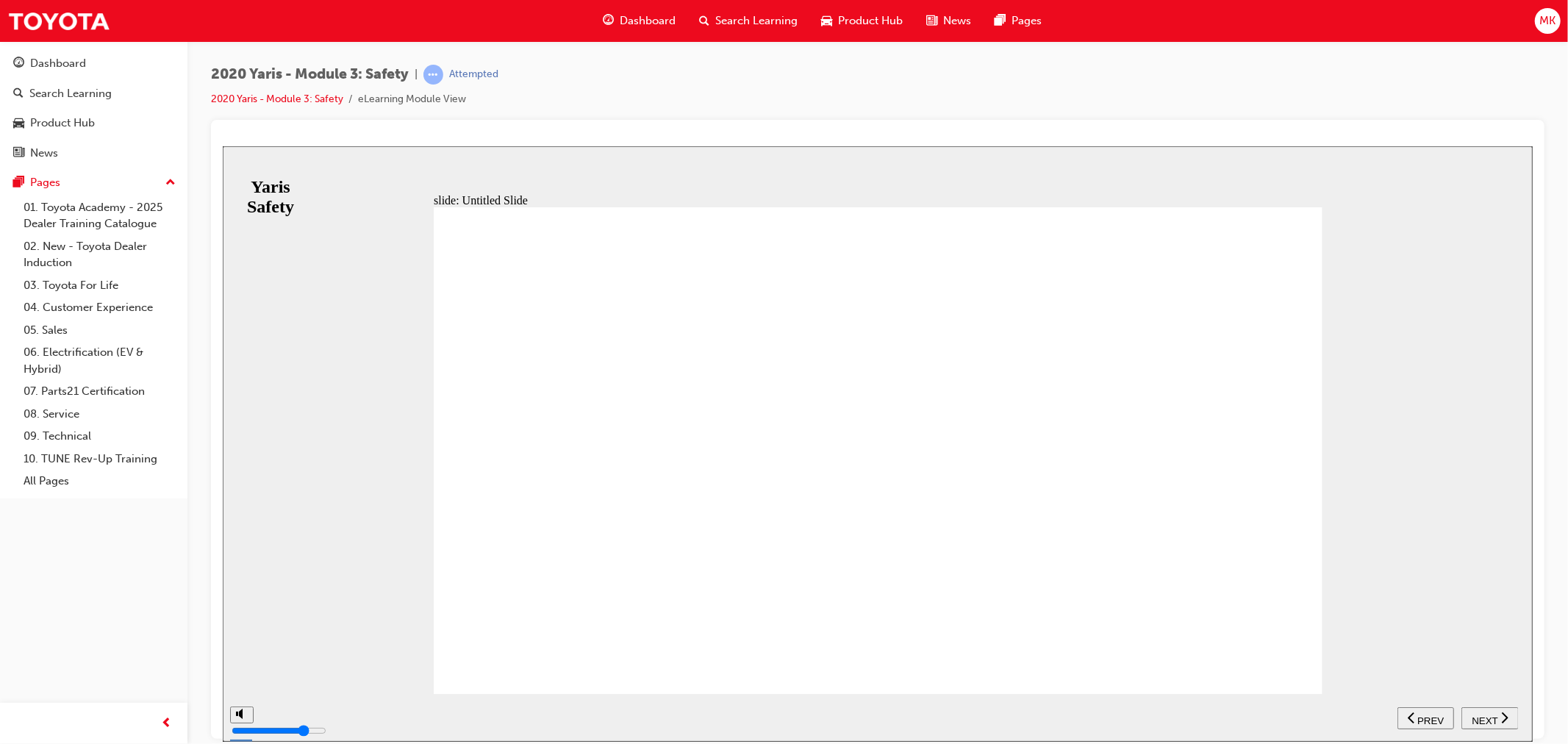
click at [1485, 728] on button "NEXT" at bounding box center [1489, 717] width 57 height 22
click at [1497, 721] on div "NEXT" at bounding box center [1489, 717] width 46 height 15
click at [1487, 721] on span "NEXT" at bounding box center [1483, 720] width 26 height 11
click at [1491, 717] on span "NEXT" at bounding box center [1483, 720] width 26 height 11
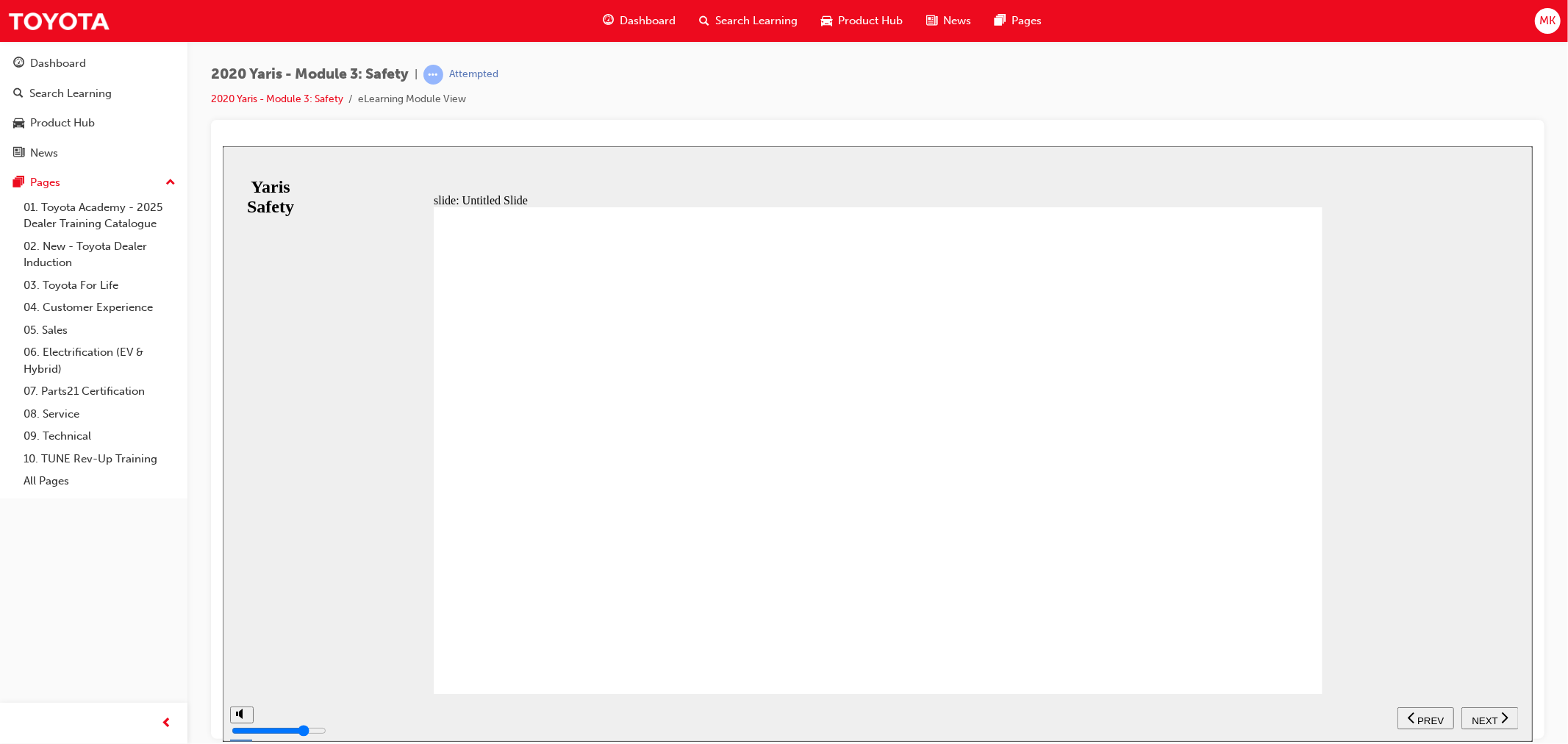
click at [1504, 717] on icon "next" at bounding box center [1504, 717] width 7 height 13
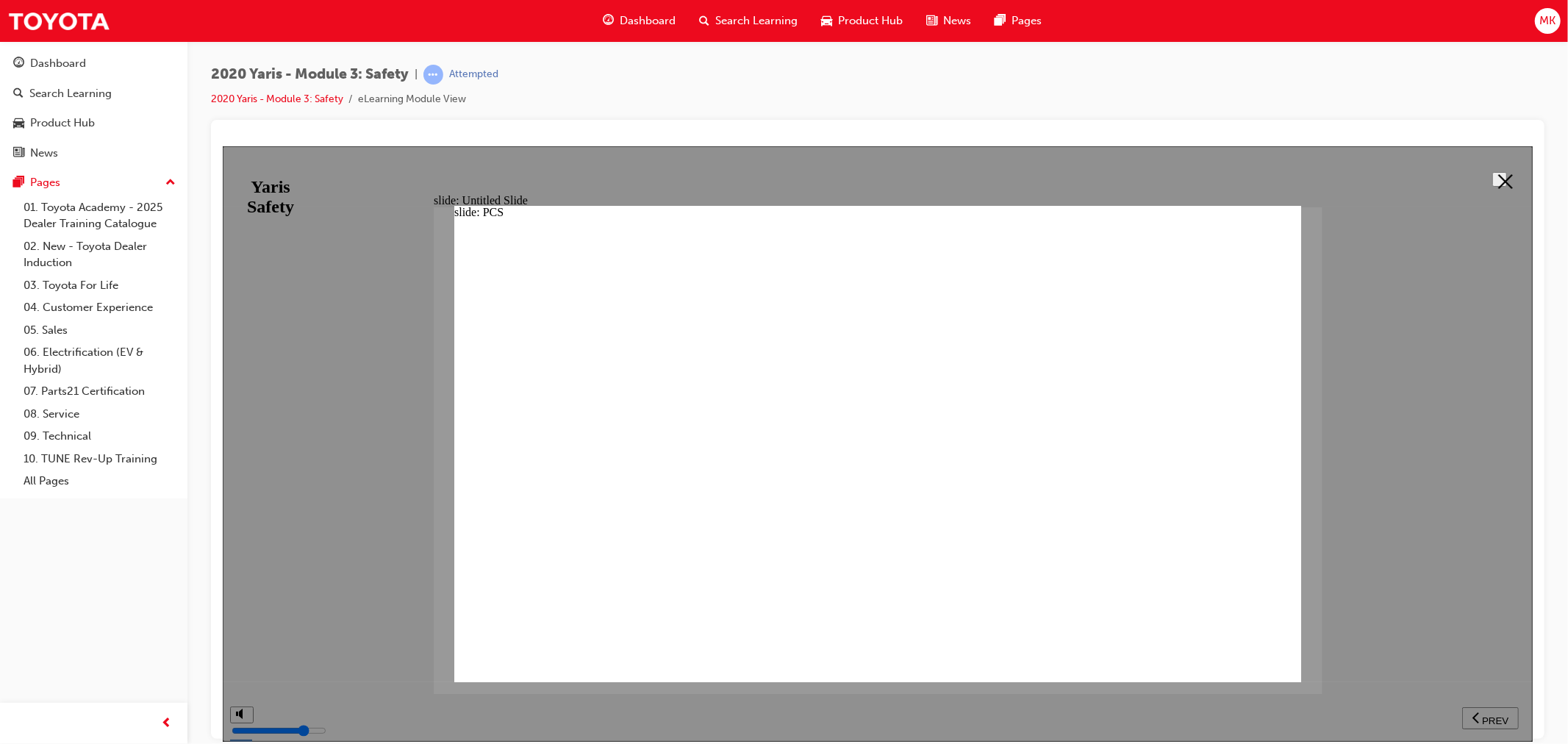
click at [1497, 180] on polygon at bounding box center [1504, 181] width 15 height 15
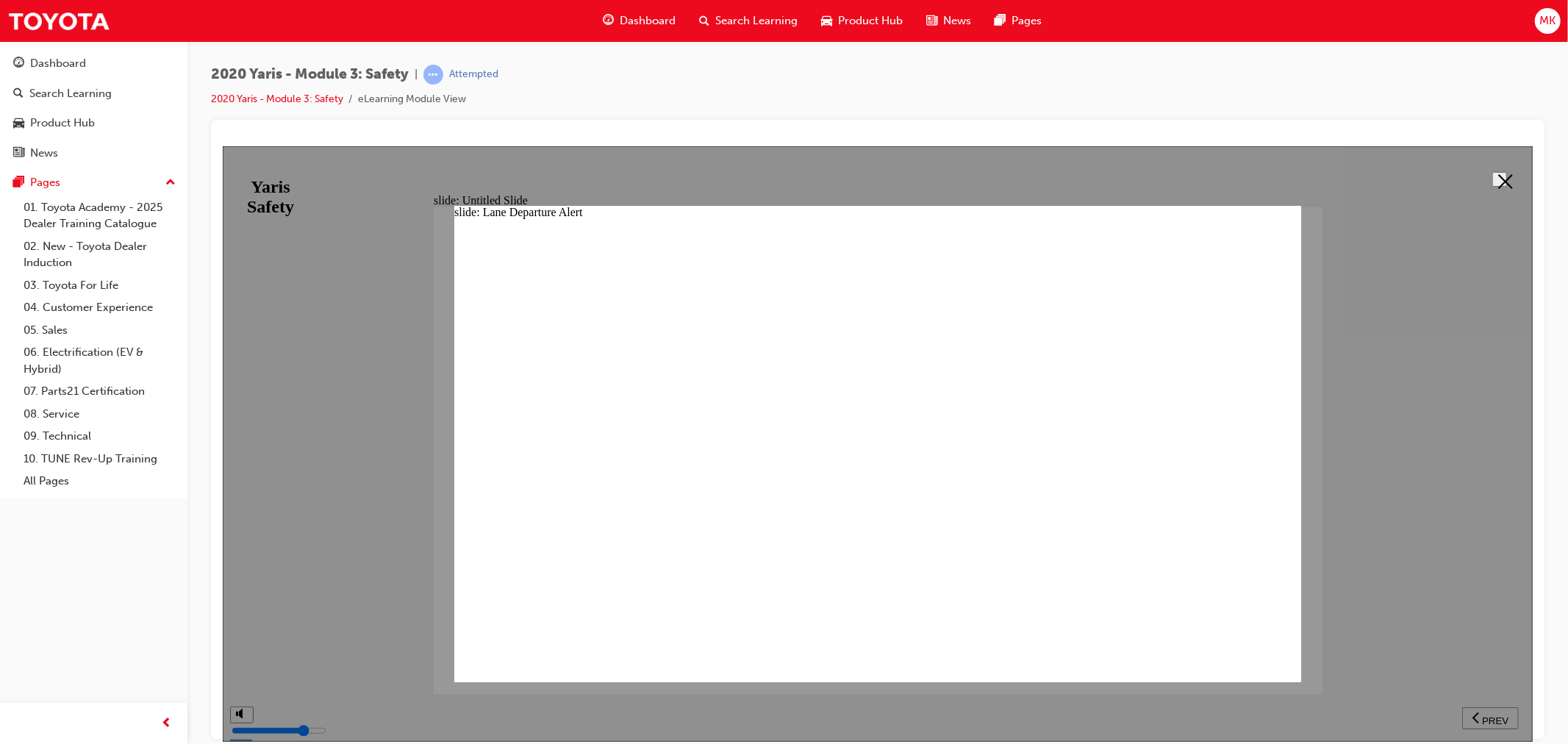
click at [1506, 179] on button at bounding box center [1499, 178] width 15 height 15
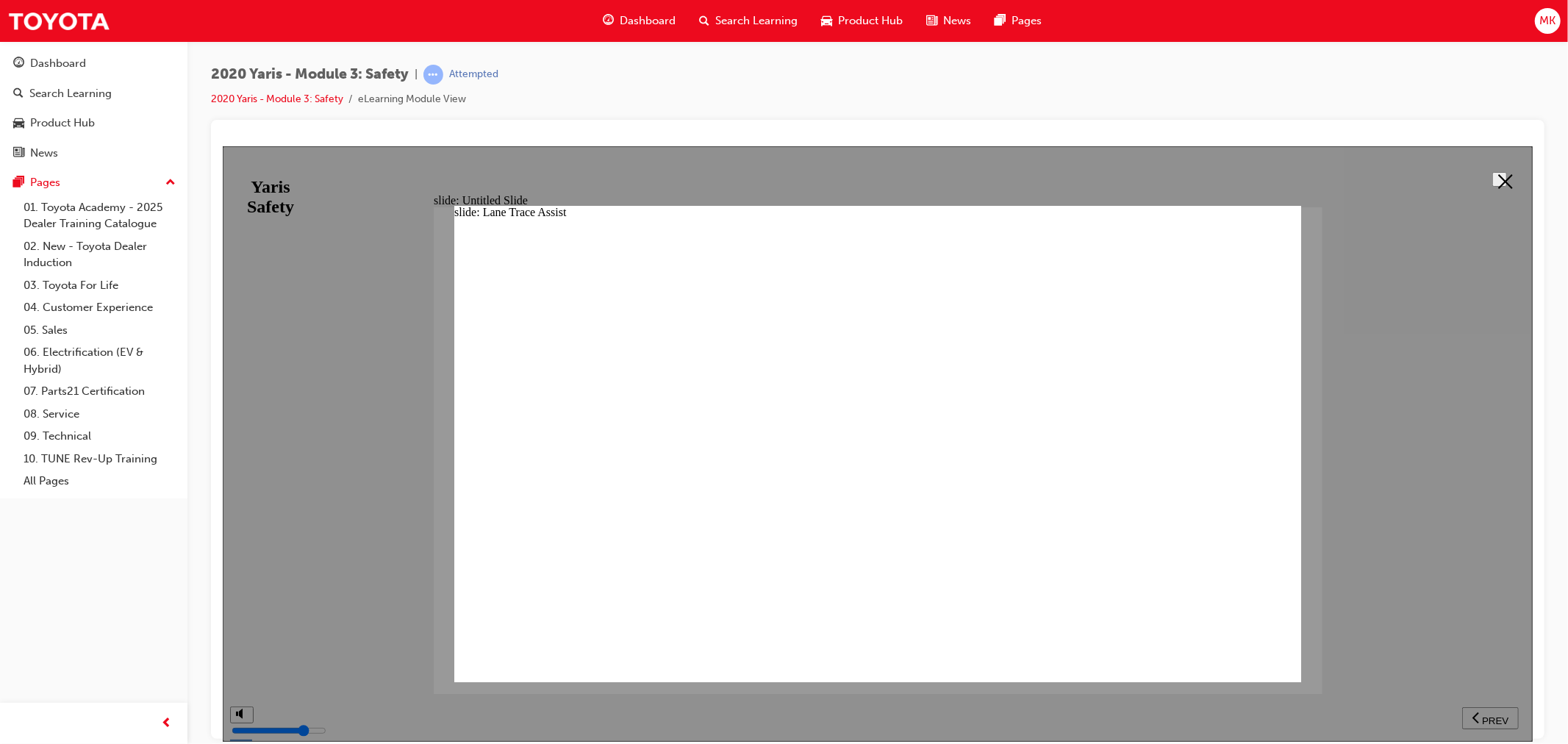
click at [1497, 173] on icon at bounding box center [1504, 181] width 15 height 15
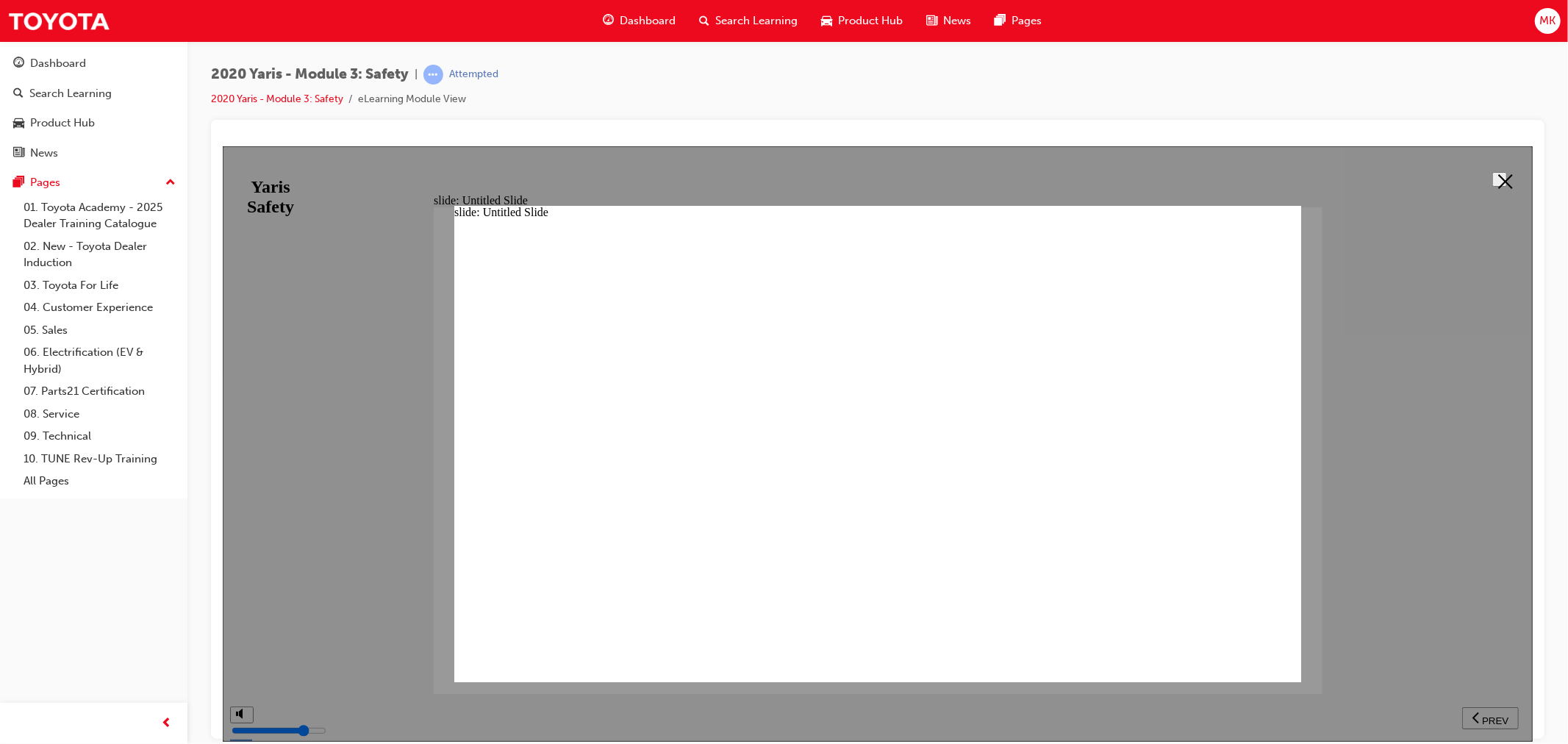
click at [1506, 171] on button at bounding box center [1499, 178] width 15 height 15
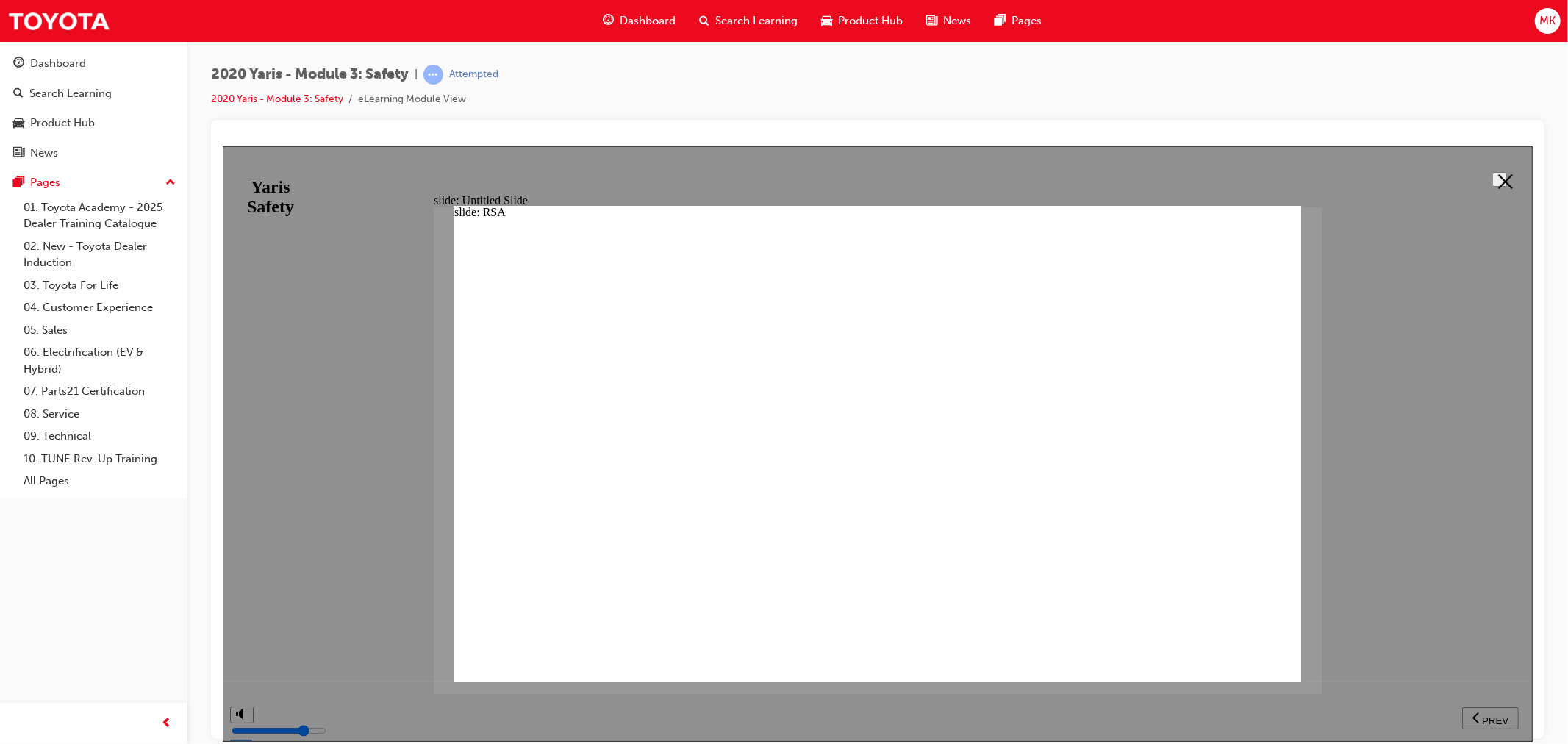
click at [1502, 181] on polygon at bounding box center [1504, 181] width 15 height 15
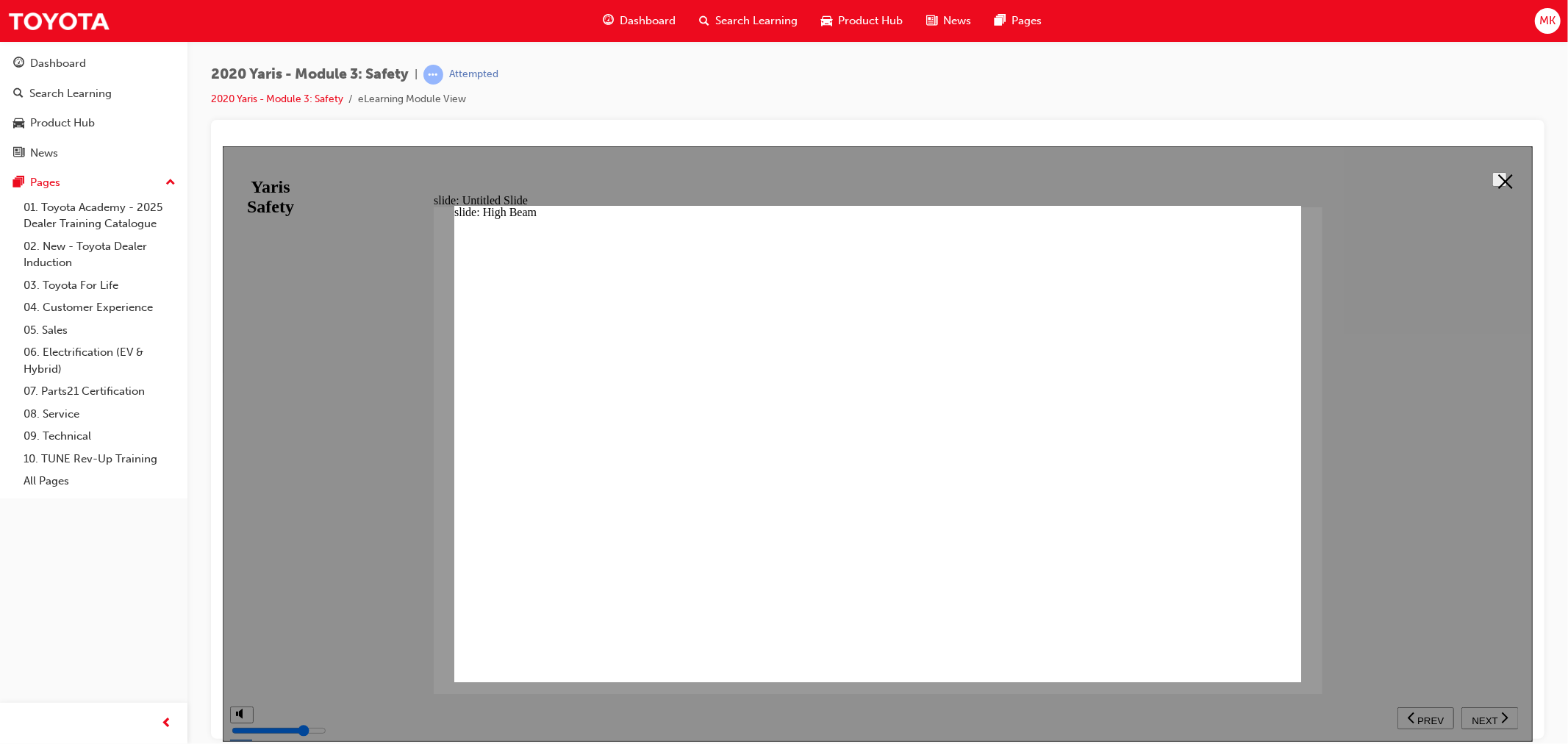
click at [1491, 184] on button at bounding box center [1499, 178] width 15 height 15
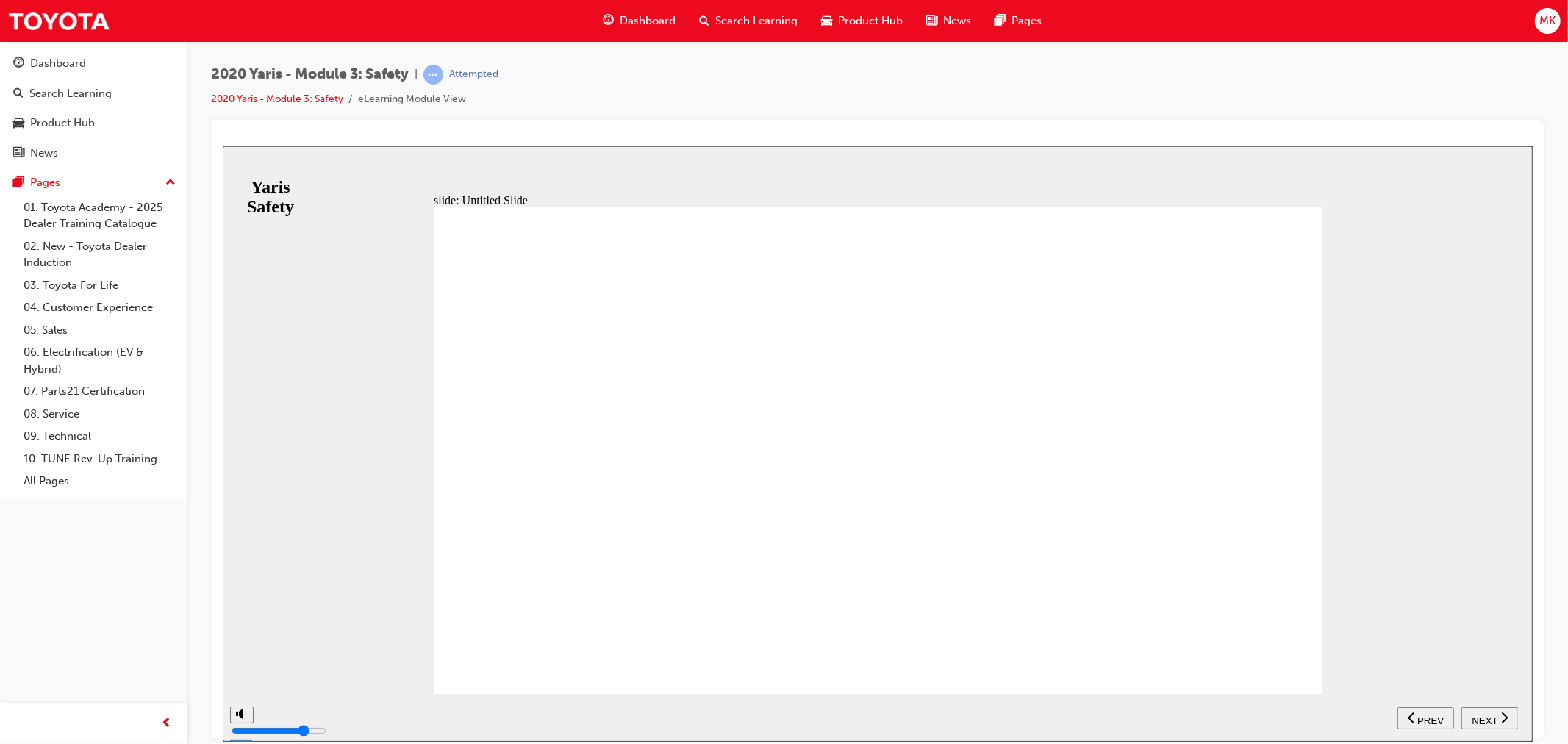
click at [1504, 705] on nav "SUBMIT NEXT PREV" at bounding box center [1457, 717] width 121 height 48
click at [1497, 715] on div "NEXT" at bounding box center [1489, 717] width 46 height 15
click at [1488, 720] on span "NEXT" at bounding box center [1483, 720] width 26 height 11
click at [1488, 718] on span "NEXT" at bounding box center [1483, 720] width 26 height 11
click at [1479, 714] on span "NEXT" at bounding box center [1483, 720] width 26 height 11
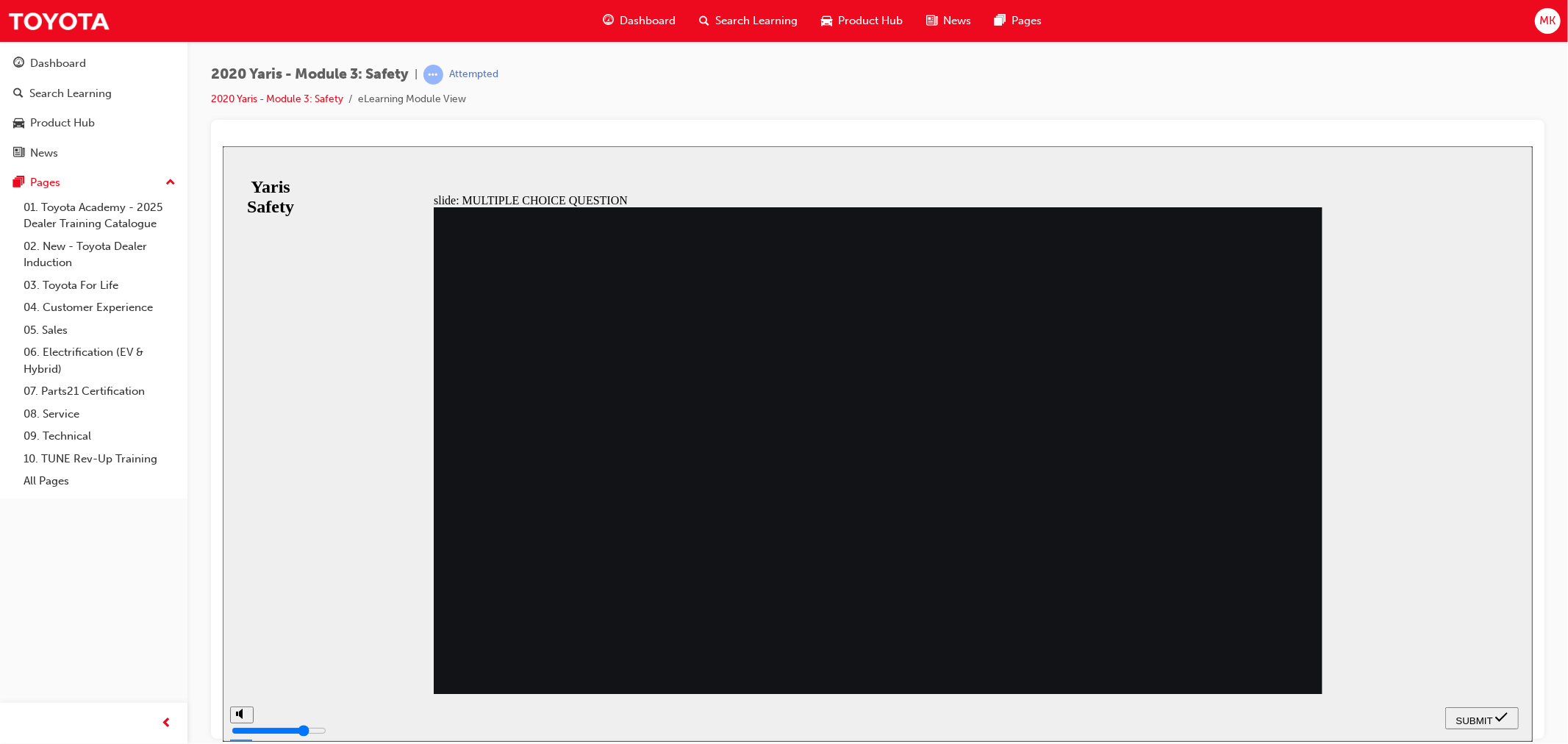
radio input "true"
click at [1471, 726] on button "SUBMIT" at bounding box center [1481, 717] width 73 height 22
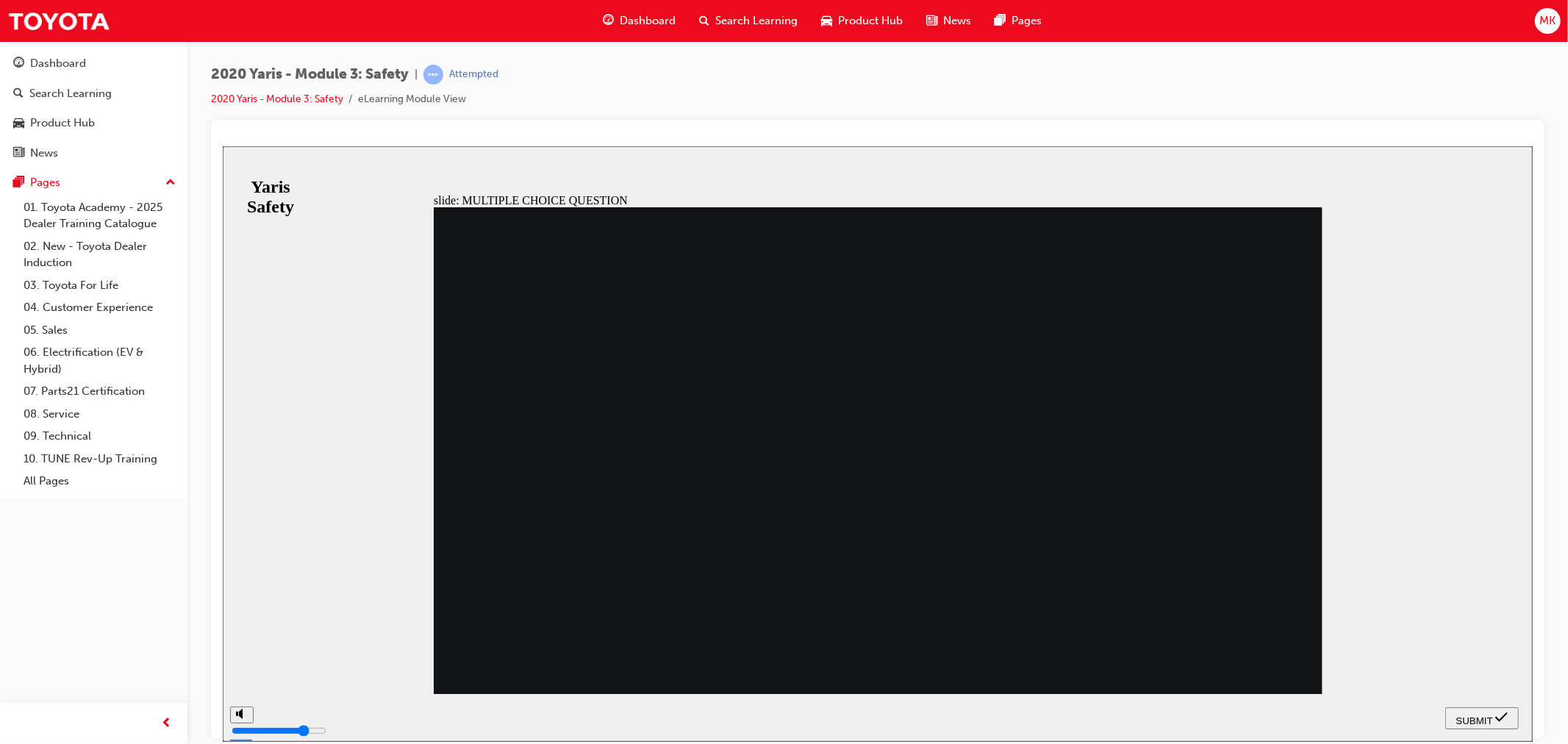
radio input "true"
click at [1479, 726] on button "SUBMIT" at bounding box center [1481, 717] width 73 height 22
radio input "true"
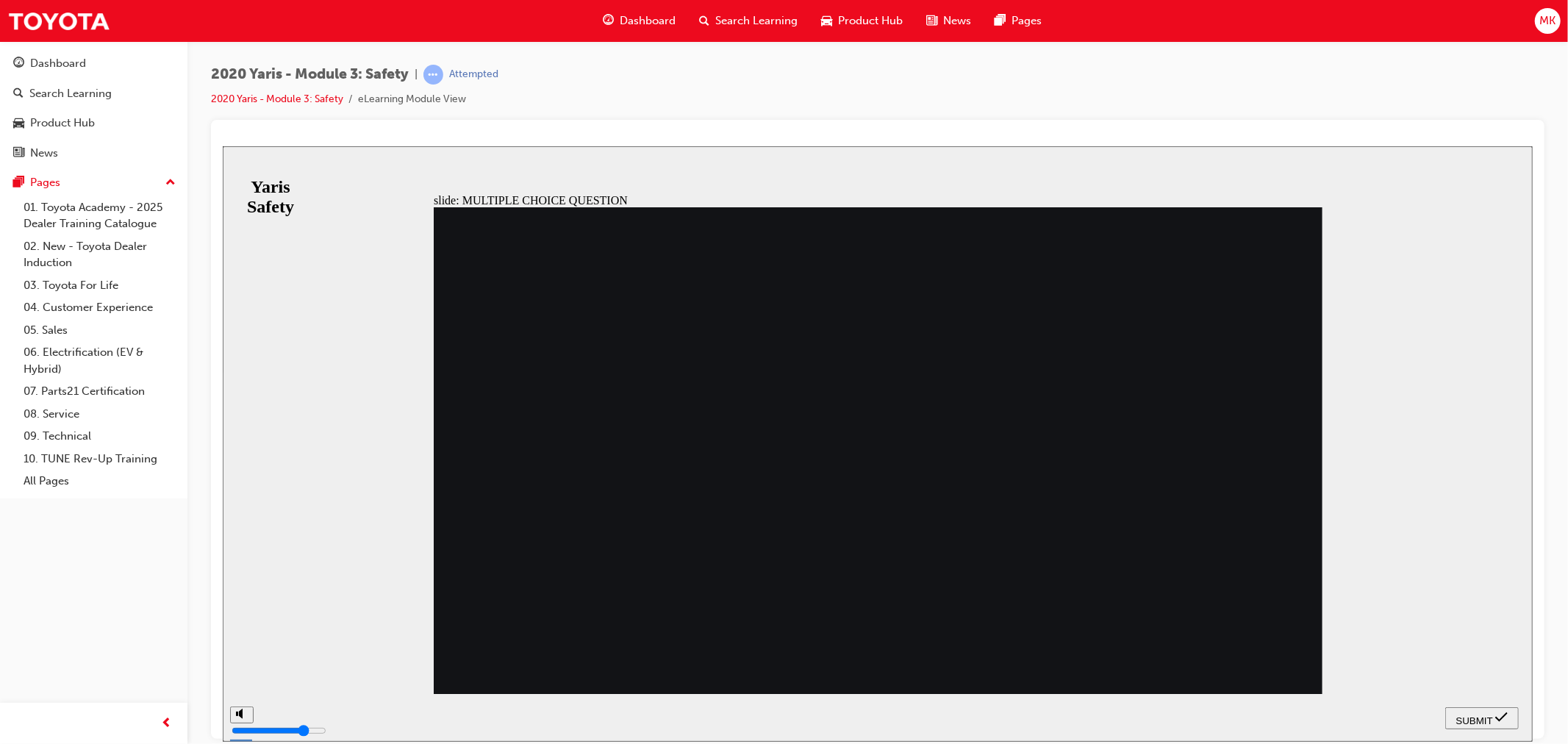
click at [1471, 720] on span "SUBMIT" at bounding box center [1474, 720] width 37 height 11
radio input "true"
click at [1478, 714] on span "SUBMIT" at bounding box center [1474, 720] width 37 height 11
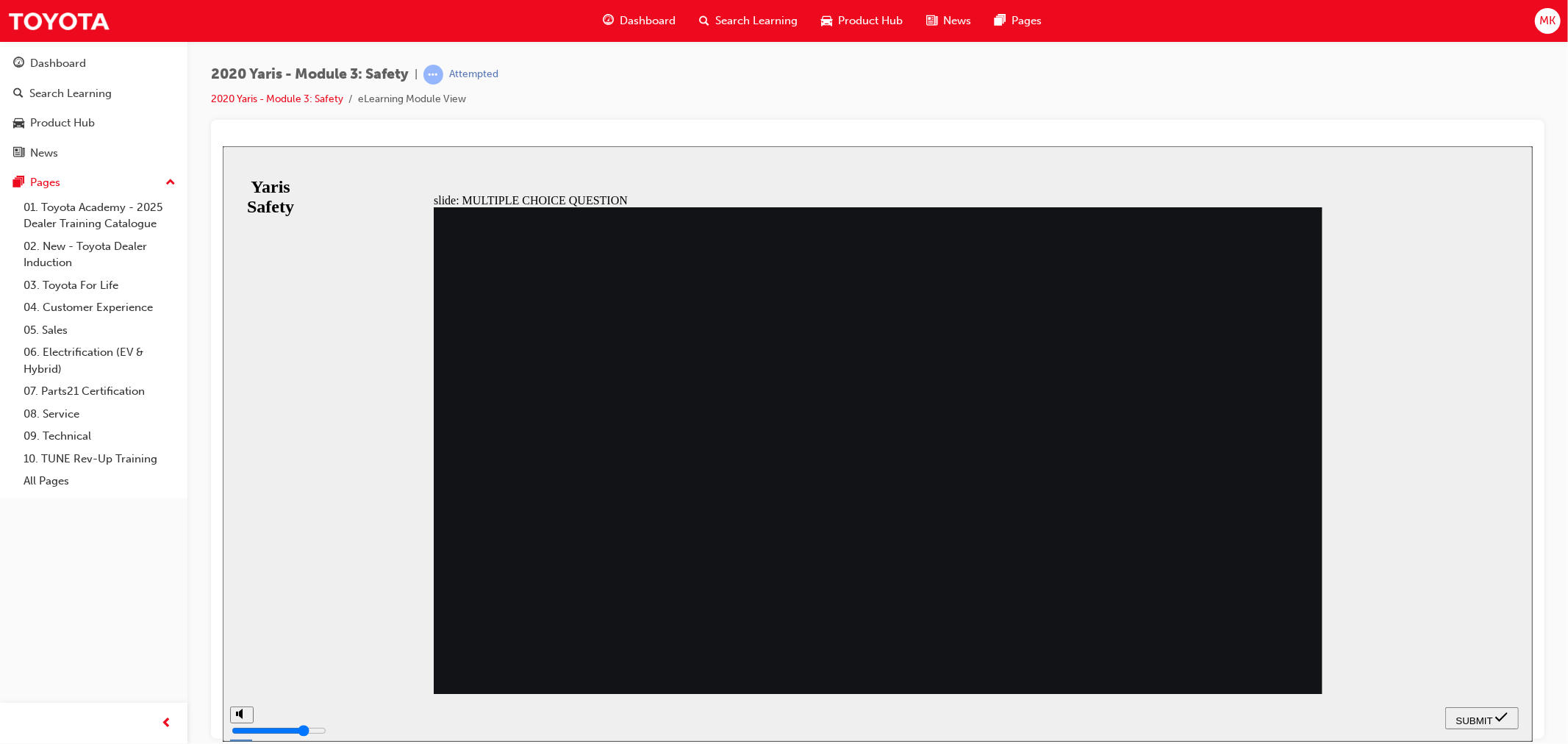
checkbox input "true"
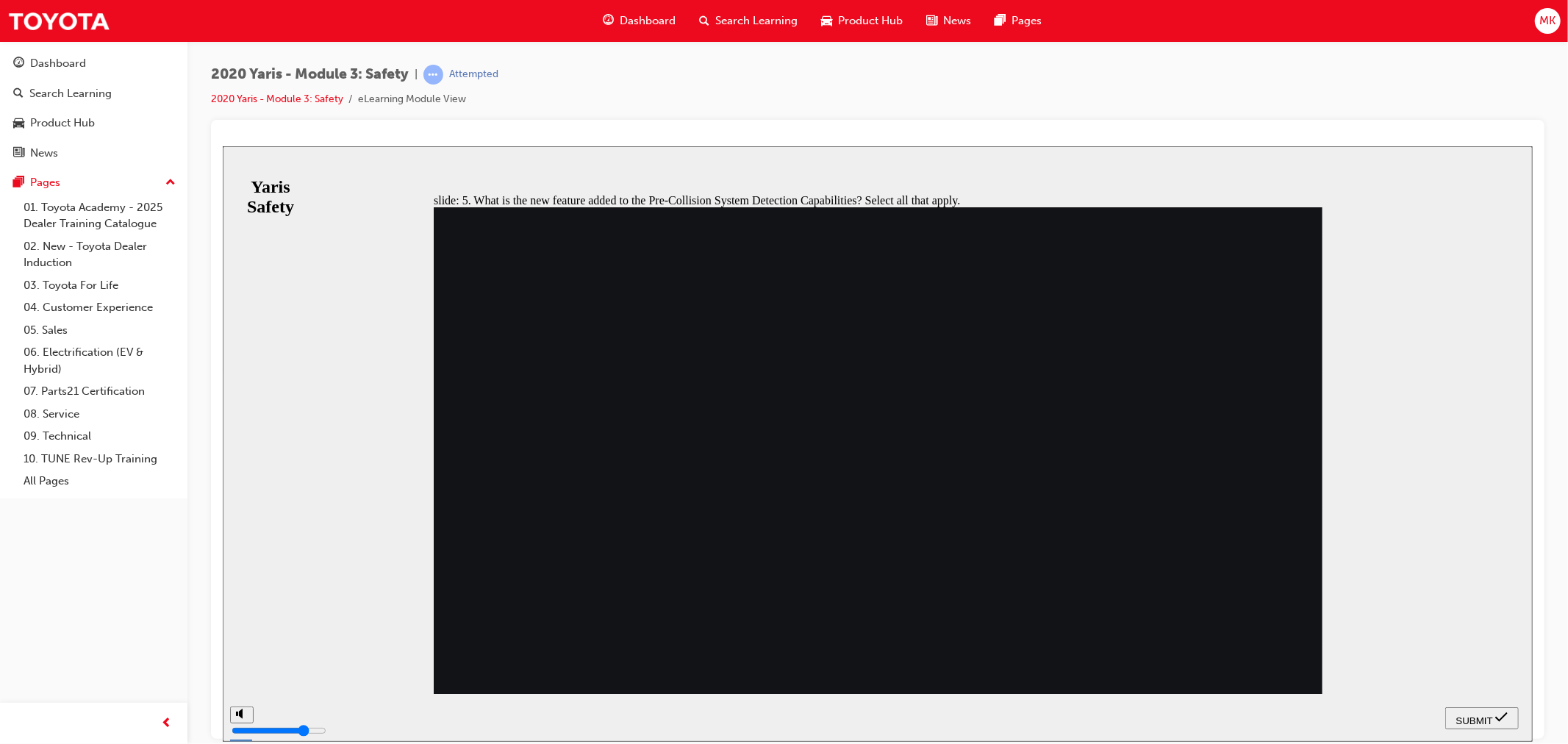
checkbox input "true"
click at [1474, 714] on span "SUBMIT" at bounding box center [1474, 720] width 37 height 11
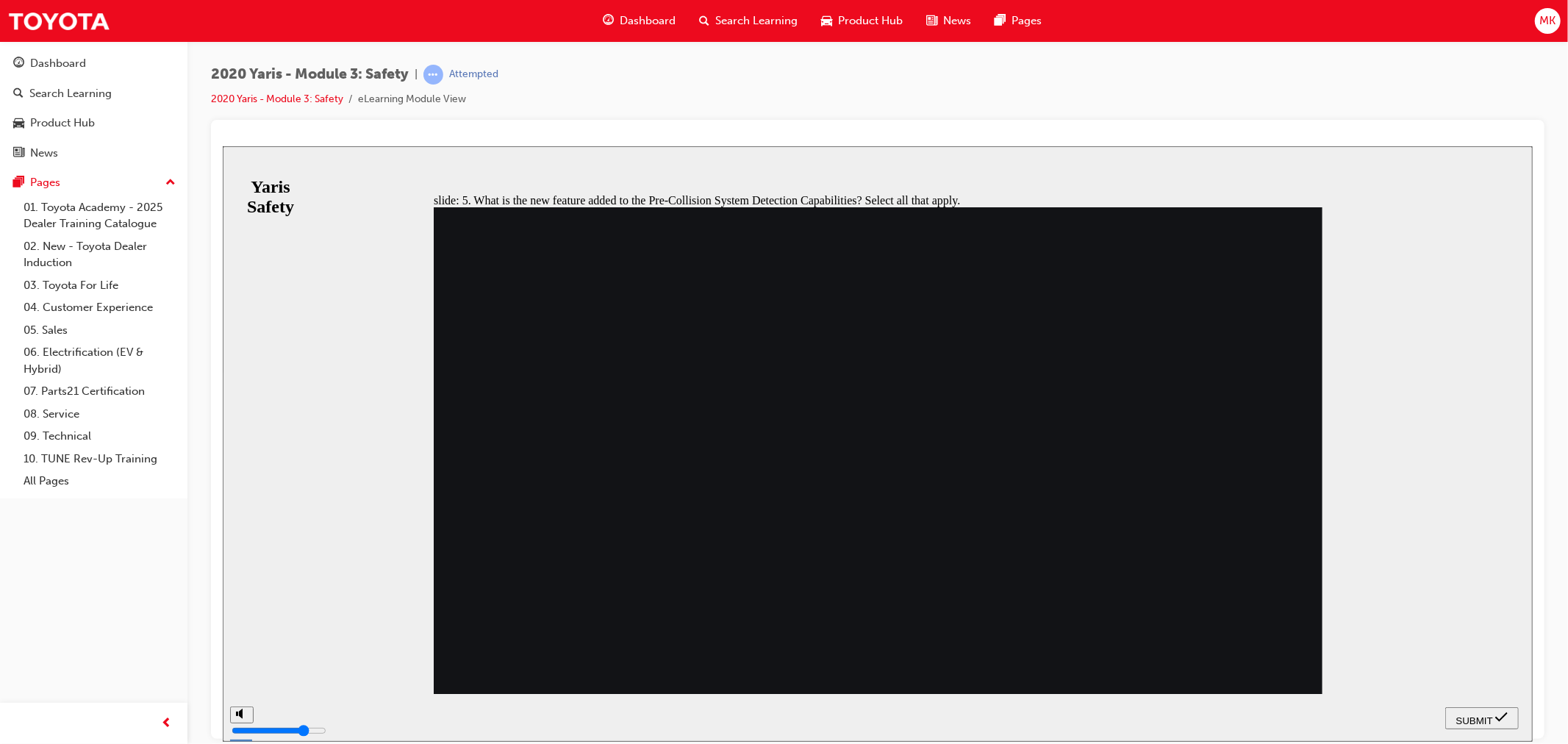
checkbox input "true"
click at [1488, 714] on span "SUBMIT" at bounding box center [1474, 720] width 37 height 11
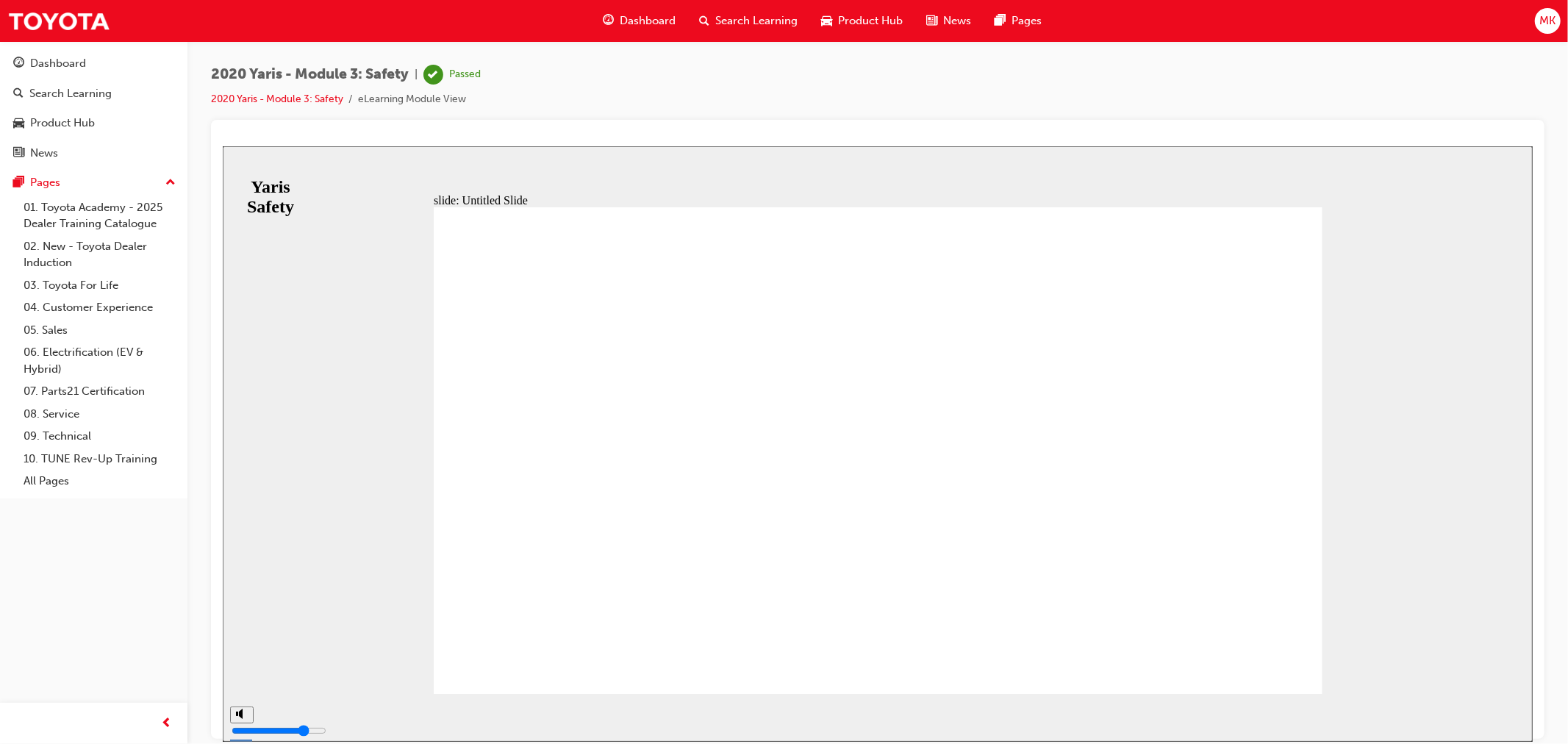
click at [712, 15] on div "Search Learning" at bounding box center [747, 20] width 122 height 30
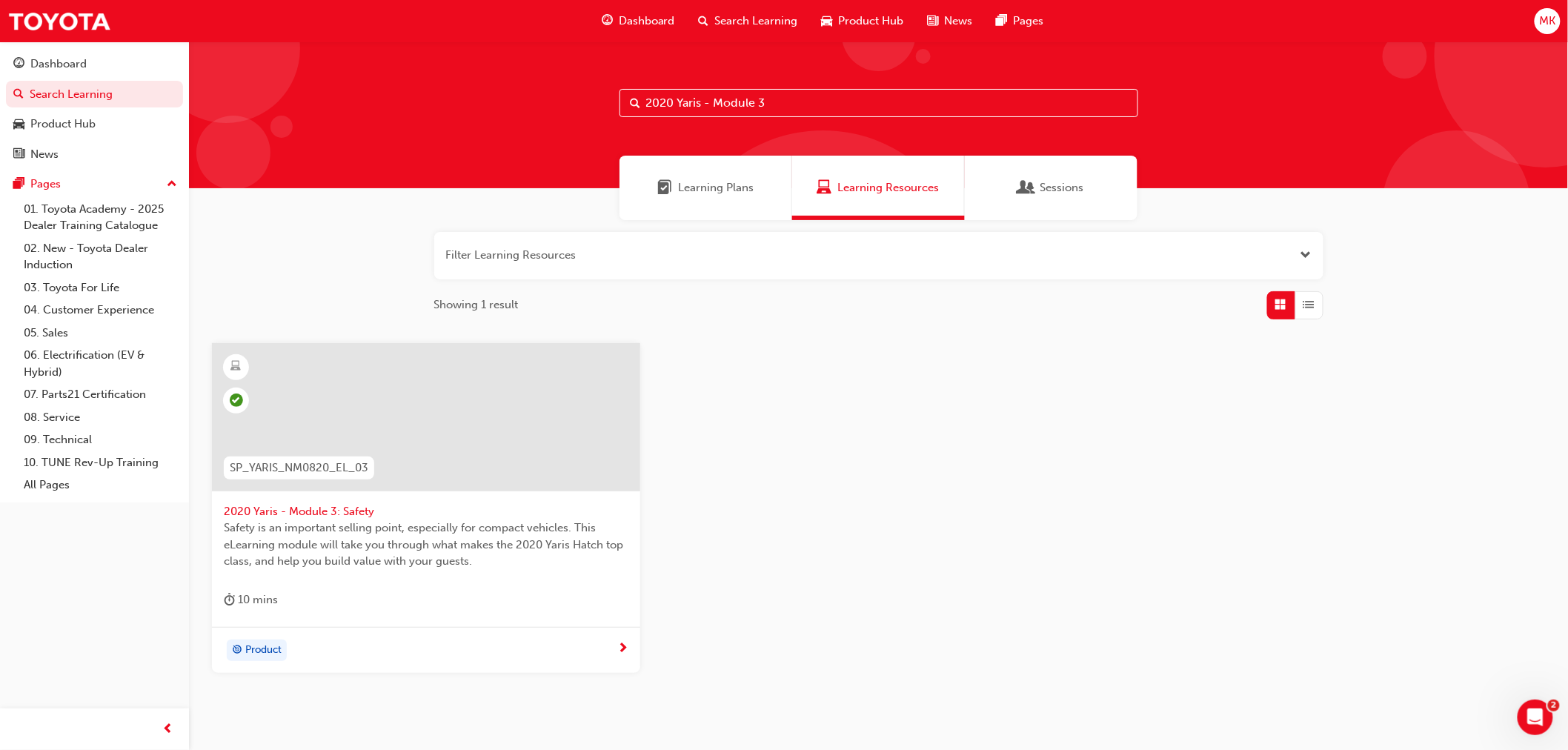
click at [783, 97] on input "2020 Yaris - Module 3" at bounding box center [879, 102] width 519 height 28
type input "2020 Yaris - Module 4"
click at [376, 509] on span "2020 Yaris - Module 4: Powertrain" at bounding box center [426, 511] width 405 height 17
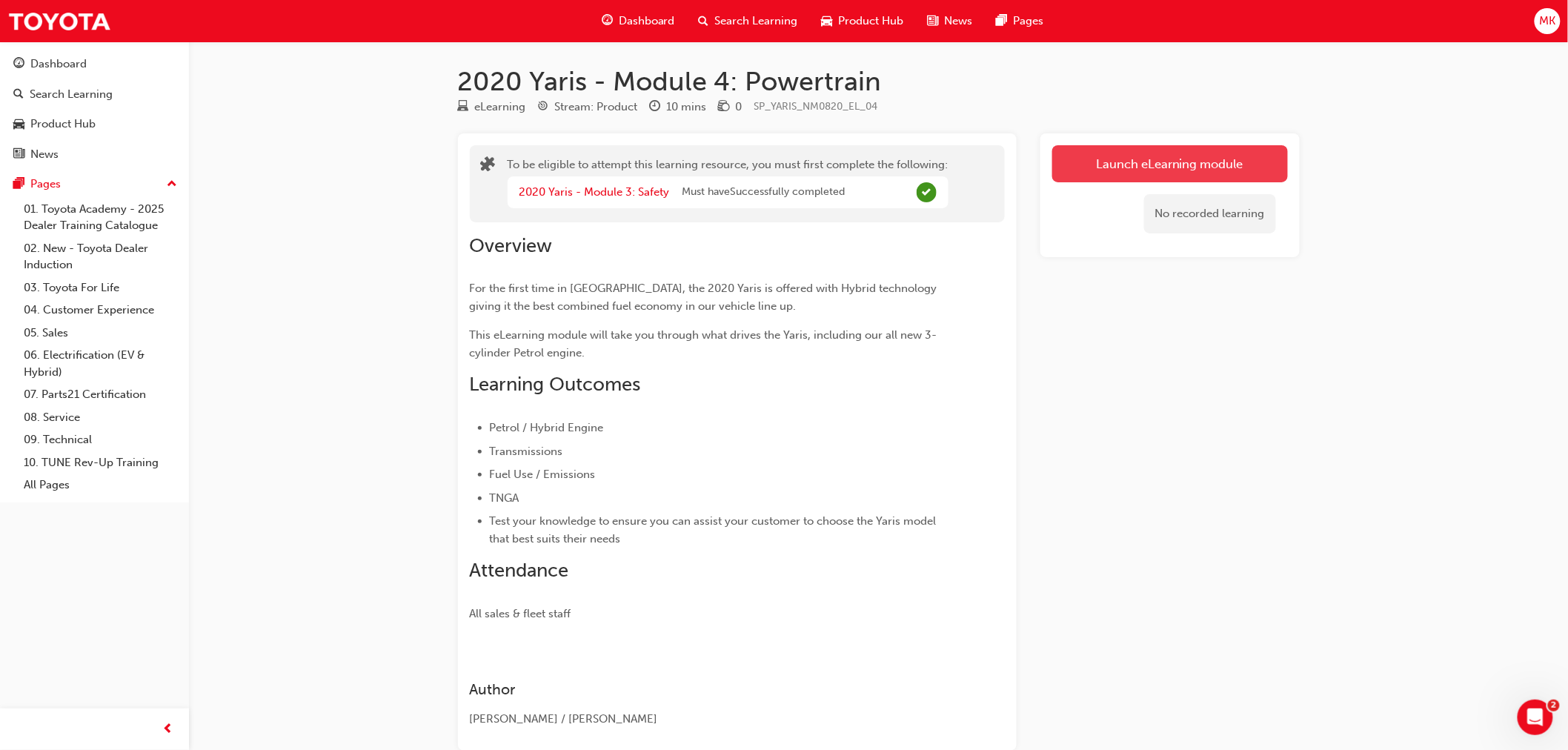
click at [1139, 162] on button "Launch eLearning module" at bounding box center [1171, 164] width 236 height 37
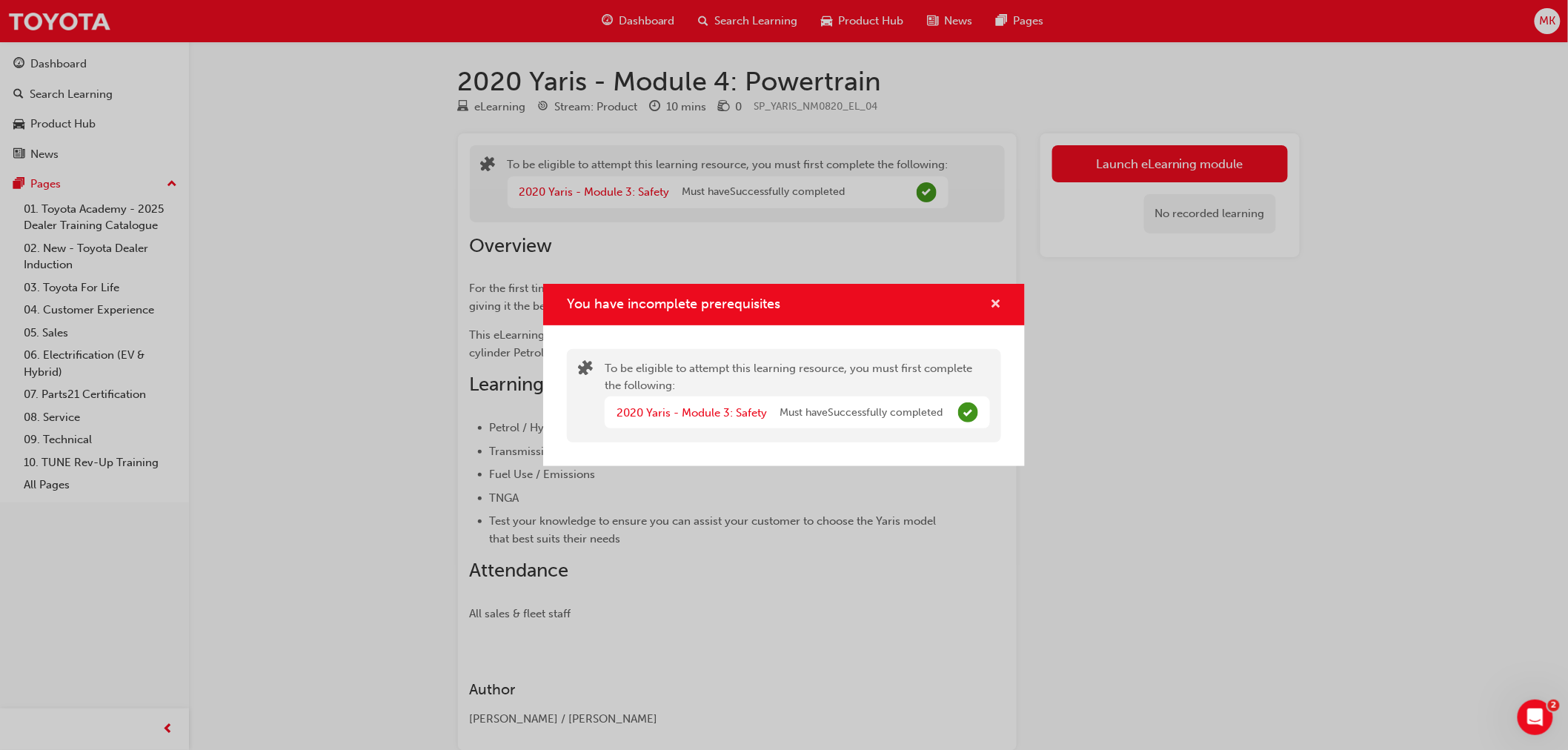
click at [997, 298] on span "cross-icon" at bounding box center [996, 305] width 11 height 13
